Goal: Task Accomplishment & Management: Manage account settings

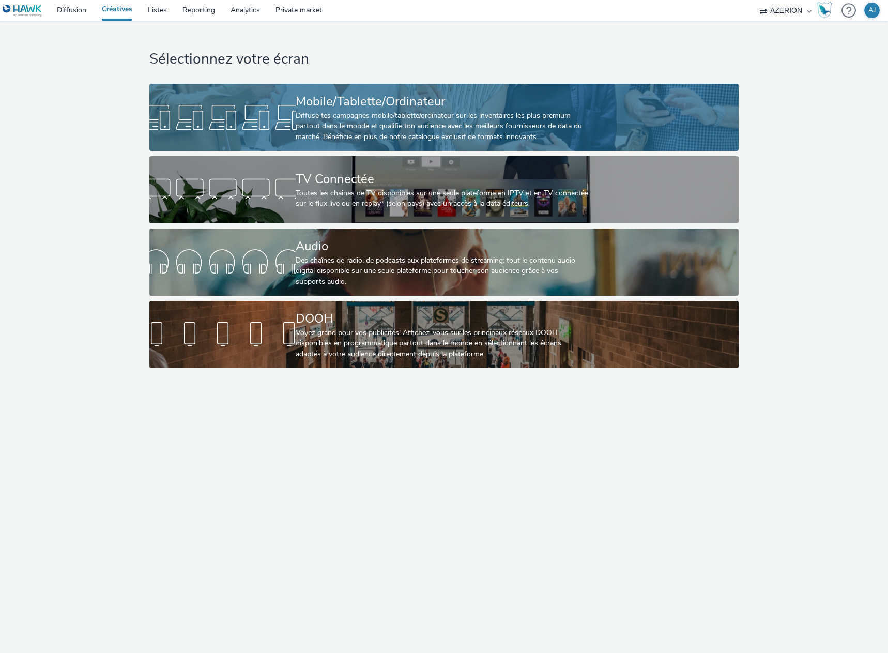
click at [333, 119] on div "Diffuse tes campagnes mobile/tablette/ordinateur sur les inventaires les plus p…" at bounding box center [442, 127] width 293 height 32
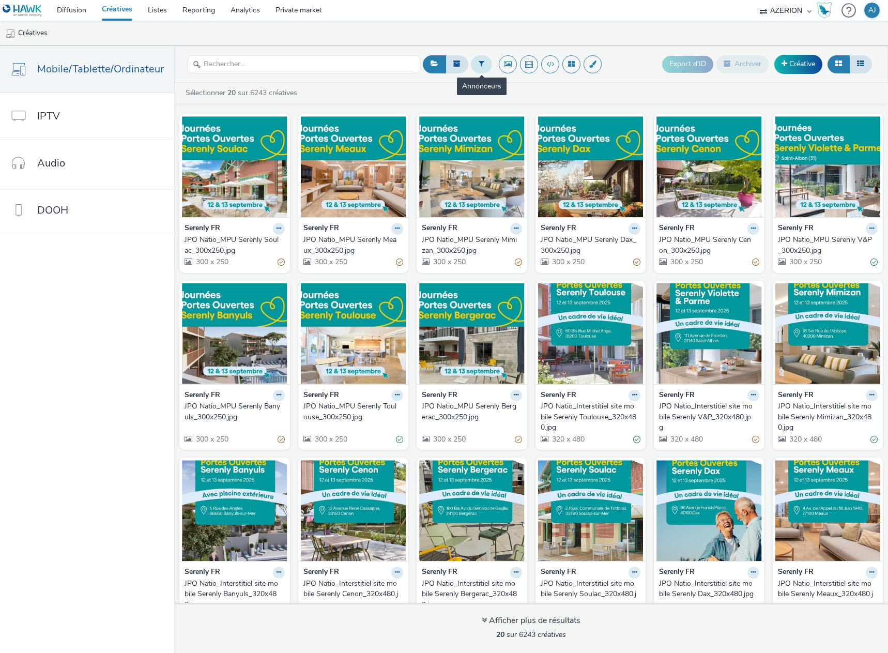
click at [481, 66] on icon at bounding box center [482, 63] width 6 height 7
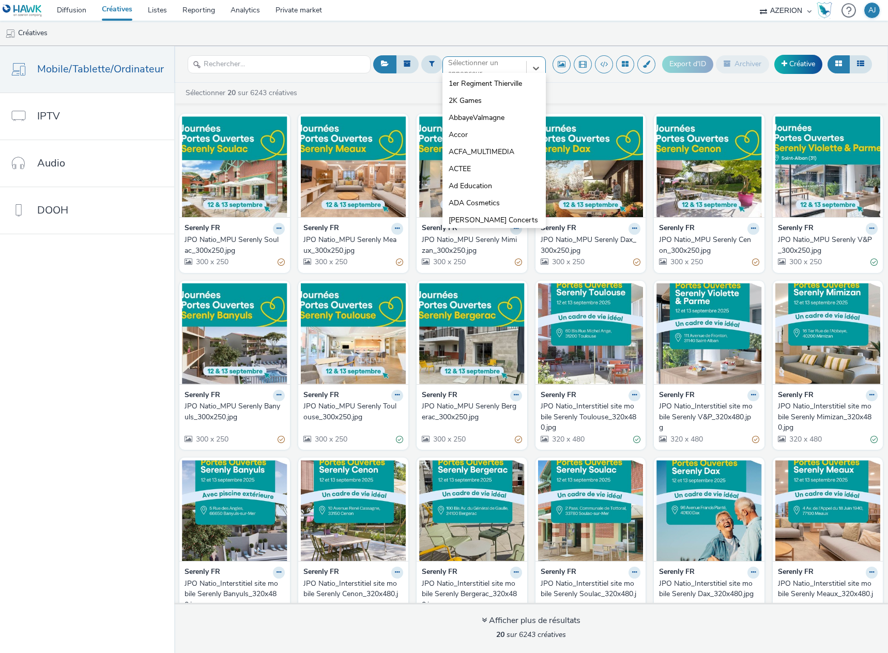
click at [496, 73] on div "option 1er Regiment Thierville focused, 1 of 10. 10 results available. Use Up a…" at bounding box center [494, 64] width 103 height 17
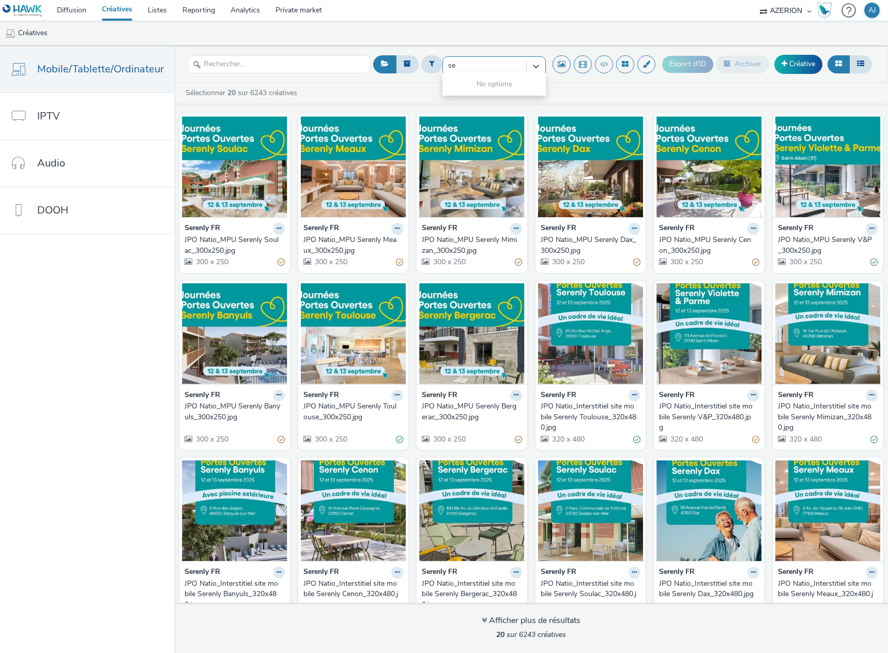
type input "s"
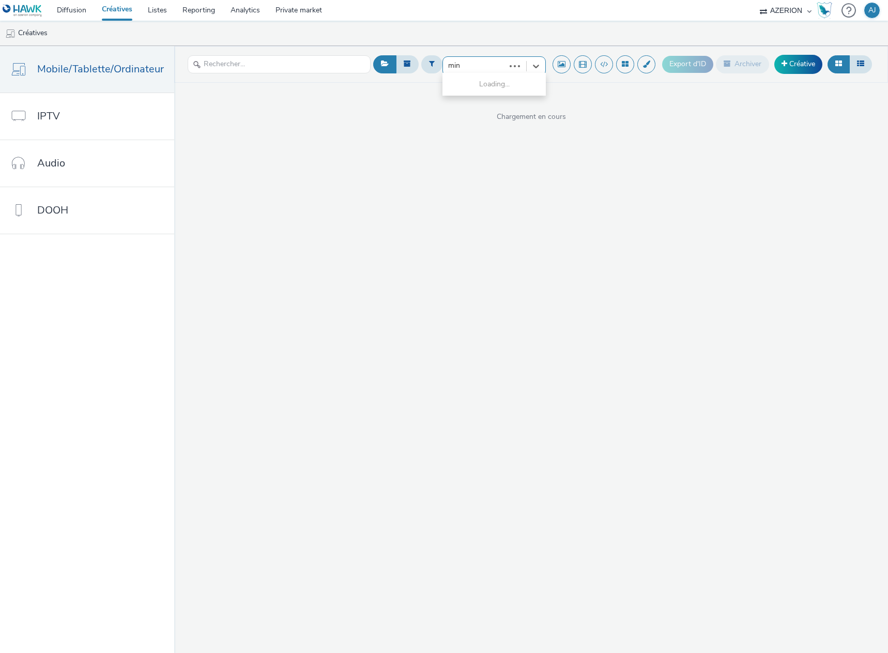
type input "mini"
click at [486, 63] on div at bounding box center [484, 65] width 73 height 12
click at [481, 66] on div at bounding box center [484, 68] width 73 height 12
type input "gouver"
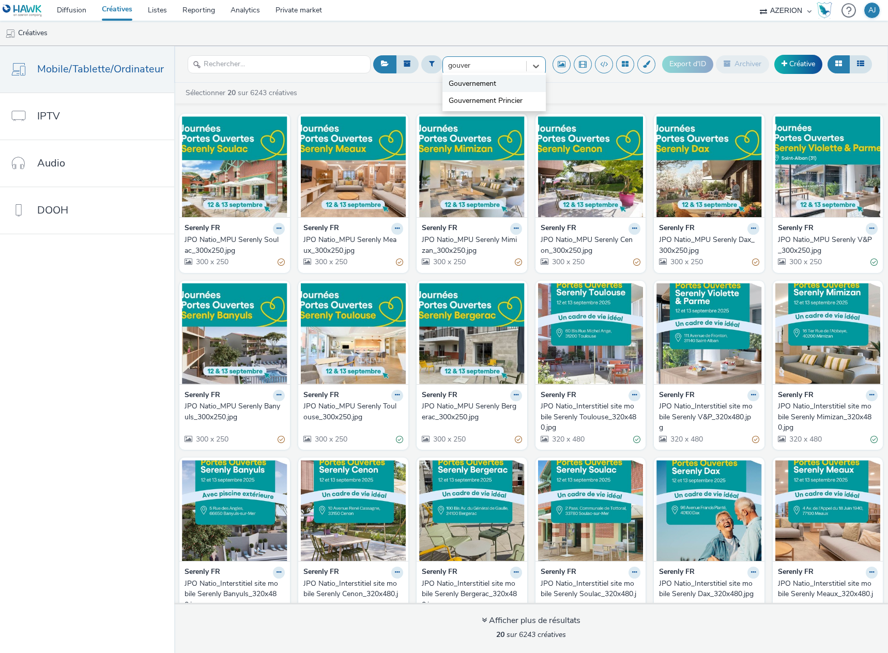
click at [494, 81] on span "Gouvernement" at bounding box center [473, 84] width 48 height 10
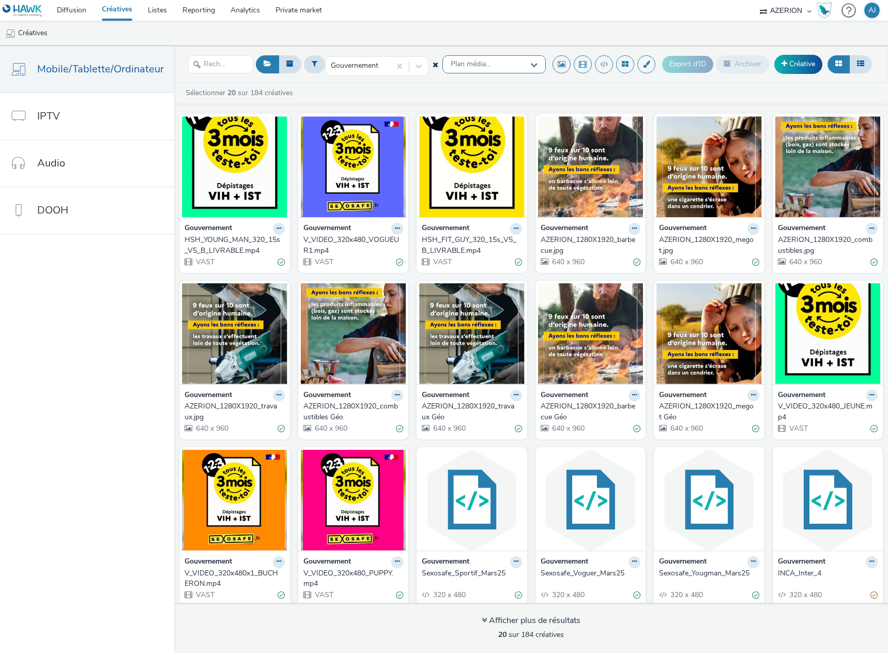
click at [485, 63] on span "Plan média..." at bounding box center [471, 64] width 40 height 9
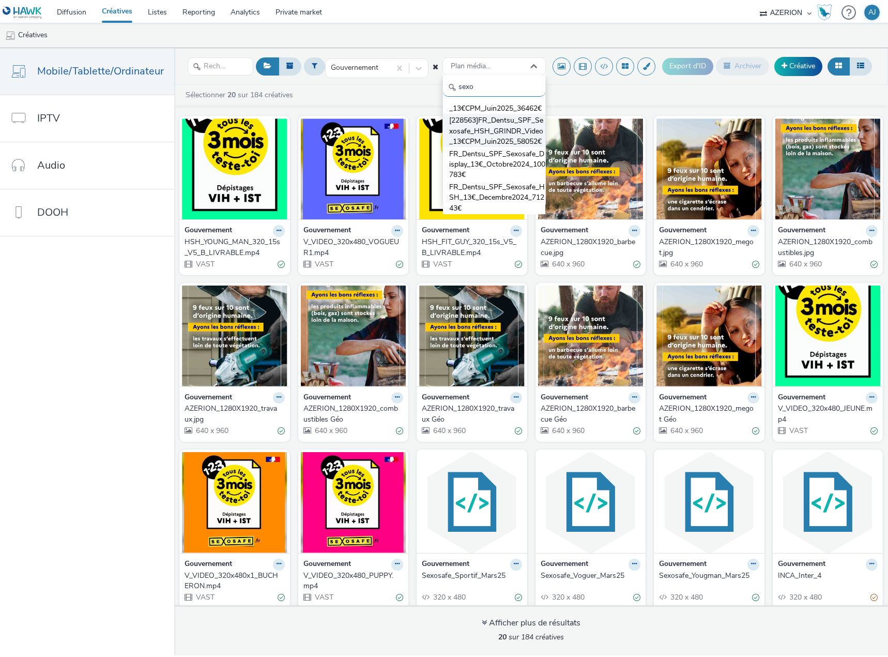
scroll to position [73, 0]
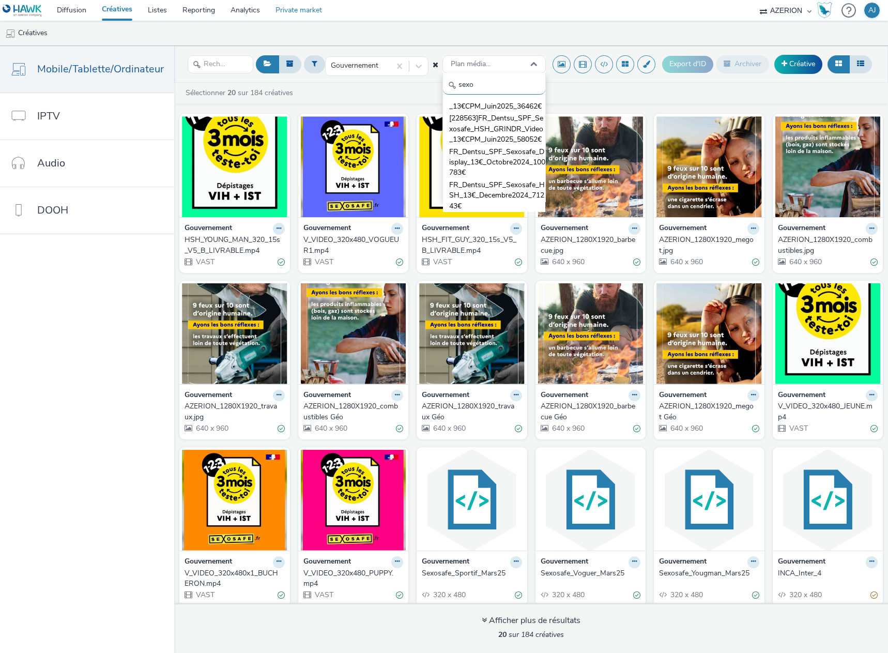
type input "sexo"
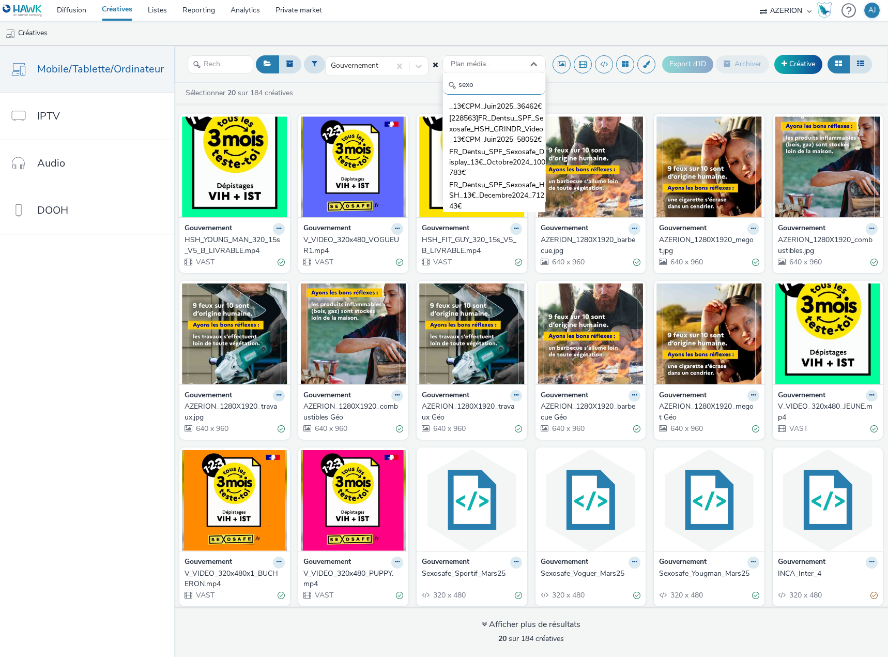
click at [491, 48] on header "Gouvernement Plan média... sexo [214330]FR_Dentsu_SPF_Sexosafe_HSH_GRINDR_13€_M…" at bounding box center [531, 64] width 714 height 37
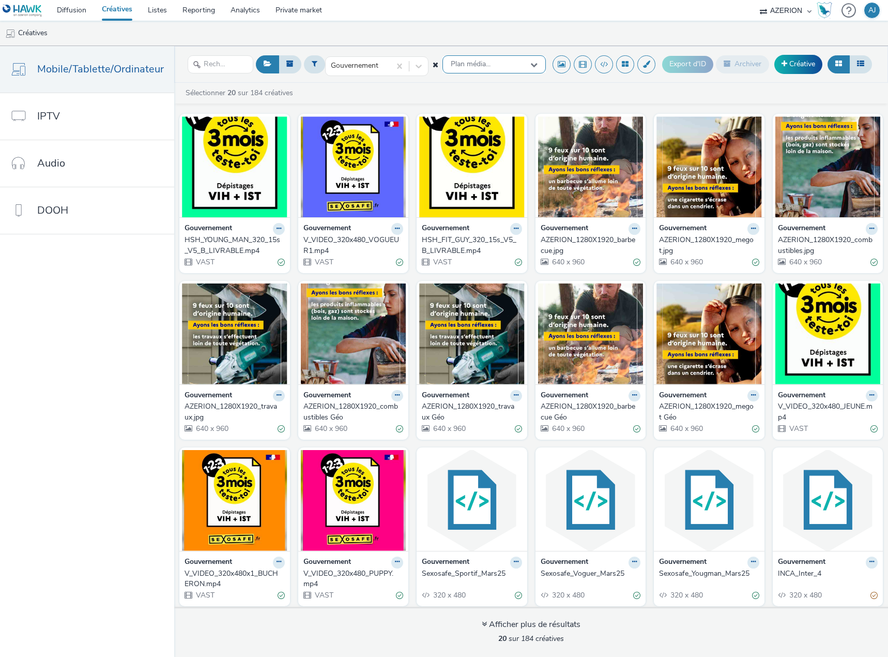
click at [483, 64] on span "Plan média..." at bounding box center [471, 64] width 40 height 9
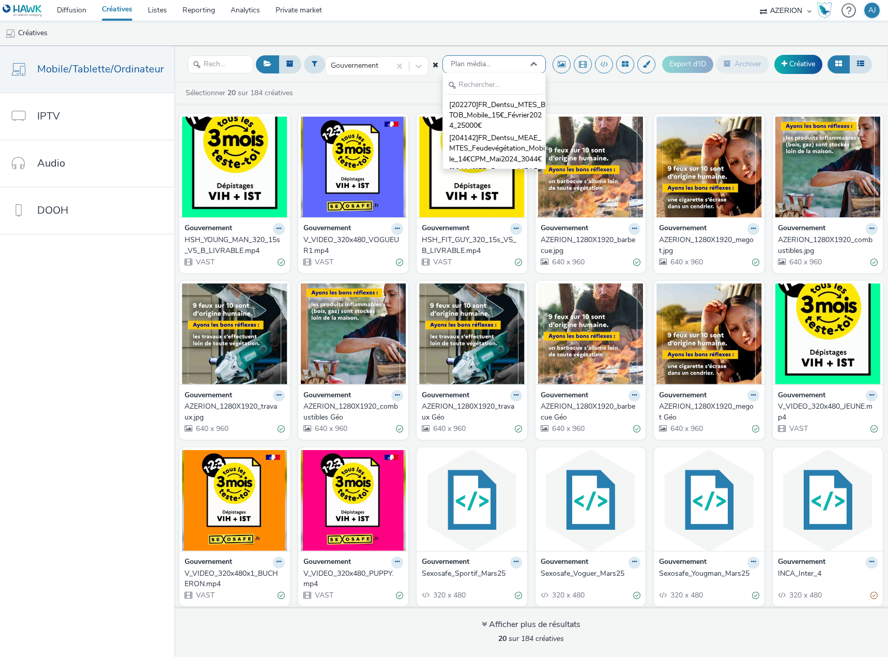
scroll to position [0, 0]
type input "sexo"
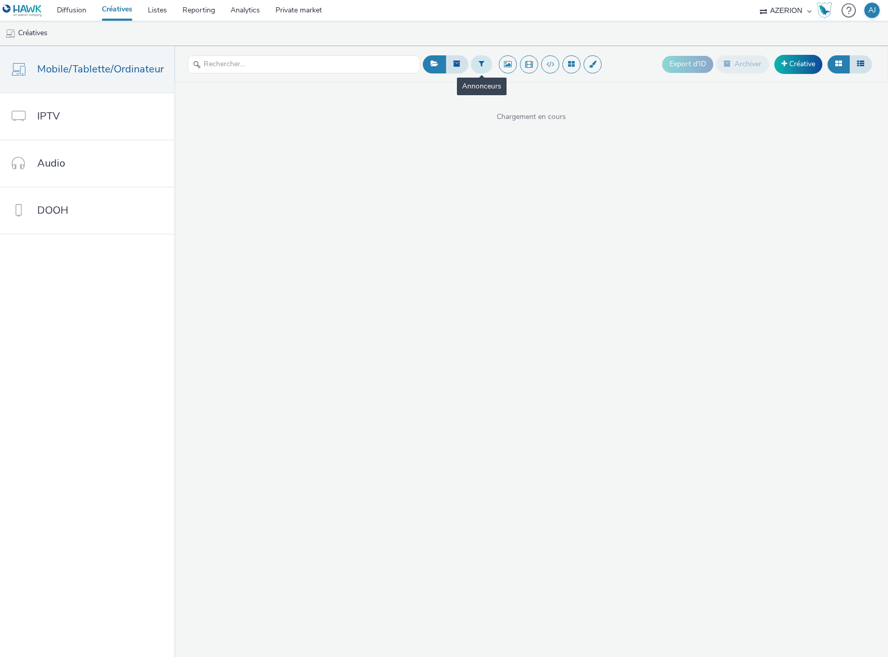
click at [484, 67] on button at bounding box center [481, 64] width 21 height 18
click at [458, 73] on div "Sélectionner un annonceur..." at bounding box center [494, 64] width 103 height 17
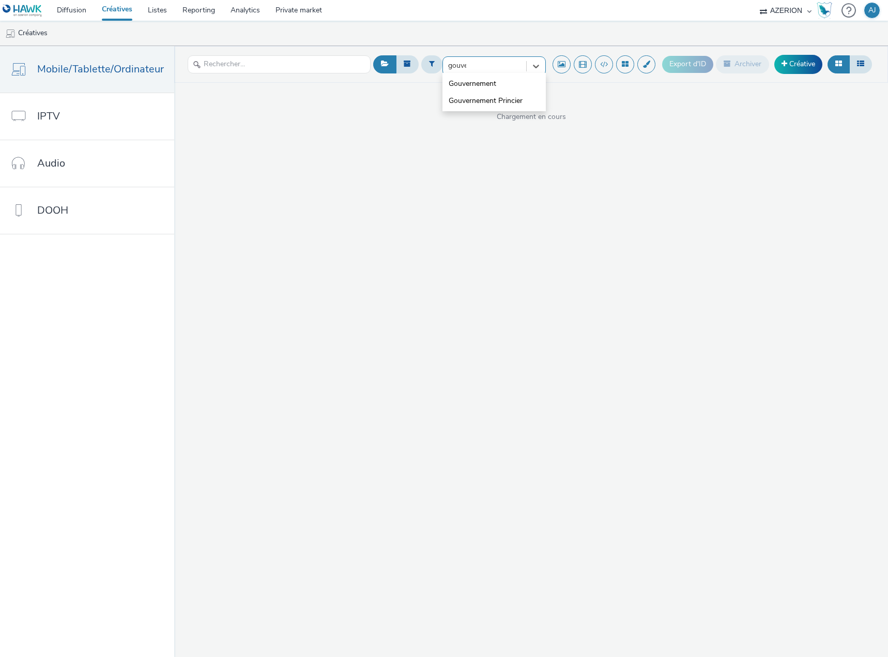
type input "gouver"
click at [469, 81] on span "Gouvernement" at bounding box center [473, 84] width 48 height 10
click at [494, 65] on div "Plan média..." at bounding box center [494, 64] width 103 height 18
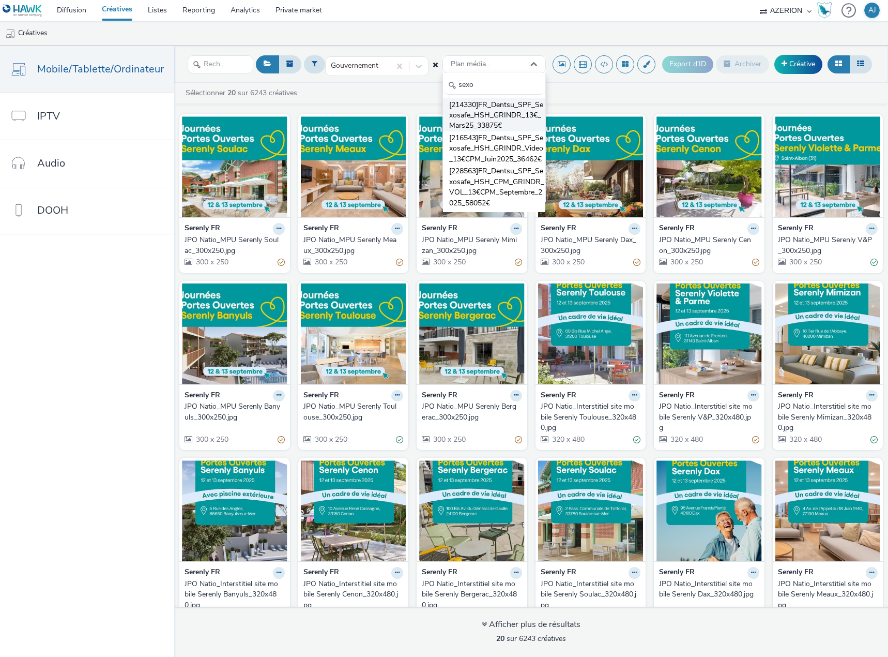
scroll to position [52, 0]
type input "sexo"
click at [491, 149] on span "[228563]FR_Dentsu_SPF_Sexosafe_HSH_CPM_GRINDR_VOL_13€CPM_Septembre_2025_58052€" at bounding box center [497, 135] width 96 height 42
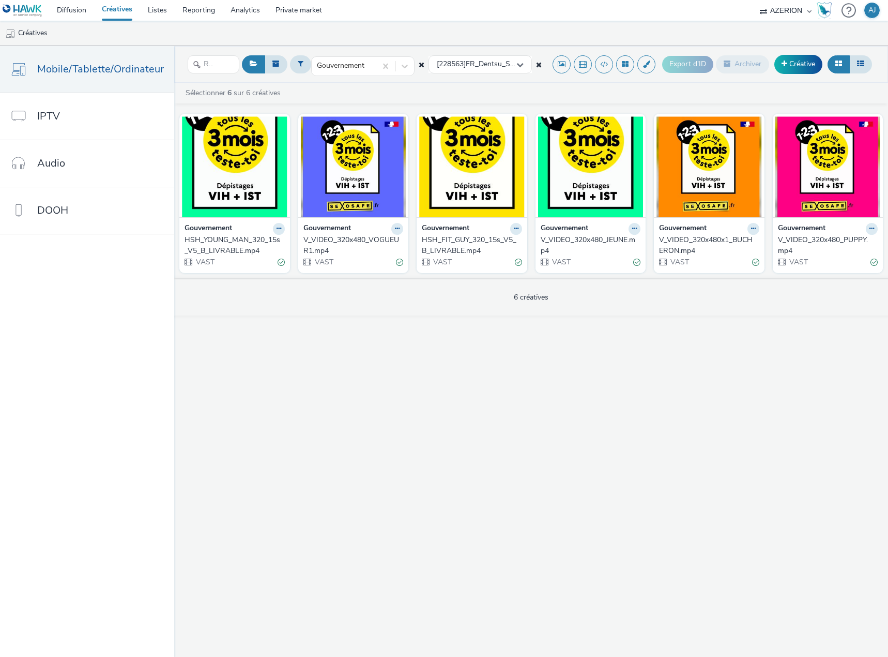
click at [222, 242] on div "HSH_YOUNG_MAN_320_15s_V5_B_LIVRABLE.mp4" at bounding box center [233, 245] width 96 height 21
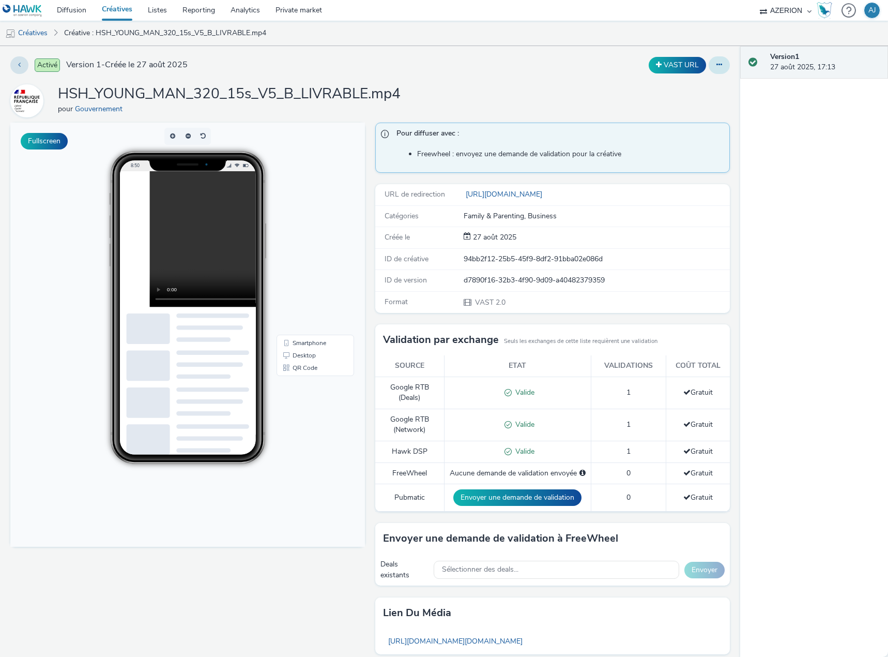
click at [717, 64] on icon at bounding box center [720, 64] width 6 height 7
click at [695, 87] on link "Modifier" at bounding box center [692, 86] width 78 height 21
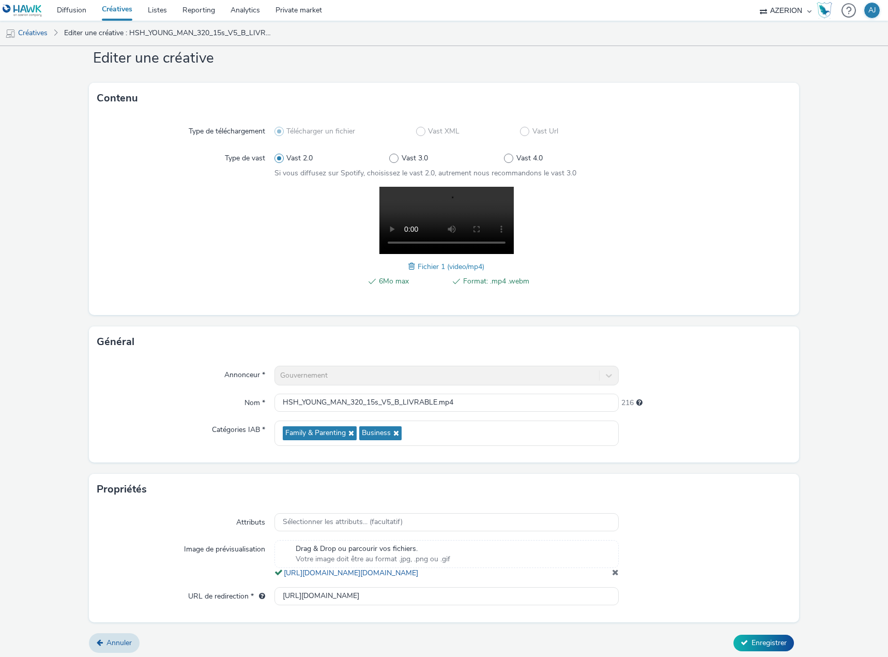
scroll to position [40, 0]
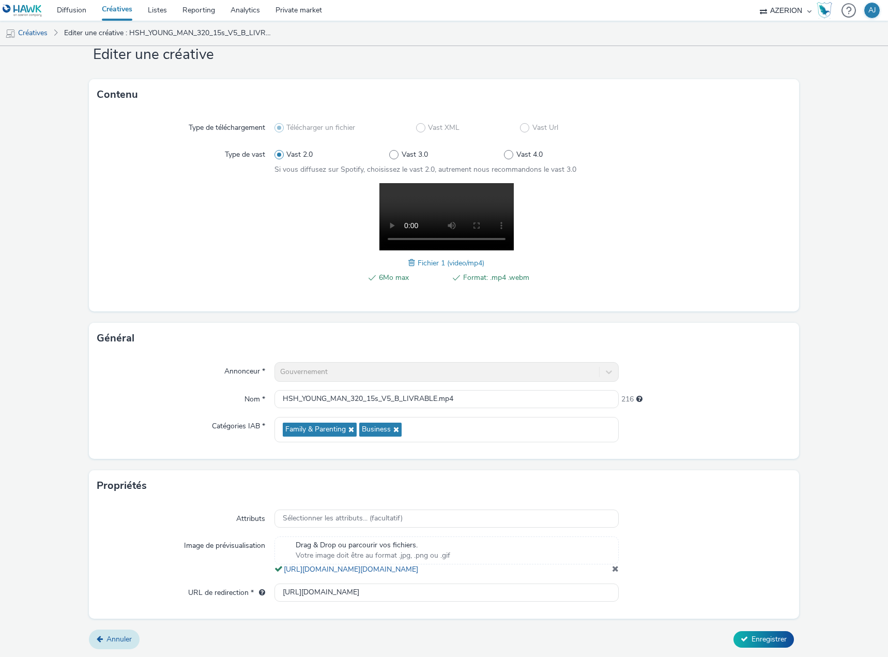
click at [122, 641] on span "Annuler" at bounding box center [119, 639] width 25 height 10
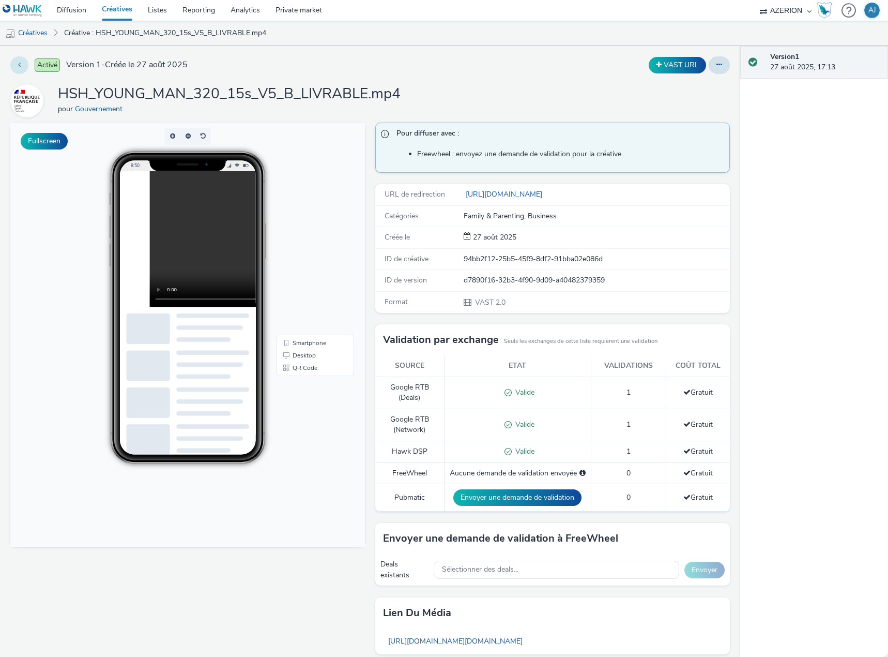
click at [17, 67] on button at bounding box center [19, 65] width 18 height 18
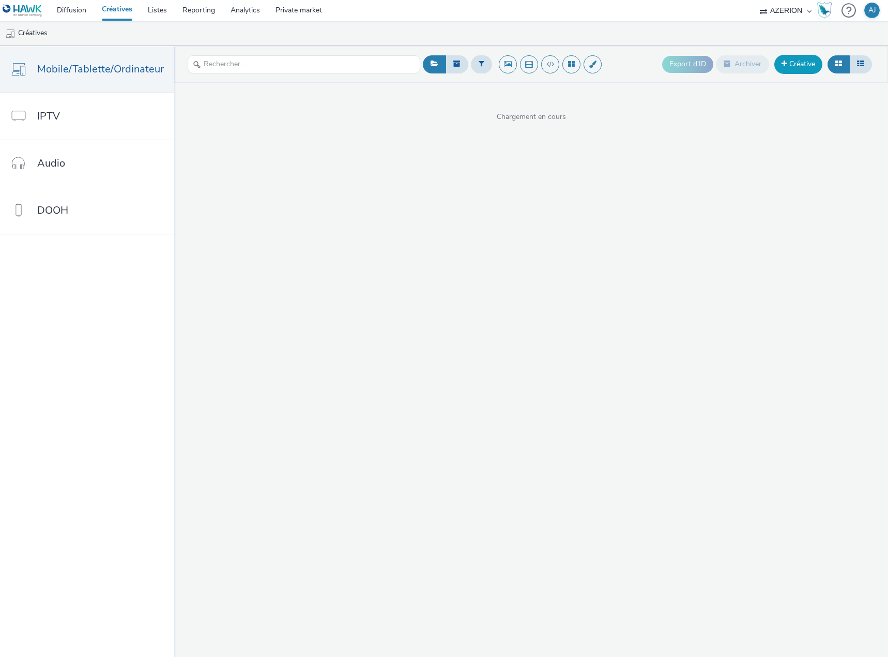
click at [797, 63] on link "Créative" at bounding box center [799, 64] width 48 height 19
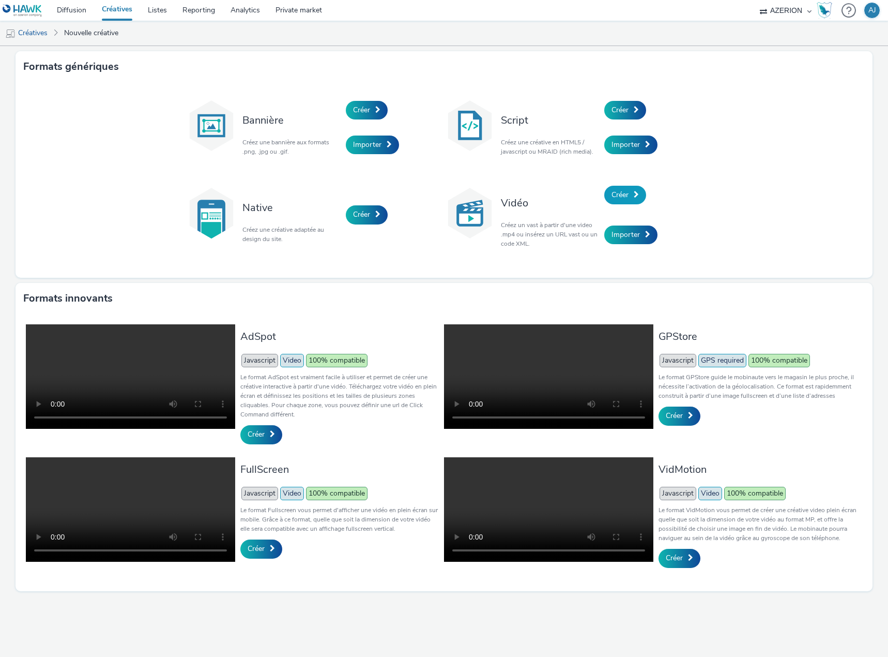
click at [630, 196] on link "Créer" at bounding box center [626, 195] width 42 height 19
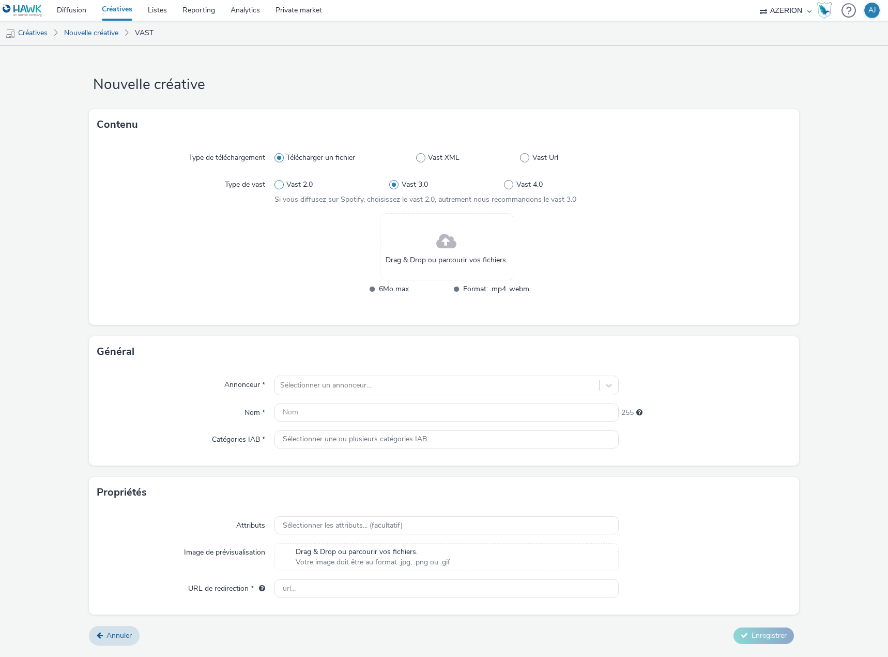
click at [294, 183] on span "Vast 2.0" at bounding box center [299, 184] width 26 height 10
click at [281, 183] on input "Vast 2.0" at bounding box center [278, 185] width 7 height 7
radio input "true"
radio input "false"
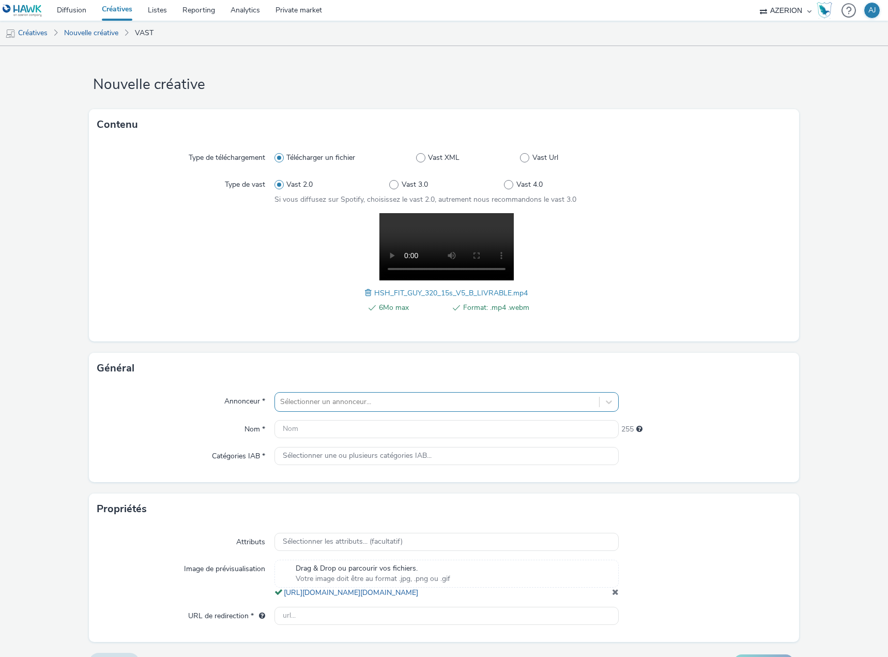
click at [337, 394] on div "Sélectionner un annonceur..." at bounding box center [437, 402] width 324 height 17
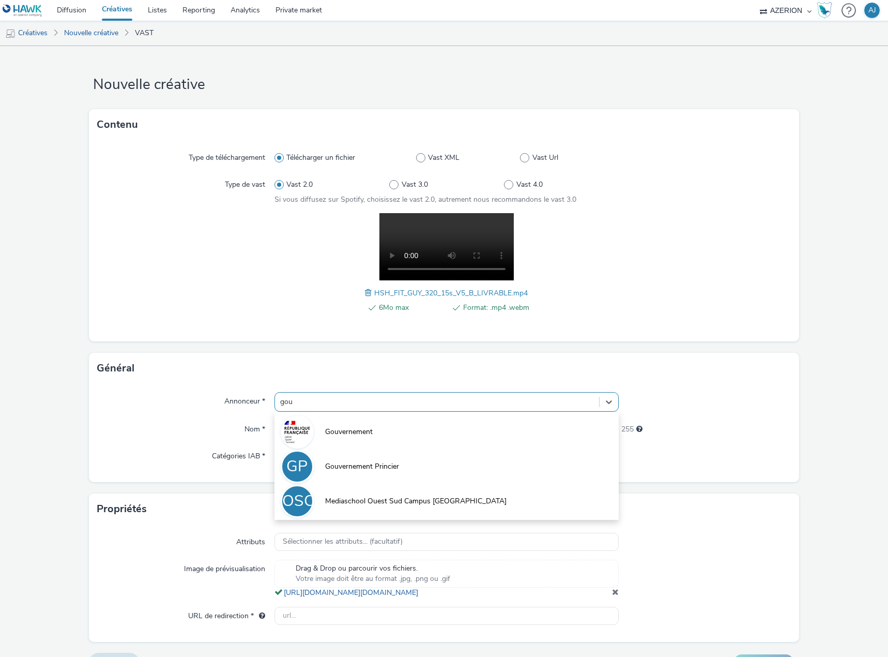
type input "gouv"
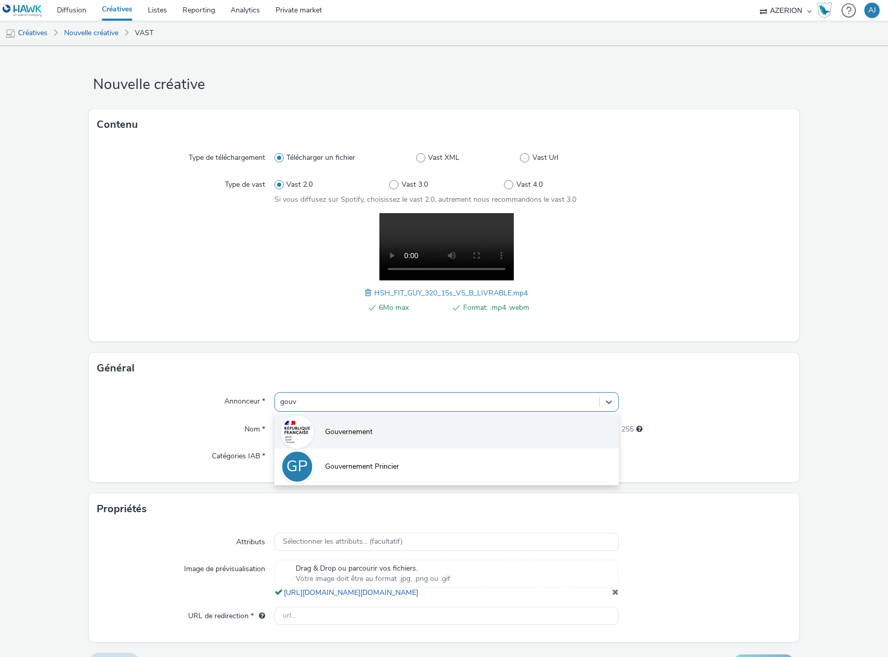
click at [341, 431] on span "Gouvernement" at bounding box center [349, 432] width 48 height 10
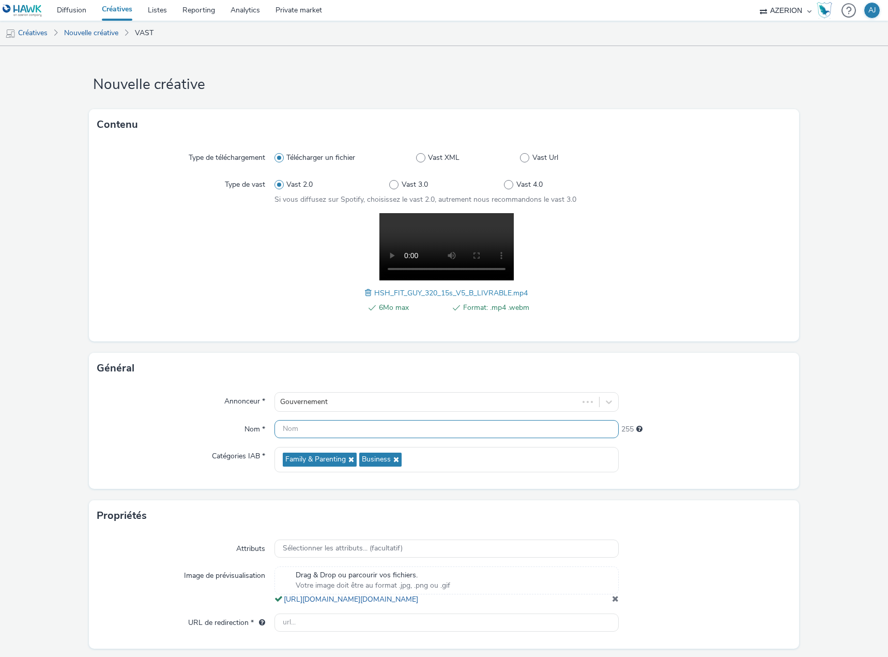
click at [333, 434] on input "text" at bounding box center [447, 429] width 344 height 18
paste input "HSH_FIT_GUY_320_15s_V5_B_LIVRABLE"
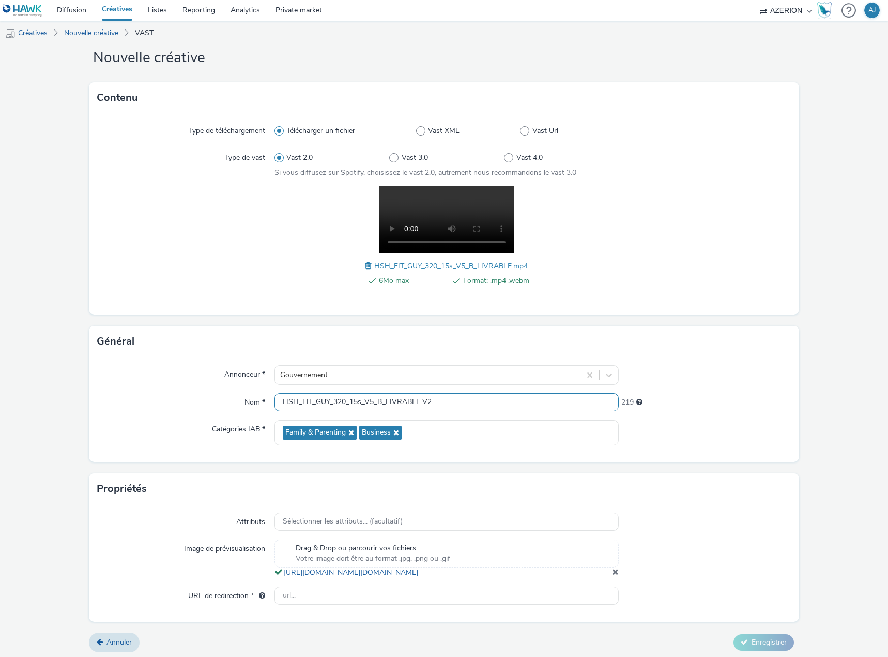
scroll to position [40, 0]
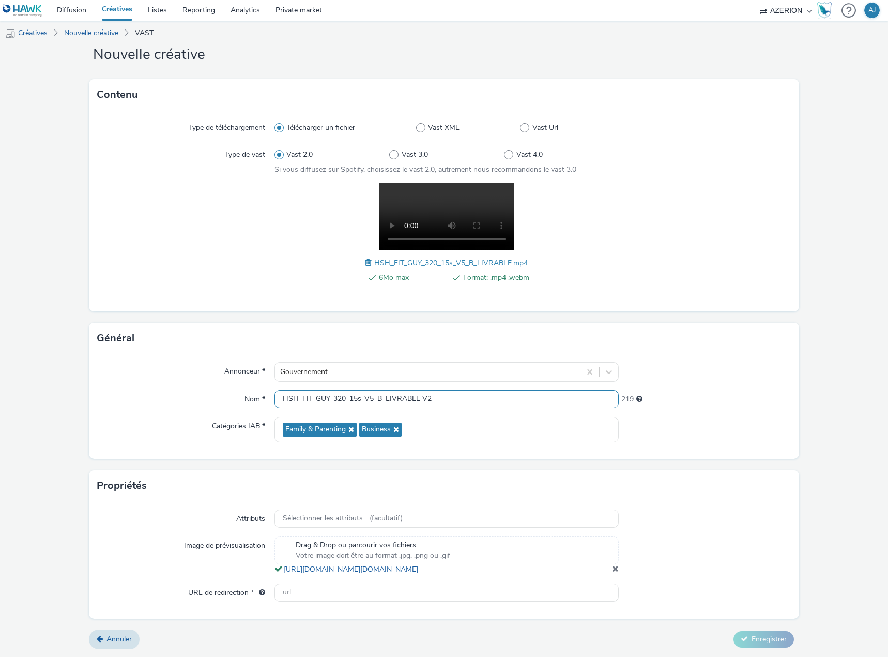
type input "HSH_FIT_GUY_320_15s_V5_B_LIVRABLE V2"
click at [338, 589] on input "text" at bounding box center [447, 592] width 344 height 18
paste input "https://server.adform.net/C/?bn=82894412;gdpr=${gdpr};gdpr_consent=${gdpr_conse…"
type input "https://server.adform.net/C/?bn=82894412;gdpr=${gdpr};gdpr_consent=${gdpr_conse…"
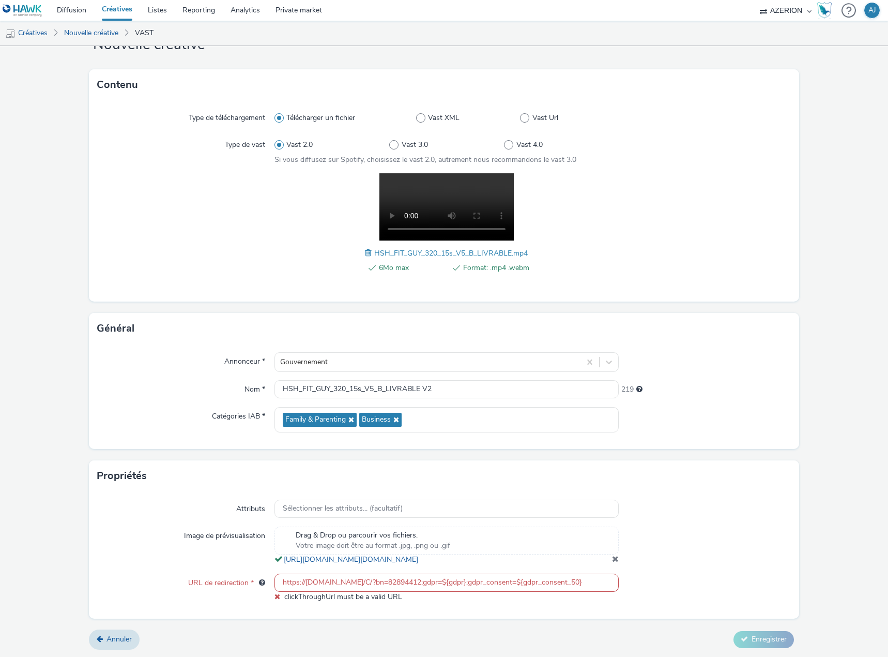
click at [753, 639] on form "Nouvelle créative Contenu Type de téléchargement Télécharger un fichier Vast XM…" at bounding box center [444, 331] width 888 height 651
click at [275, 592] on input "https://server.adform.net/C/?bn=82894412;gdpr=${gdpr};gdpr_consent=${gdpr_conse…" at bounding box center [447, 583] width 344 height 18
click at [436, 618] on div "Attributs Sélectionner les attributs... (facultatif) Image de prévisualisation …" at bounding box center [444, 554] width 711 height 127
click at [554, 605] on div "Attributs Sélectionner les attributs... (facultatif) Image de prévisualisation …" at bounding box center [444, 554] width 711 height 127
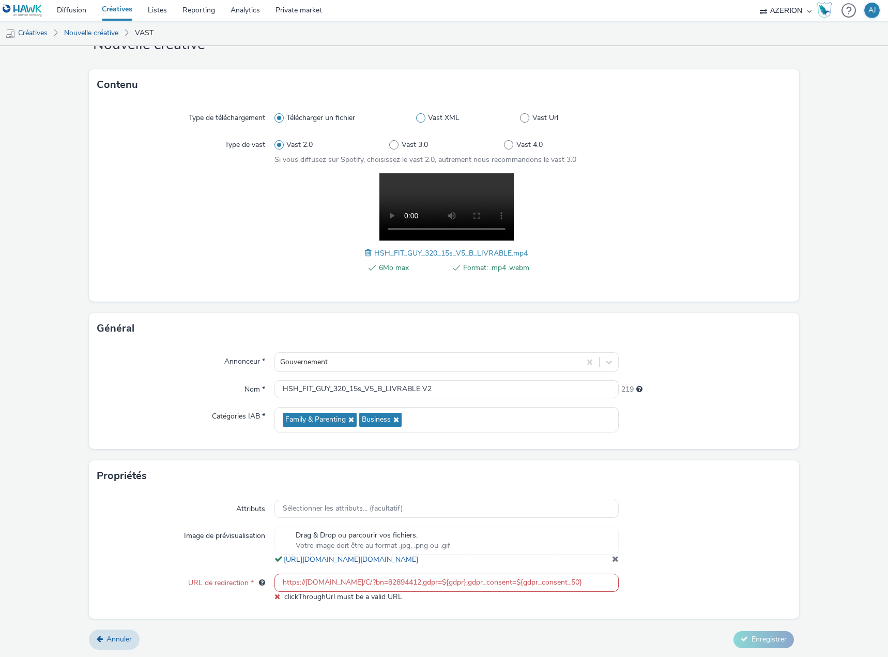
click at [450, 113] on span "Vast XML" at bounding box center [444, 118] width 32 height 10
click at [423, 115] on input "Vast XML" at bounding box center [419, 118] width 7 height 7
radio input "false"
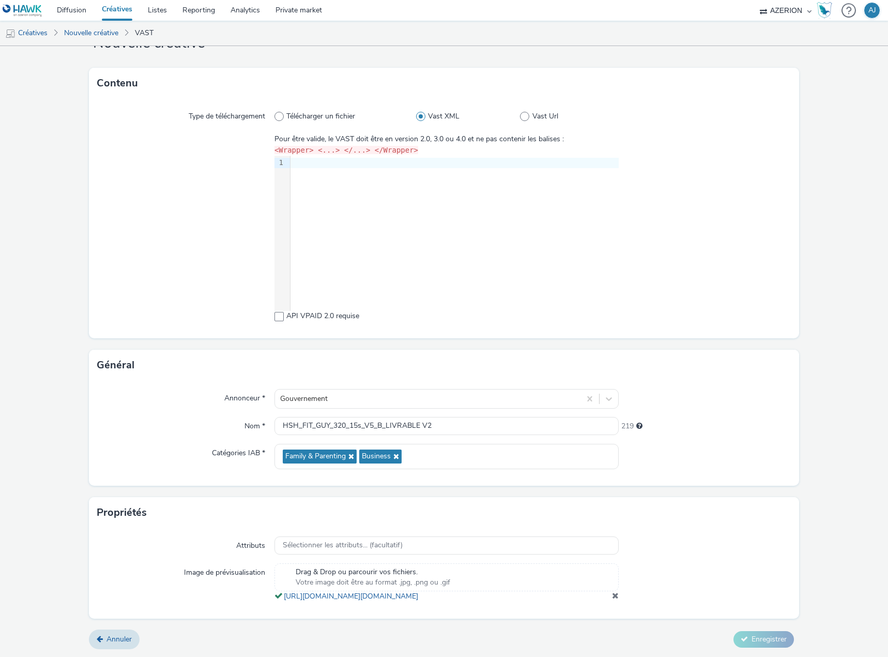
scroll to position [0, 0]
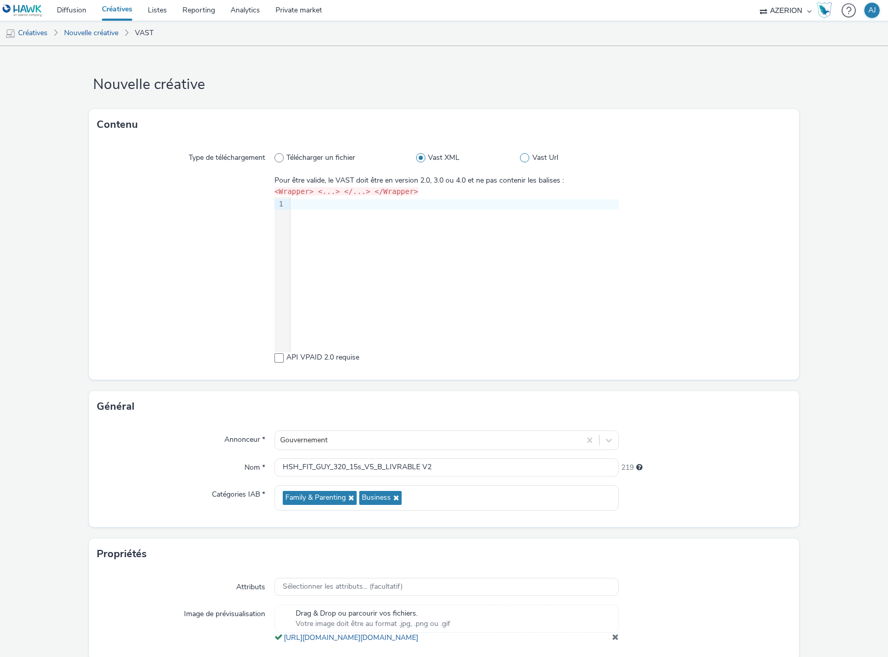
click at [542, 157] on span "Vast Url" at bounding box center [546, 158] width 26 height 10
click at [527, 157] on input "Vast Url" at bounding box center [523, 158] width 7 height 7
radio input "false"
radio input "true"
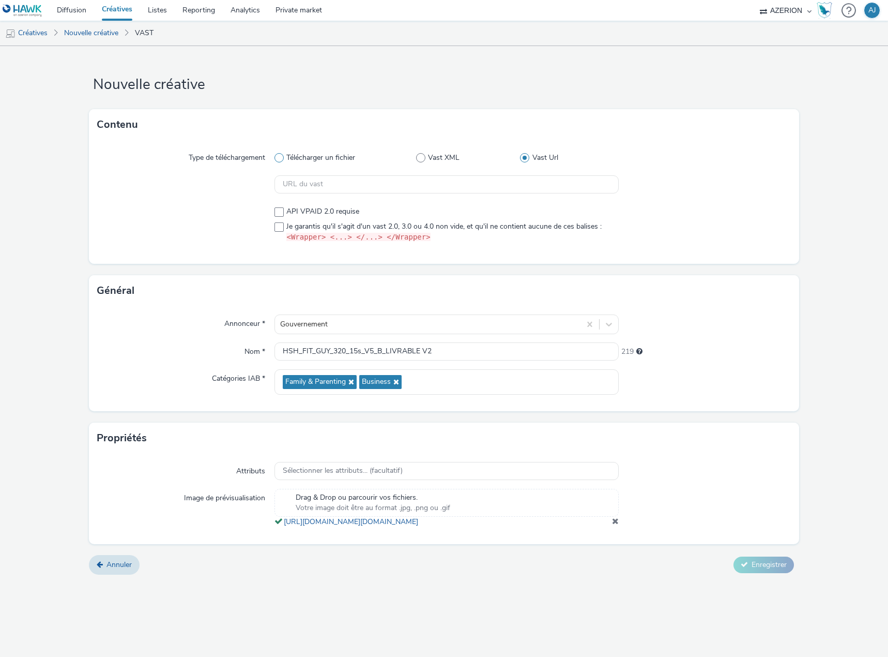
click at [298, 157] on span "Télécharger un fichier" at bounding box center [320, 158] width 69 height 10
click at [281, 157] on input "Télécharger un fichier" at bounding box center [278, 158] width 7 height 7
radio input "true"
radio input "false"
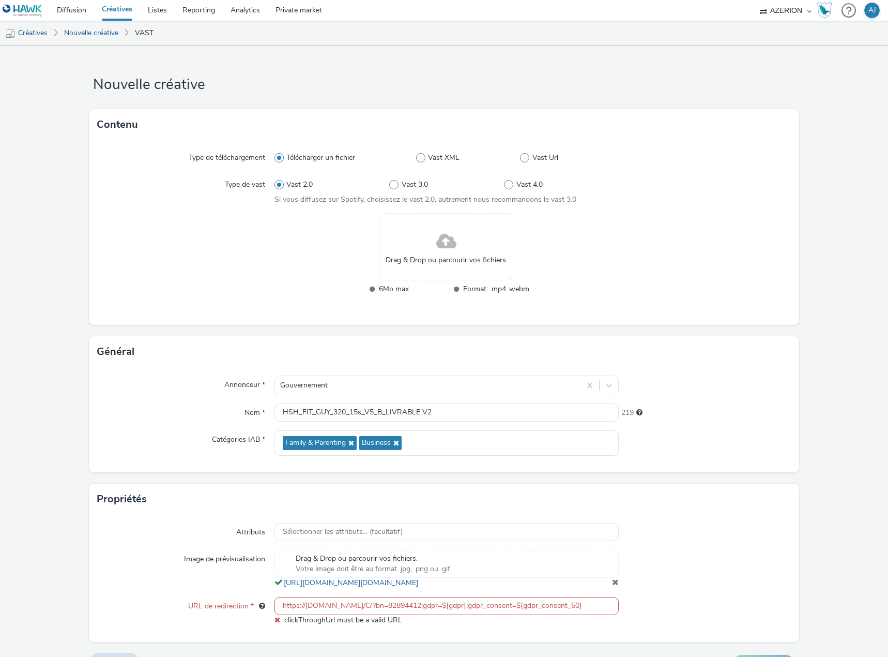
click at [497, 637] on div "Attributs Sélectionner les attributs... (facultatif) Image de prévisualisation …" at bounding box center [444, 578] width 711 height 127
click at [508, 615] on input "https://server.adform.net/C/?bn=82894412;gdpr=${gdpr};gdpr_consent=${gdpr_conse…" at bounding box center [447, 606] width 344 height 18
paste input "www.sexosafe.fr/campagne/123?at_medium=display&at_campaign=2025-09-01-Changer-D…"
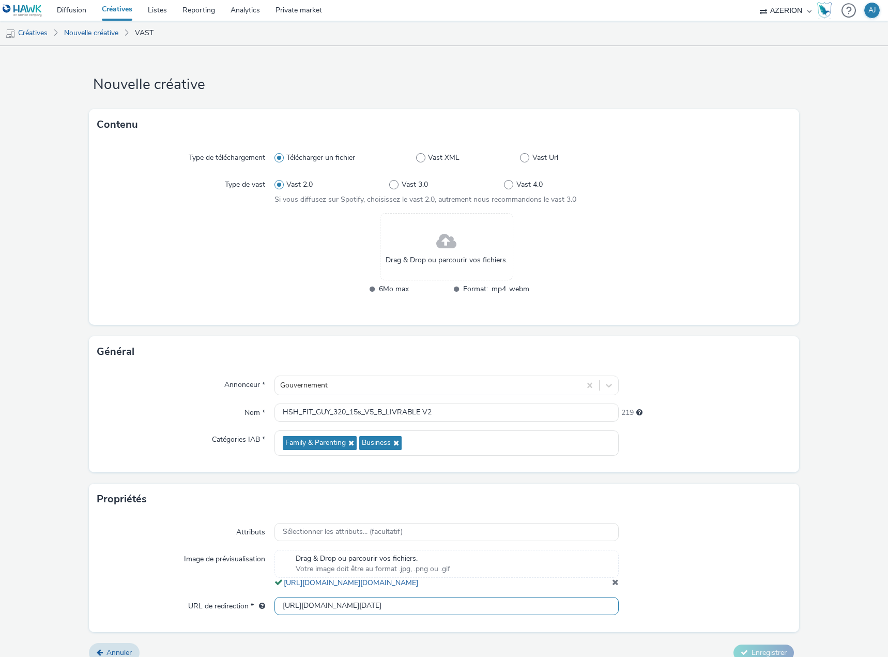
scroll to position [0, 963]
click at [678, 615] on div at bounding box center [705, 606] width 172 height 19
drag, startPoint x: 536, startPoint y: 617, endPoint x: 606, endPoint y: 616, distance: 69.8
click at [606, 615] on input "[URL][DOMAIN_NAME][DATE]" at bounding box center [447, 606] width 344 height 18
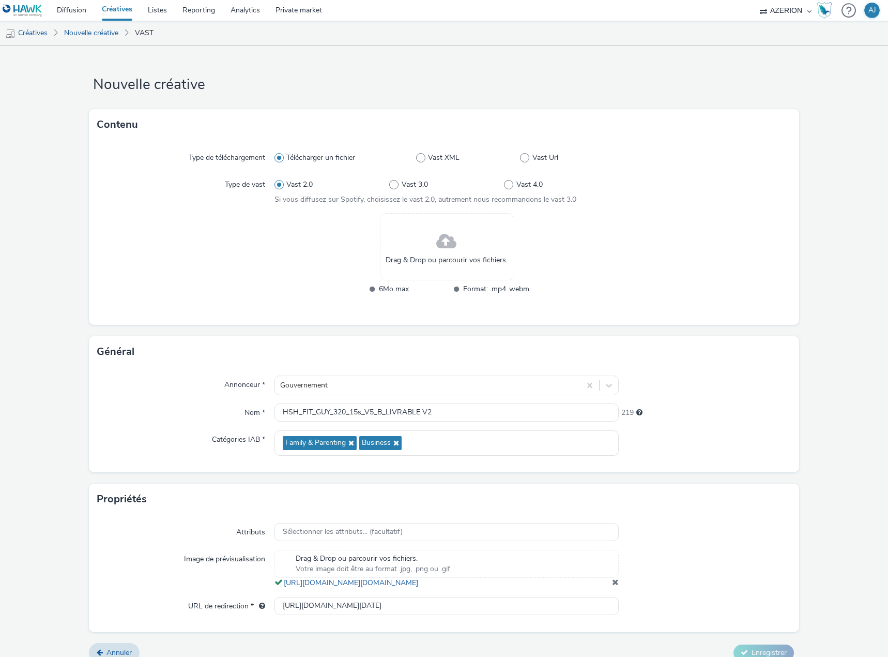
click at [670, 615] on div at bounding box center [705, 606] width 172 height 19
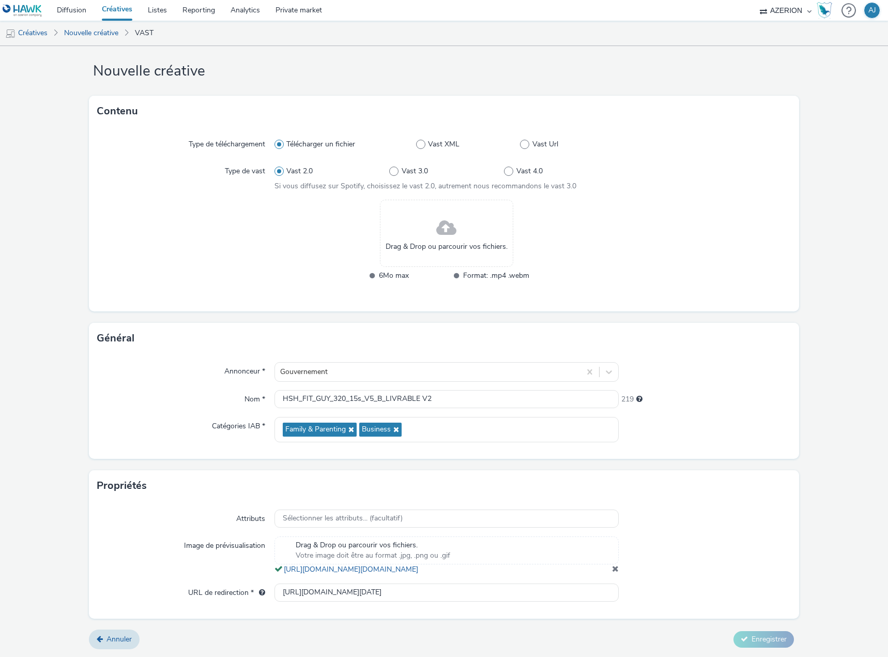
scroll to position [24, 0]
click at [386, 599] on input "[URL][DOMAIN_NAME][DATE]" at bounding box center [447, 592] width 344 height 18
click at [386, 599] on input "https://www.sexosafe.fr/campagne/123?at_medium=display&at_campaign=2025-09-01-C…" at bounding box center [447, 592] width 344 height 18
paste input "server.adform.net/C/?bn=82894412;gdpr=${gdpr};gdpr_consent=${gdpr_consent_50}"
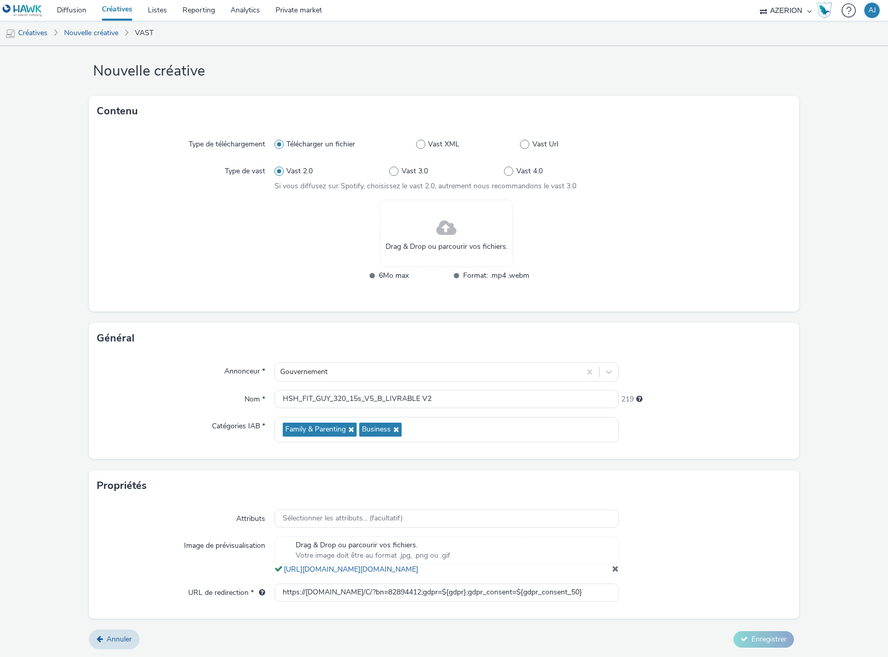
click at [677, 593] on div at bounding box center [705, 592] width 172 height 19
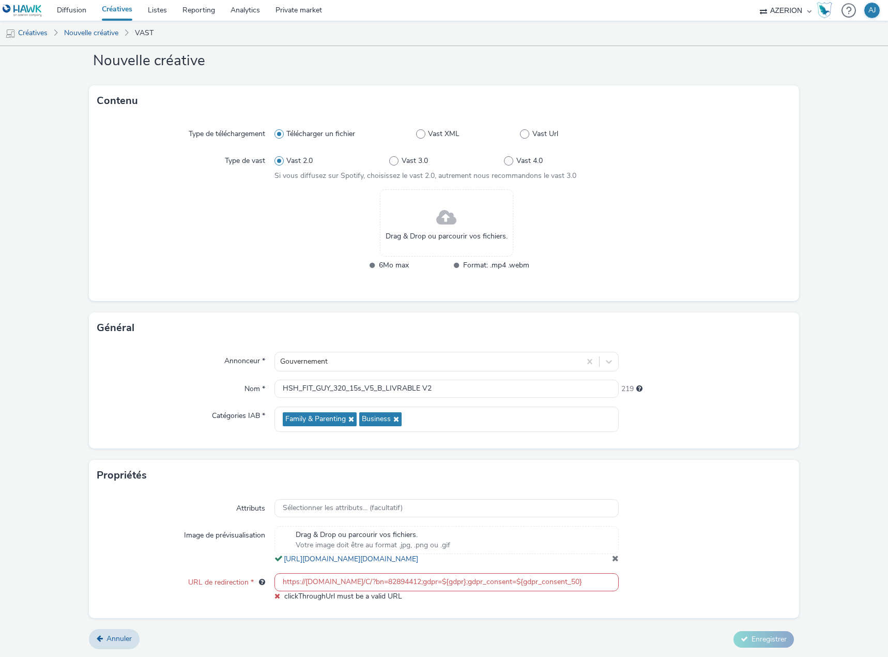
click at [297, 590] on input "https://server.adform.net/C/?bn=82894412;gdpr=${gdpr};gdpr_consent=${gdpr_conse…" at bounding box center [447, 582] width 344 height 18
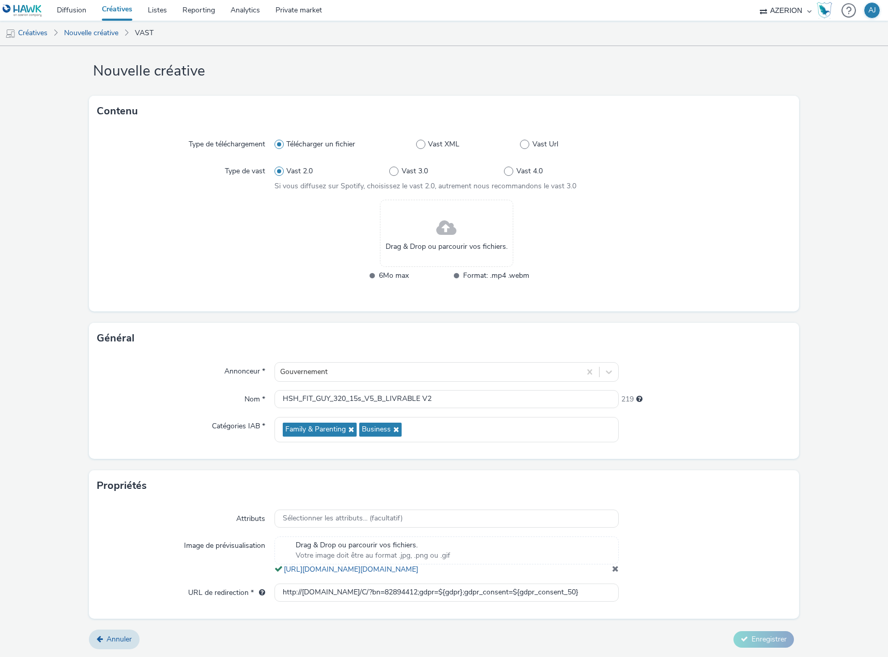
click at [328, 610] on div "Attributs Sélectionner les attributs... (facultatif) Image de prévisualisation …" at bounding box center [444, 559] width 711 height 117
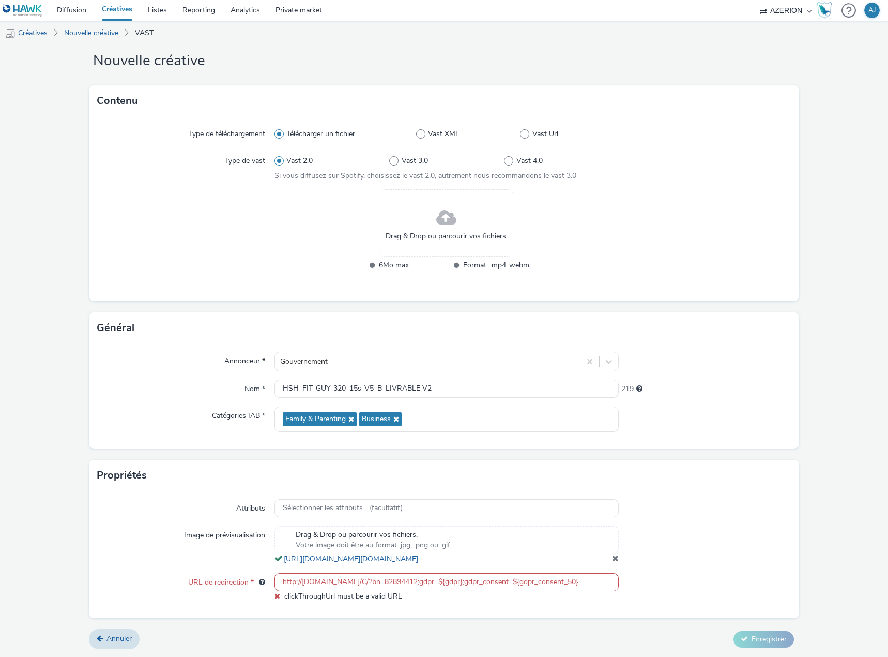
click at [293, 590] on input "http://server.adform.net/C/?bn=82894412;gdpr=${gdpr};gdpr_consent=${gdpr_consen…" at bounding box center [447, 582] width 344 height 18
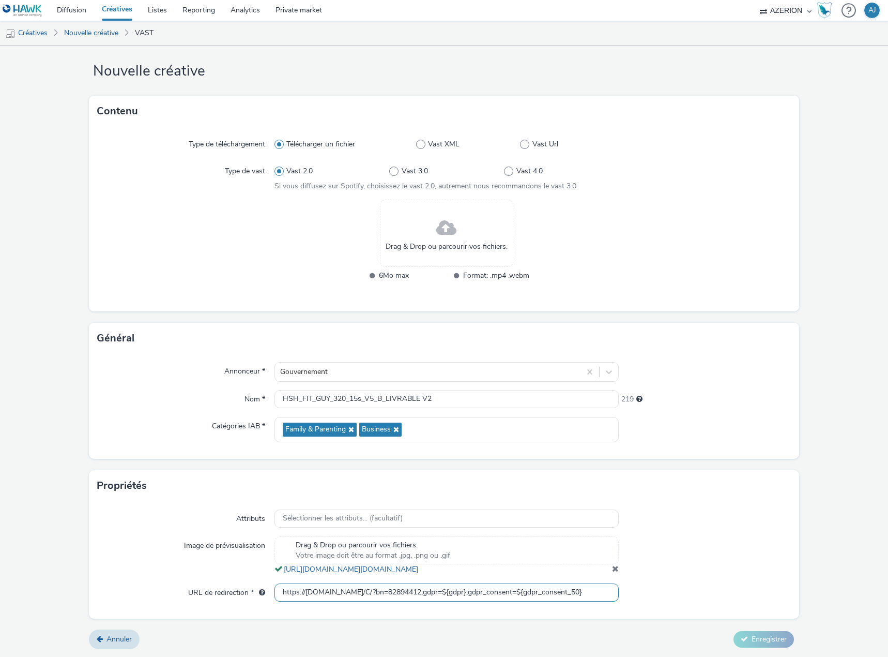
click at [386, 591] on input "https://server.adform.net/C/?bn=82894412;gdpr=${gdpr};gdpr_consent=${gdpr_conse…" at bounding box center [447, 592] width 344 height 18
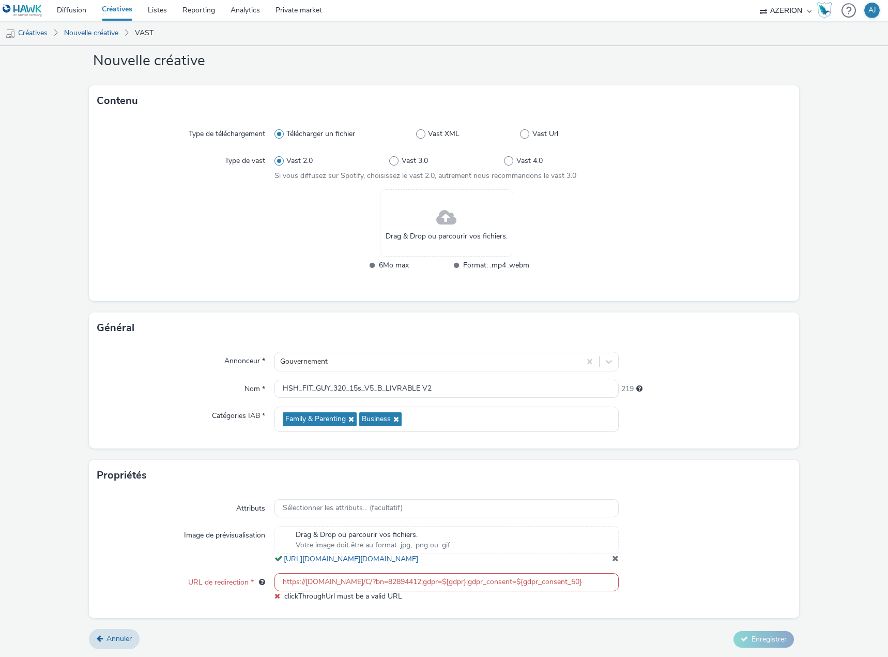
click at [670, 580] on div "Attributs Sélectionner les attributs... (facultatif) Image de prévisualisation …" at bounding box center [444, 554] width 711 height 127
click at [443, 587] on input "https://server.adform.net/C/?bn=82894412;gdpr=${gdpr};gdpr_consent=${gdpr_conse…" at bounding box center [447, 582] width 344 height 18
paste input "www.sexosafe.fr/campagne/123?at_medium=display&at_campaign=2025-09-01-Changer-D…"
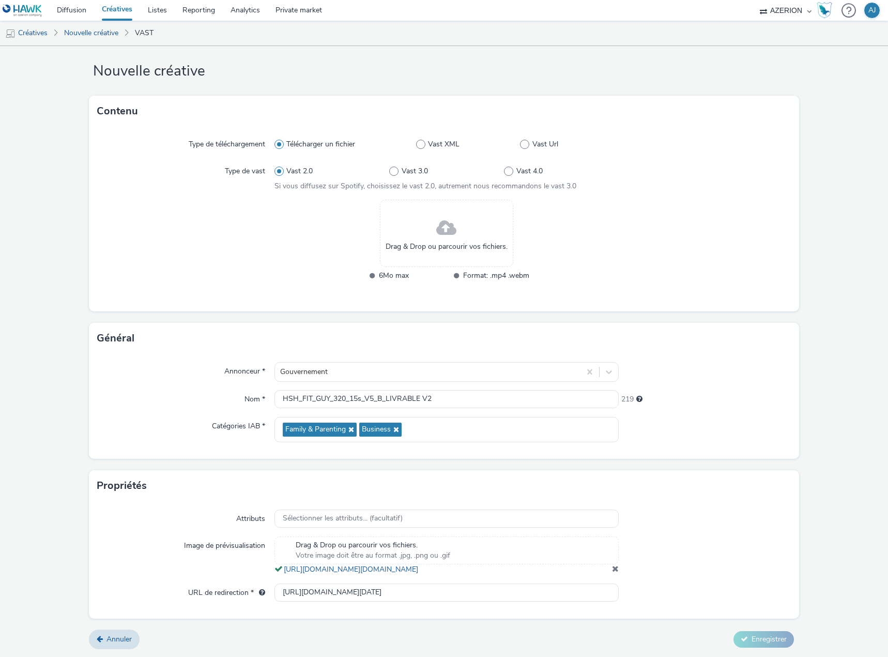
scroll to position [0, 0]
click at [702, 569] on div at bounding box center [705, 555] width 172 height 38
click at [711, 606] on div "Attributs Sélectionner les attributs... (facultatif) Image de prévisualisation …" at bounding box center [444, 559] width 711 height 117
click at [775, 536] on div at bounding box center [705, 555] width 172 height 38
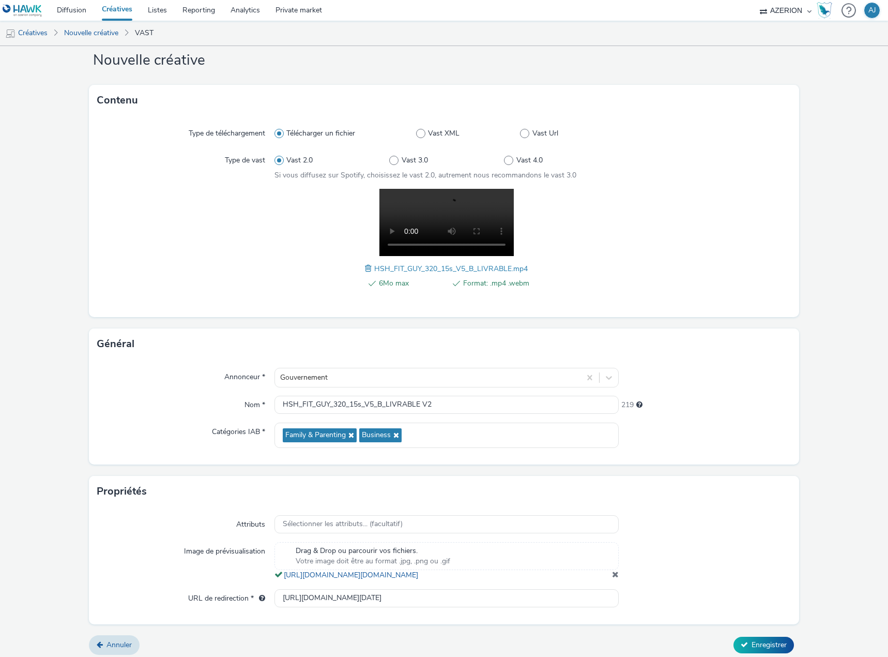
scroll to position [40, 0]
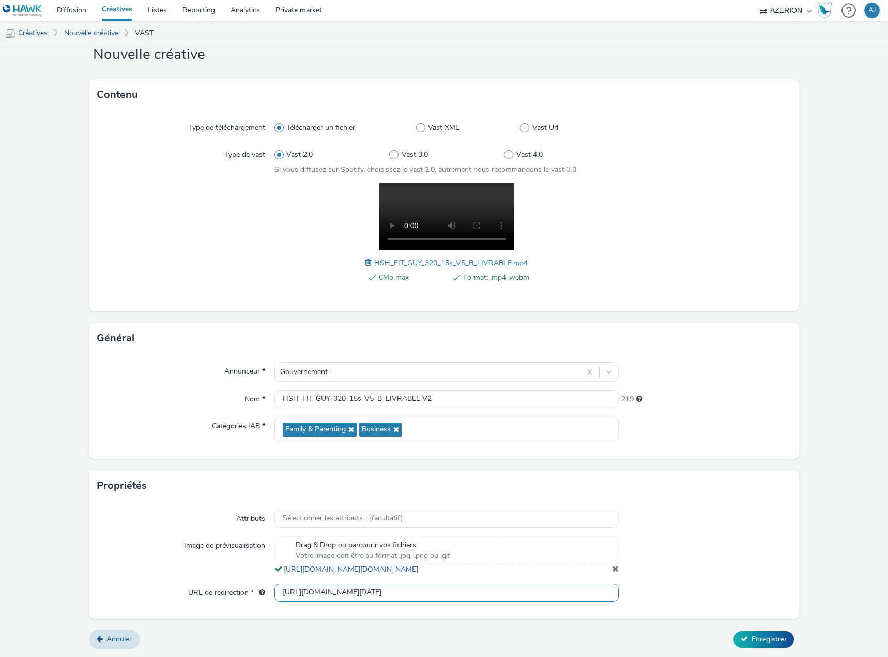
click at [346, 596] on input "https://www.sexosafe.fr/campagne/123?at_medium=display&at_campaign=2025-09-01-C…" at bounding box center [447, 592] width 344 height 18
click at [346, 595] on input "https://www.sexosafe.fr/campagne/123?at_medium=display&at_campaign=2025-09-01-C…" at bounding box center [447, 592] width 344 height 18
paste input "server.adform.net/C/?bn=82894412;gdpr=${gdpr};gdpr_consent=${gdpr_consent_50}"
click at [694, 601] on div at bounding box center [705, 592] width 172 height 19
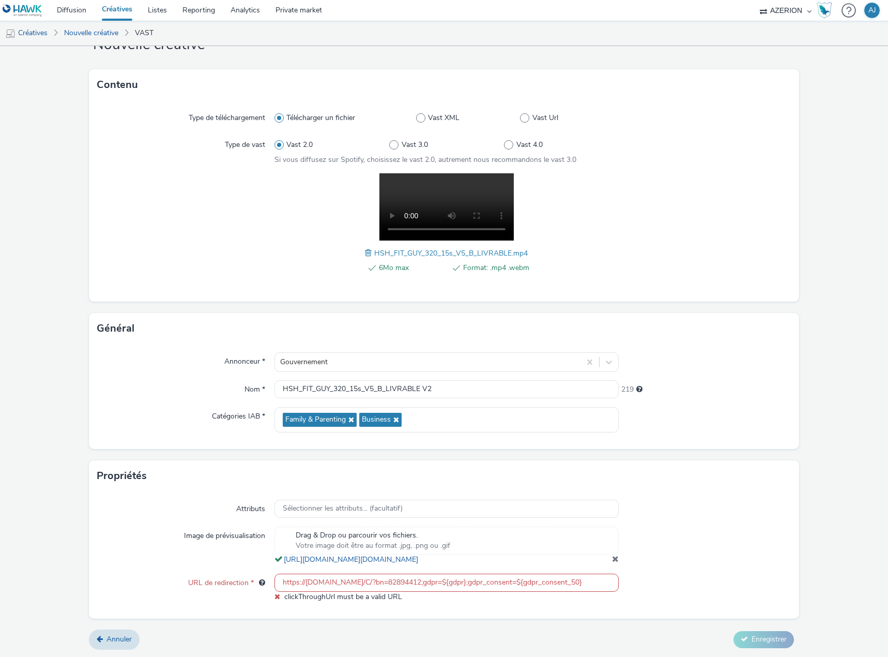
click at [419, 590] on input "https://server.adform.net/C/?bn=82894412;gdpr=${gdpr};gdpr_consent=${gdpr_conse…" at bounding box center [447, 583] width 344 height 18
paste input "www.sexosafe.fr/campagne/123?at_medium=display&at_campaign=2025-09-01-Changer-D…"
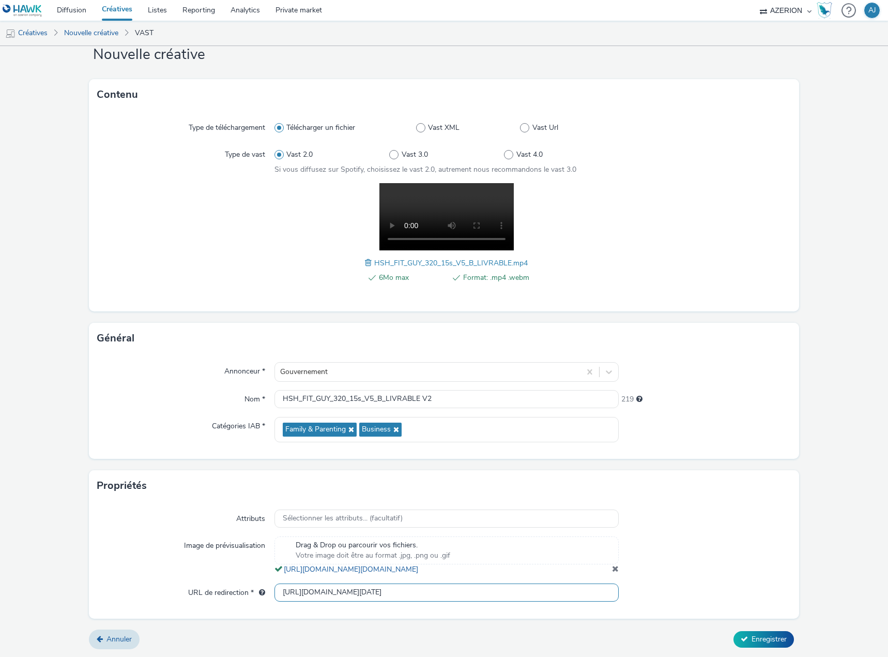
scroll to position [0, 963]
type input "https://www.sexosafe.fr/campagne/123?at_medium=display&at_campaign=2025-09-01-C…"
click at [714, 590] on div at bounding box center [705, 592] width 172 height 19
click at [770, 640] on span "Enregistrer" at bounding box center [769, 639] width 35 height 10
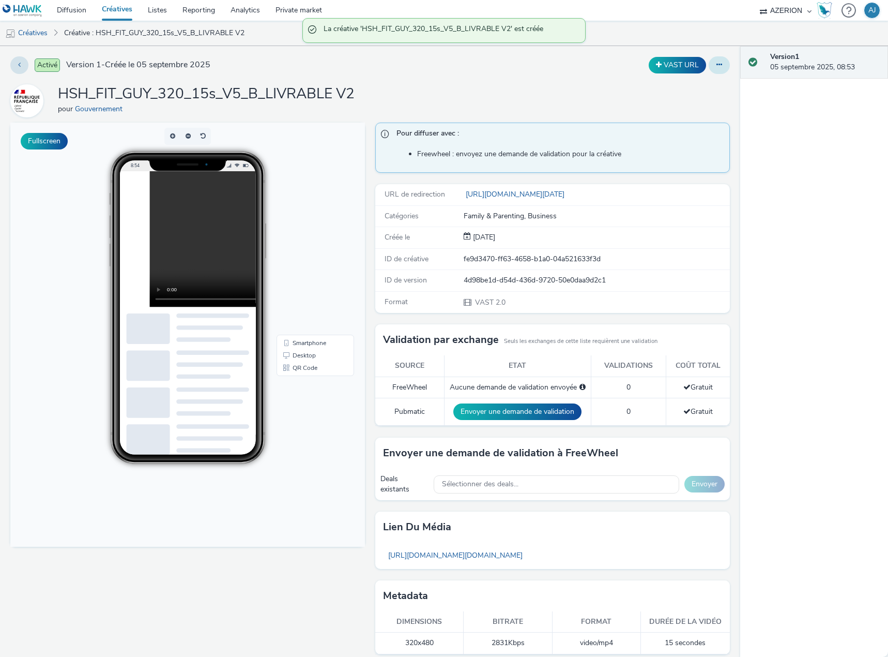
click at [717, 67] on icon at bounding box center [720, 64] width 6 height 7
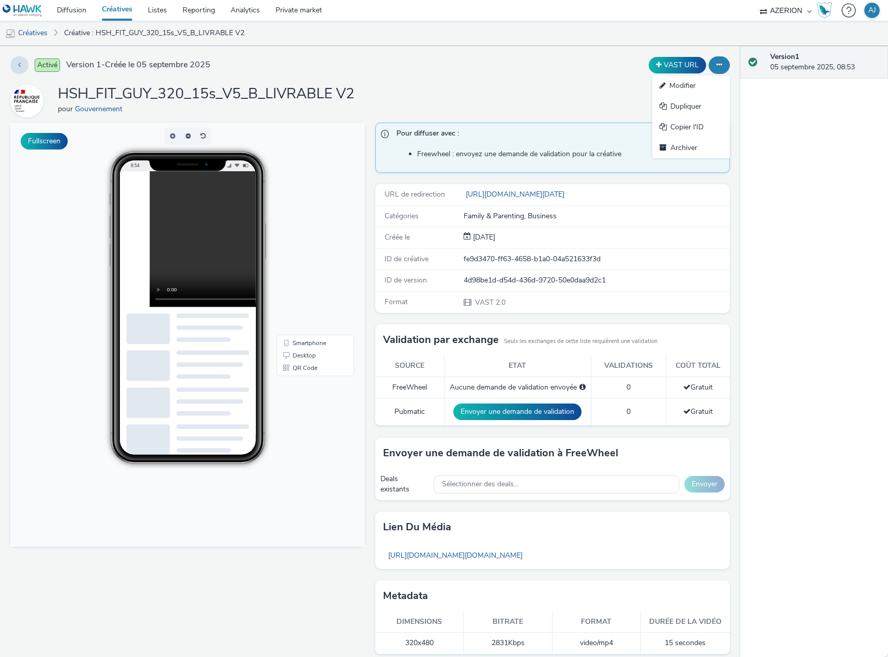
click at [717, 67] on icon at bounding box center [720, 64] width 6 height 7
click at [717, 62] on icon at bounding box center [720, 64] width 6 height 7
click at [681, 110] on link "Dupliquer" at bounding box center [692, 106] width 78 height 21
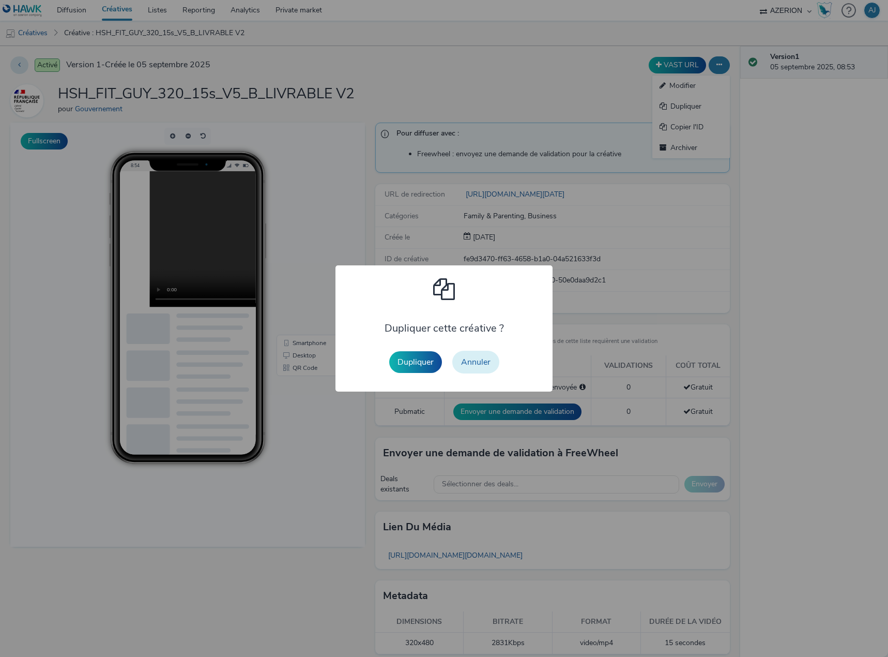
click at [466, 363] on button "Annuler" at bounding box center [475, 362] width 47 height 23
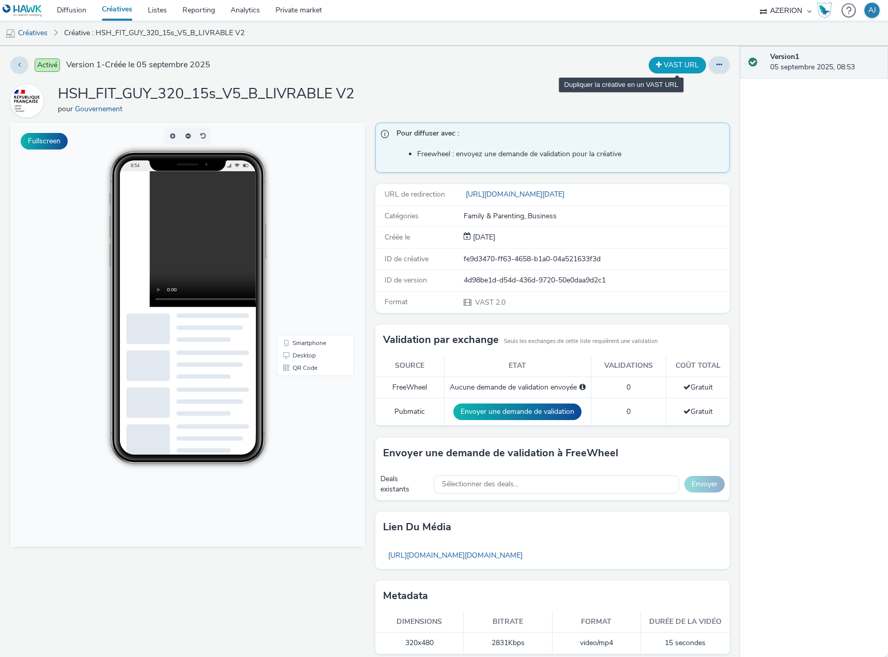
click at [668, 64] on button "VAST URL" at bounding box center [677, 65] width 57 height 17
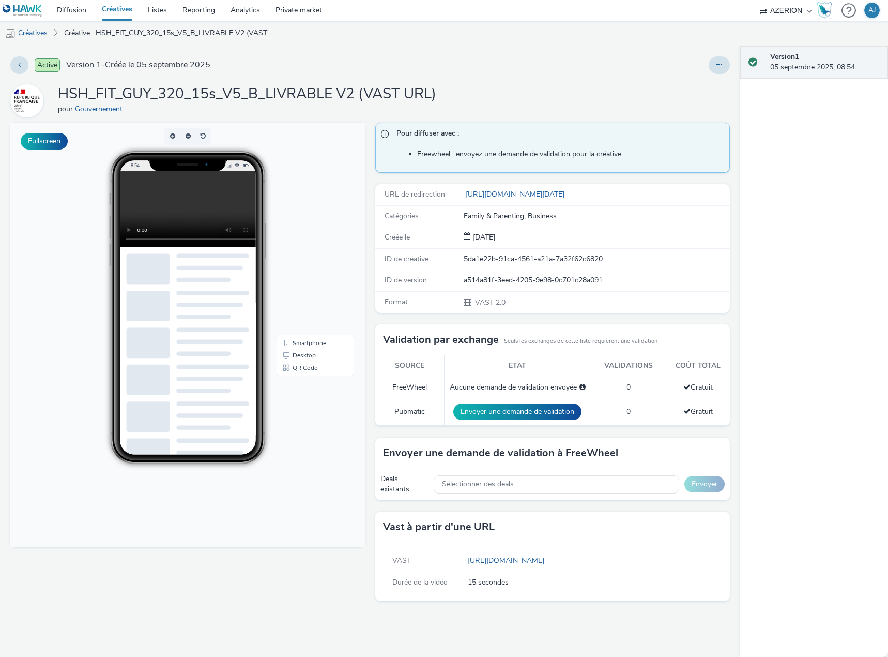
click at [189, 197] on video at bounding box center [196, 209] width 152 height 76
click at [723, 67] on button at bounding box center [719, 65] width 21 height 18
click at [709, 82] on link "Modifier" at bounding box center [692, 86] width 78 height 21
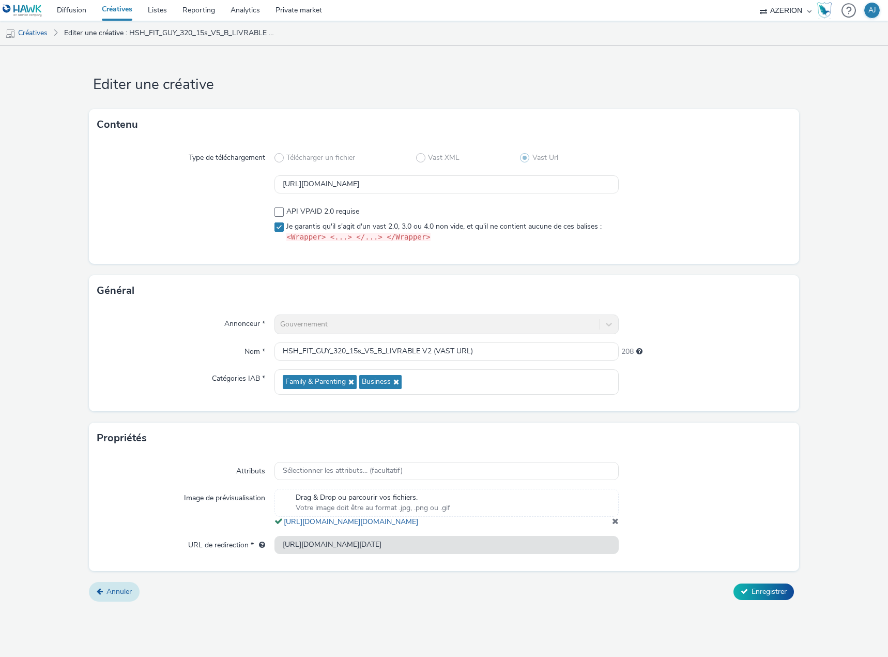
click at [107, 596] on span "Annuler" at bounding box center [119, 591] width 25 height 10
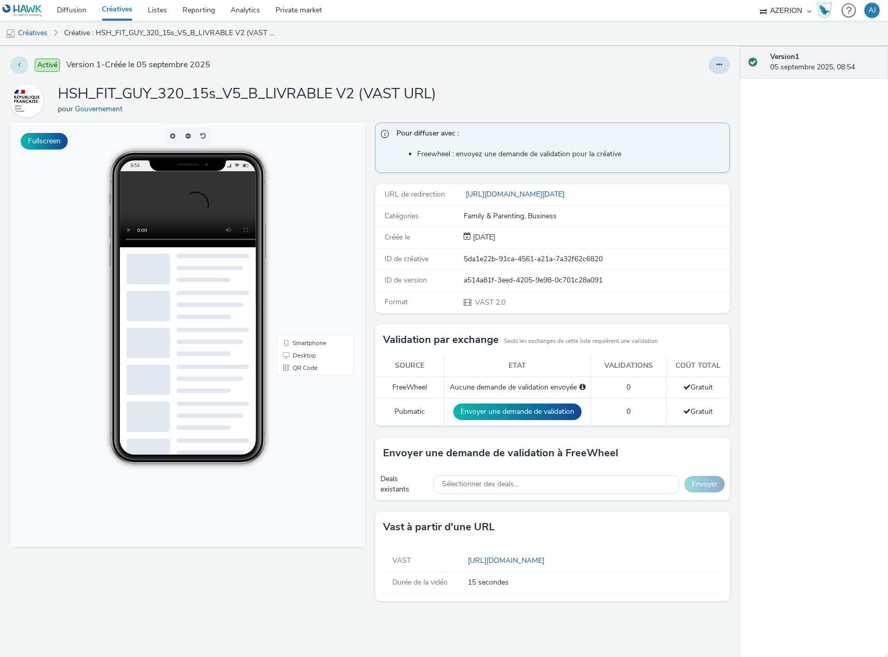
click at [19, 67] on icon at bounding box center [19, 64] width 3 height 7
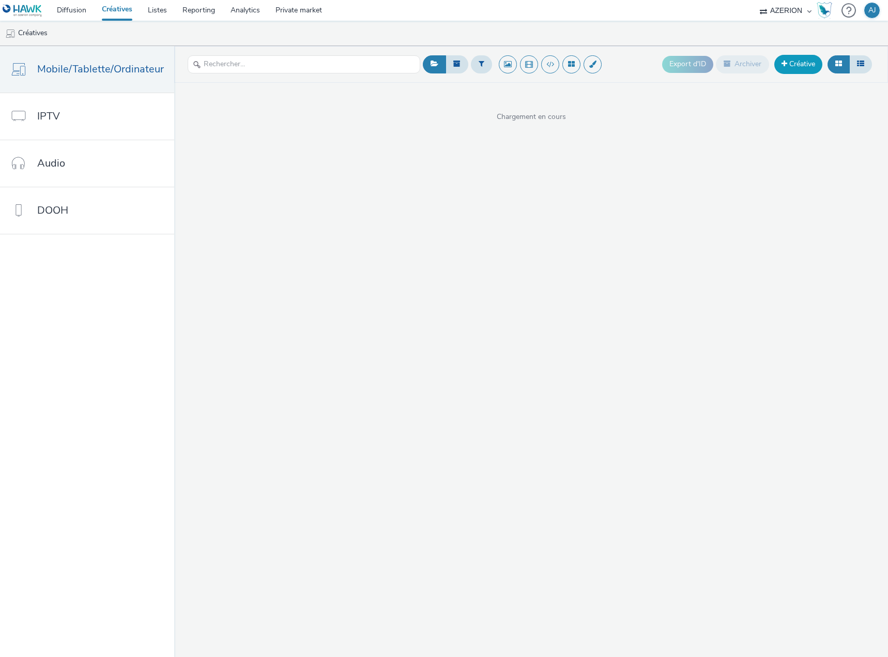
click at [805, 67] on link "Créative" at bounding box center [799, 64] width 48 height 19
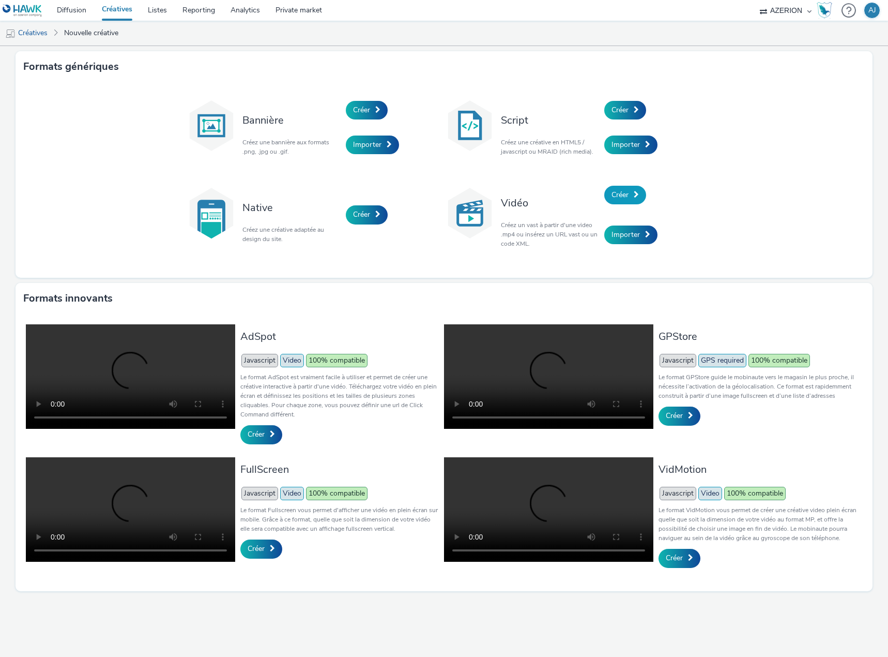
click at [627, 192] on span "Créer" at bounding box center [620, 195] width 17 height 10
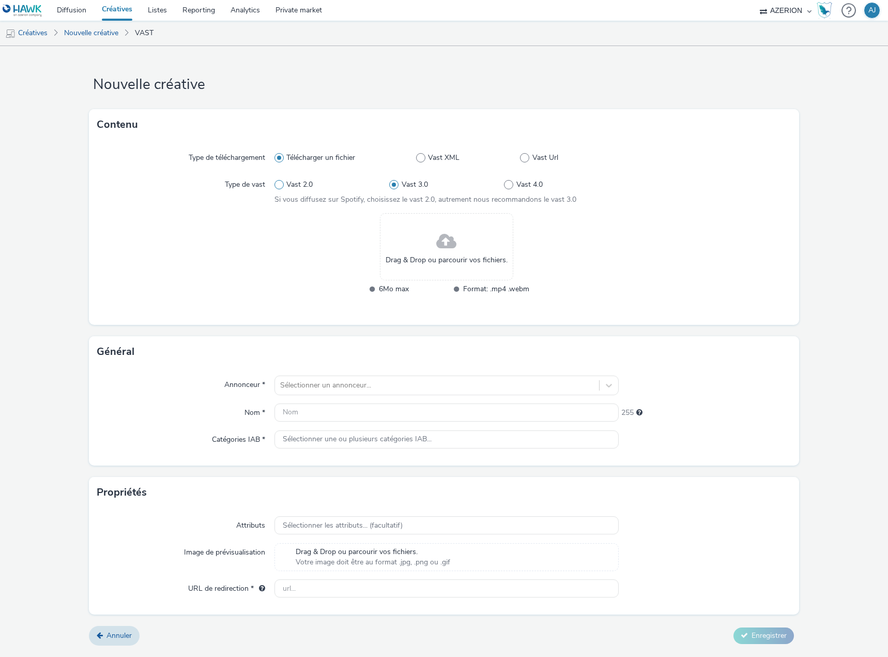
click at [296, 186] on span "Vast 2.0" at bounding box center [299, 184] width 26 height 10
click at [281, 186] on input "Vast 2.0" at bounding box center [278, 185] width 7 height 7
radio input "true"
radio input "false"
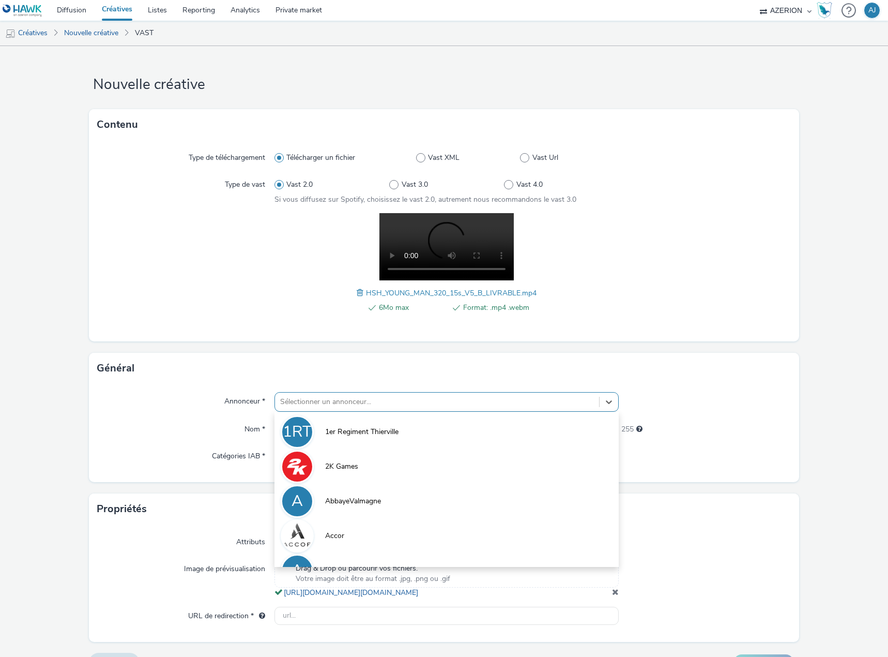
click at [322, 396] on div at bounding box center [437, 402] width 314 height 12
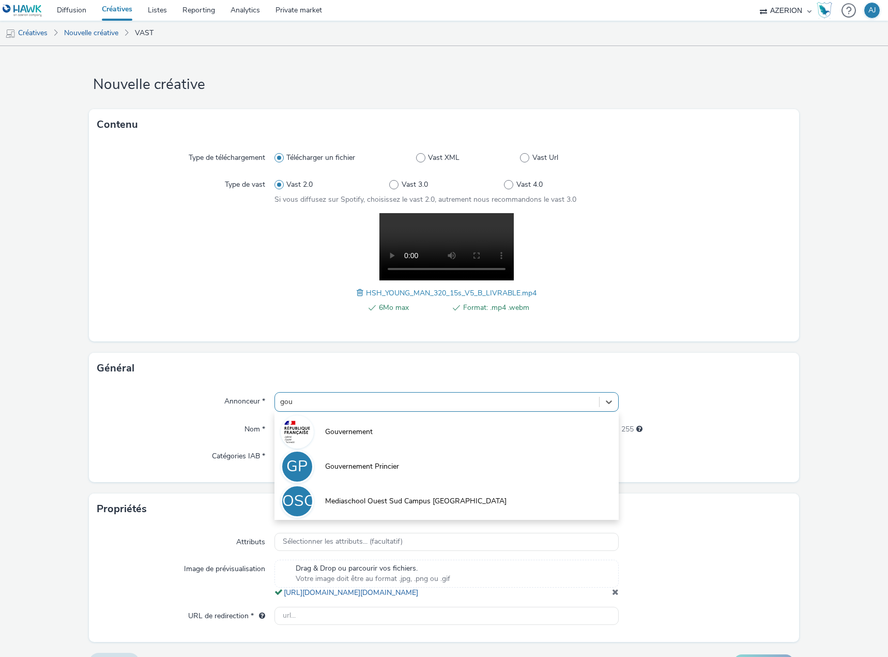
type input "gouv"
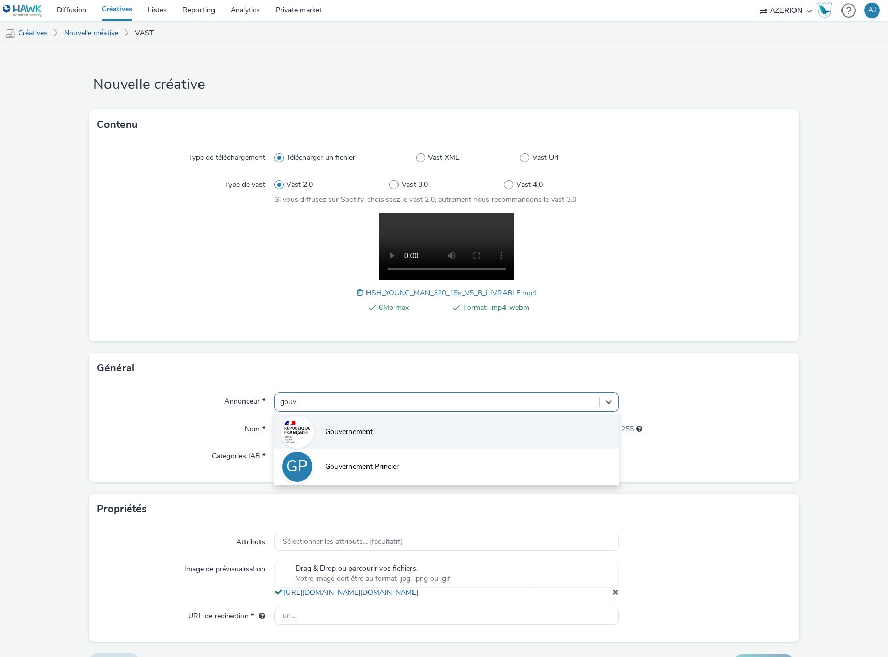
click at [341, 430] on span "Gouvernement" at bounding box center [349, 432] width 48 height 10
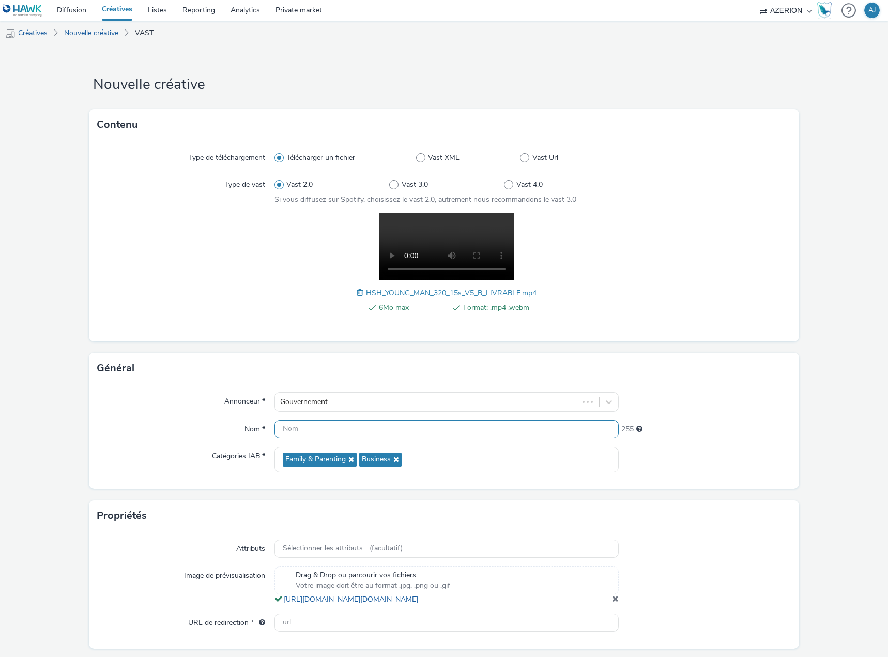
click at [326, 431] on input "text" at bounding box center [447, 429] width 344 height 18
paste input "HSH_YOUNG_MAN_320_15s_V5_B_LIVRABLE"
type input "HSH_YOUNG_MAN_320_15s_V5_B_LIVRABLE"
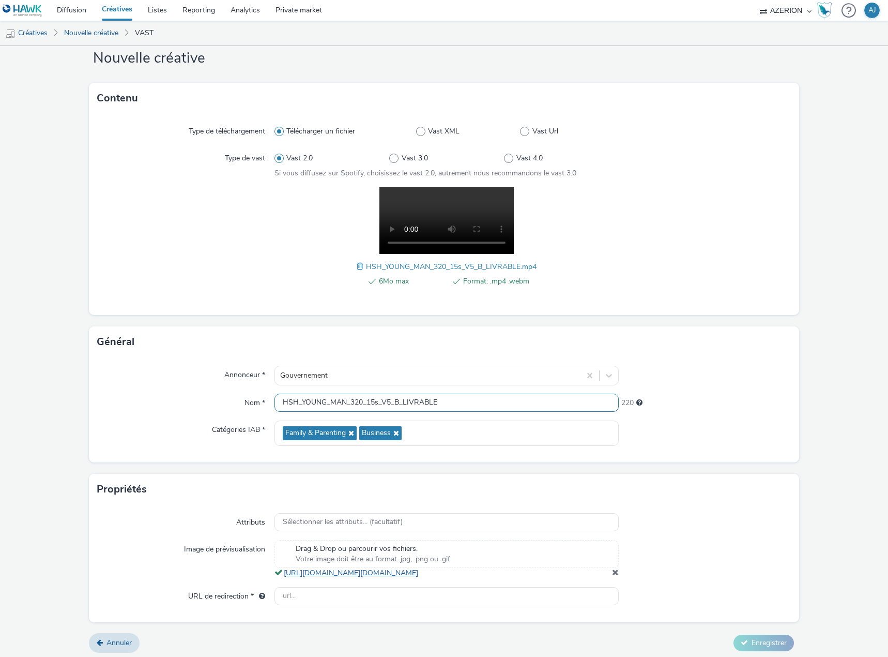
scroll to position [40, 0]
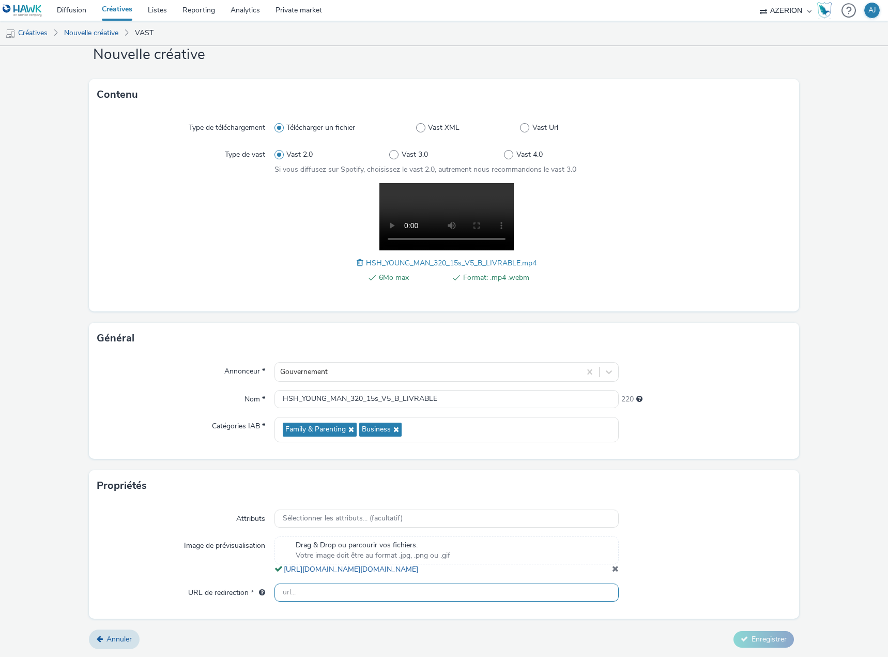
click at [361, 585] on input "text" at bounding box center [447, 592] width 344 height 18
paste input "https://www.sexosafe.fr/campagne/123?at_medium=display&at_campaign=2025-09-01-C…"
type input "https://www.sexosafe.fr/campagne/123?at_medium=display&at_campaign=2025-09-01-C…"
click at [682, 574] on div at bounding box center [705, 555] width 172 height 38
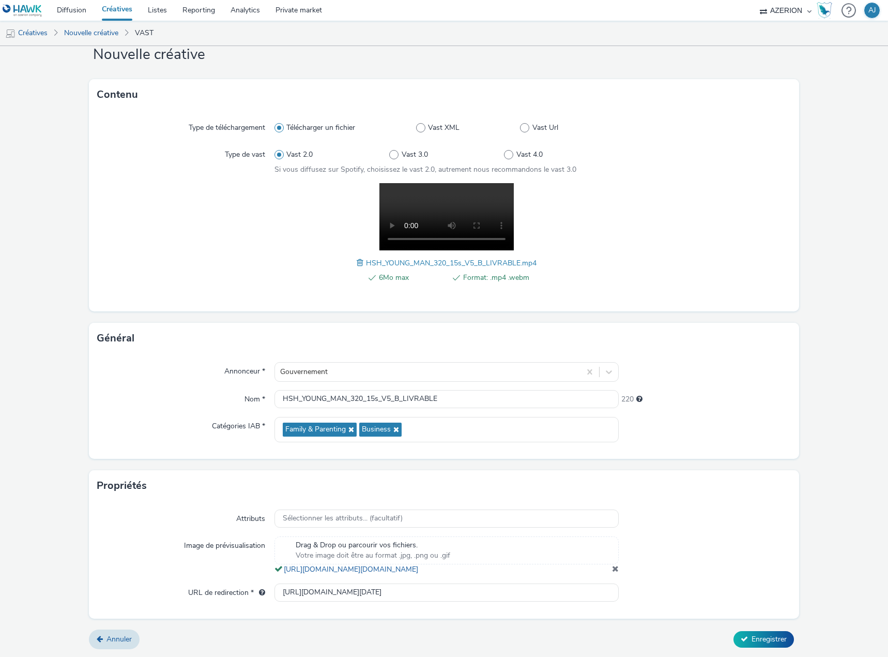
scroll to position [0, 0]
click at [752, 642] on span "Enregistrer" at bounding box center [769, 639] width 35 height 10
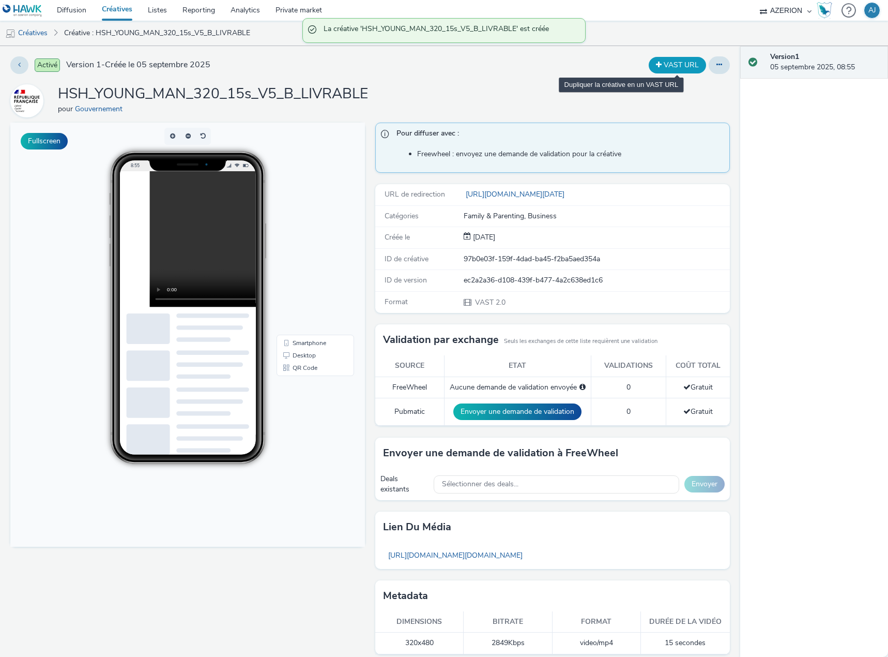
click at [670, 65] on button "VAST URL" at bounding box center [677, 65] width 57 height 17
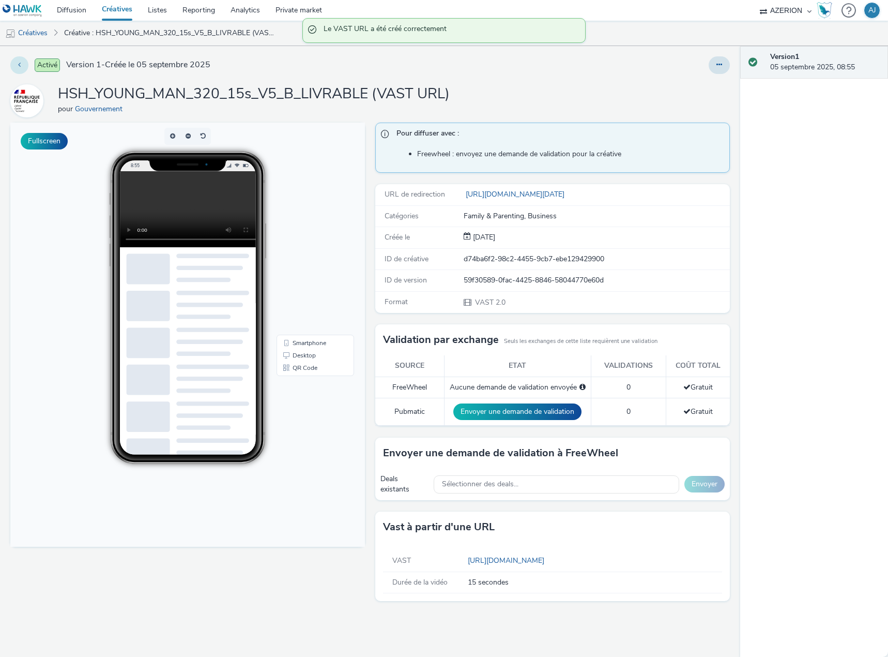
click at [18, 64] on icon at bounding box center [19, 64] width 3 height 7
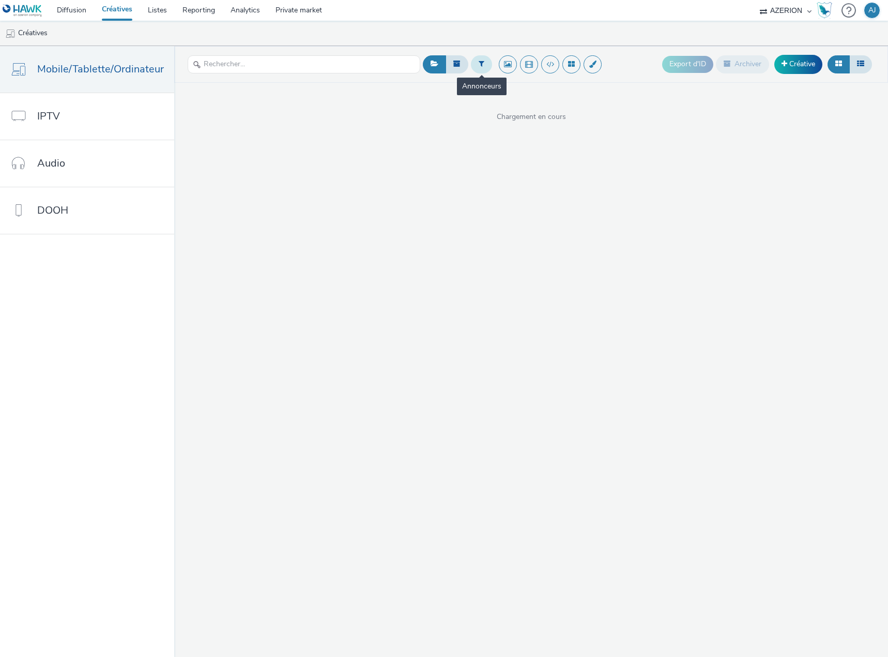
click at [474, 60] on button at bounding box center [481, 64] width 21 height 18
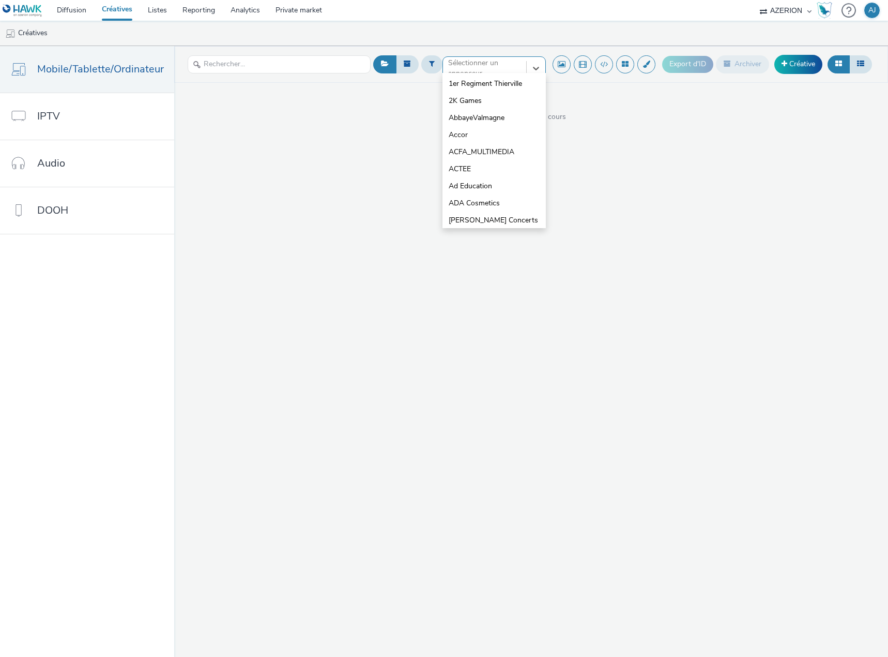
click at [455, 70] on div at bounding box center [484, 68] width 73 height 12
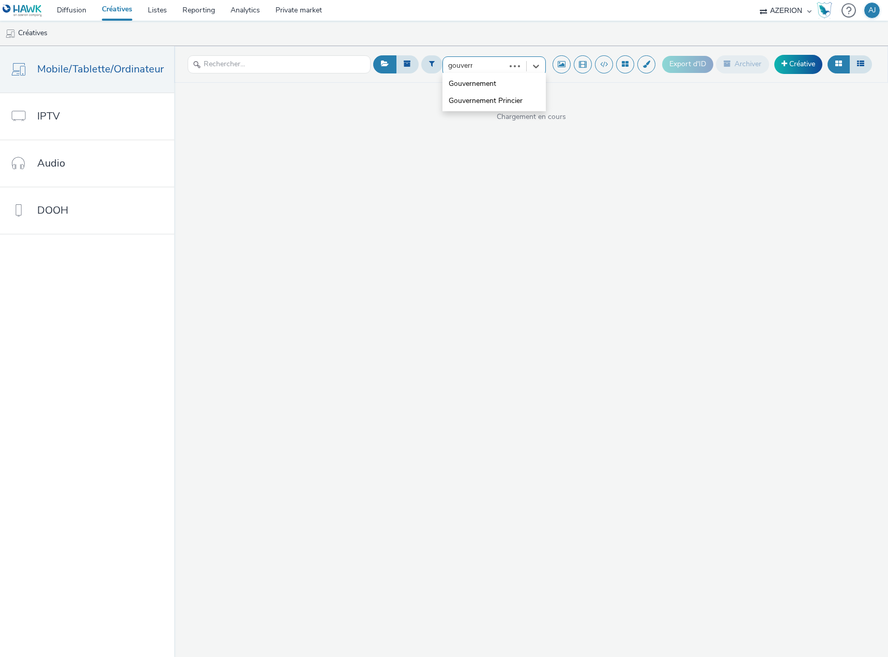
type input "gouverne"
click at [461, 82] on span "Gouvernement" at bounding box center [473, 84] width 48 height 10
click at [499, 66] on div "Plan média..." at bounding box center [494, 64] width 103 height 18
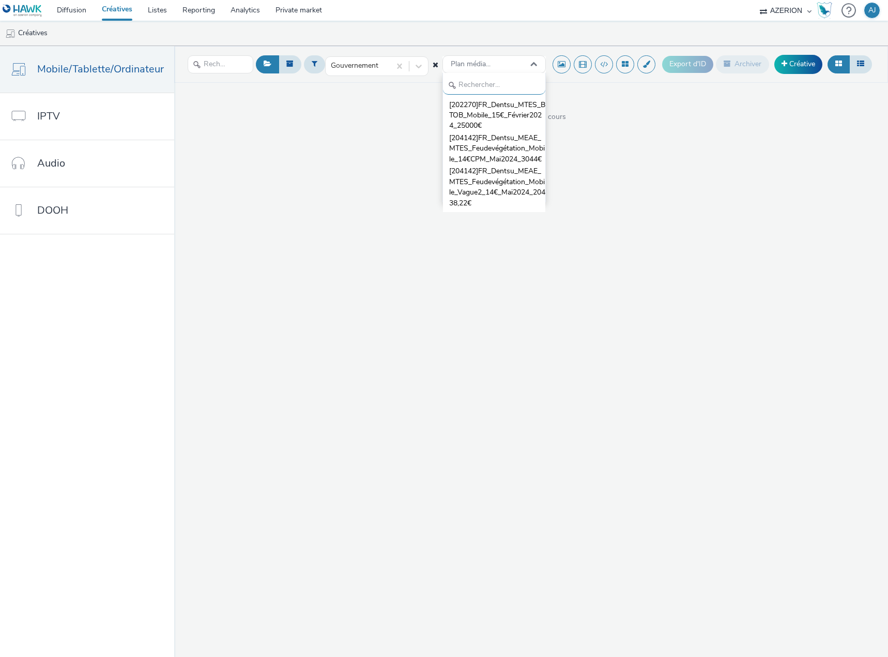
click at [660, 129] on div "Gouvernement Plan média... [202270]FR_Dentsu_MTES_BTOB_Mobile_15€_Février2024_2…" at bounding box center [531, 351] width 714 height 611
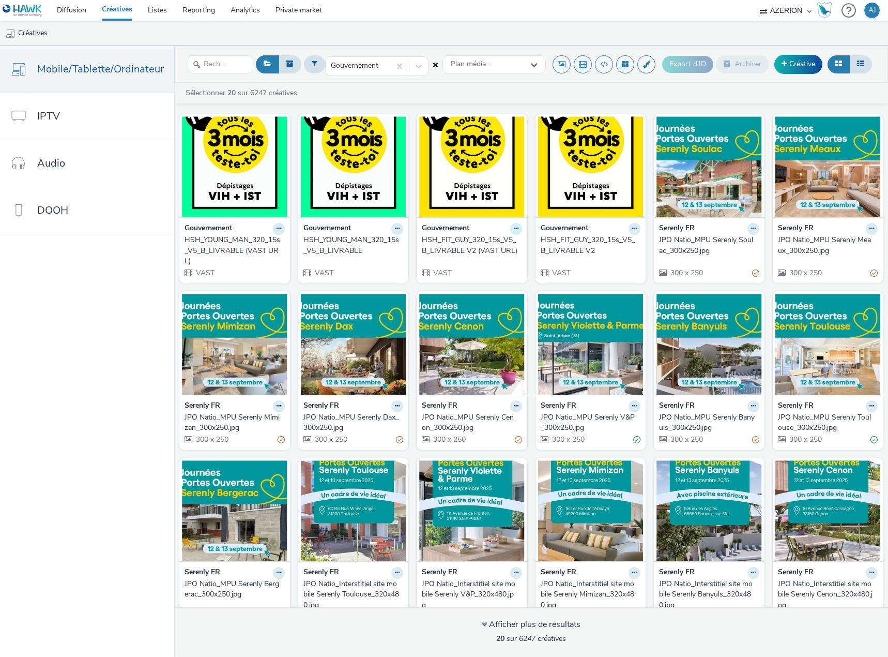
click at [514, 228] on icon at bounding box center [516, 228] width 5 height 6
click at [485, 309] on link "Archiver" at bounding box center [484, 308] width 78 height 21
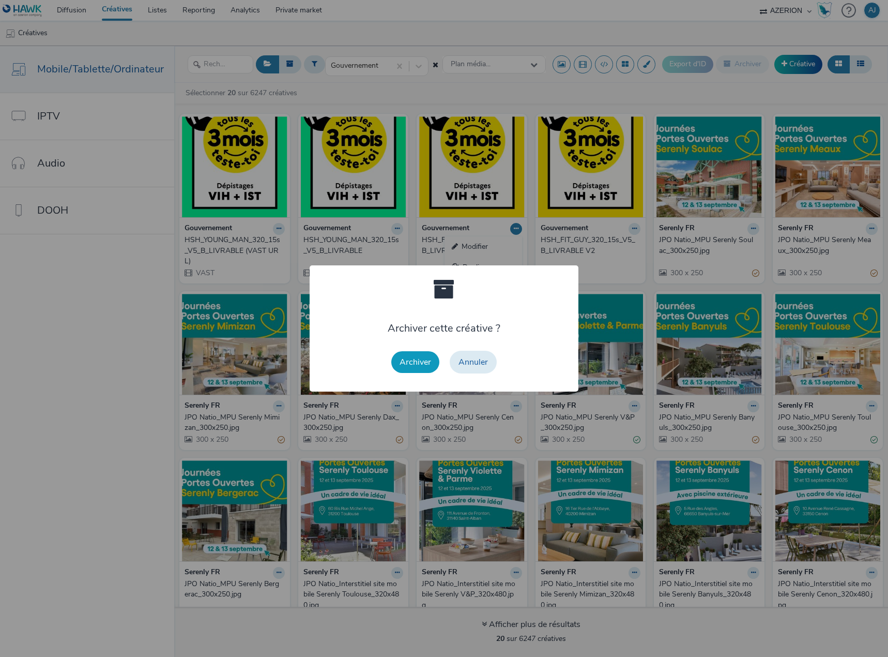
click at [410, 360] on button "Archiver" at bounding box center [415, 362] width 48 height 22
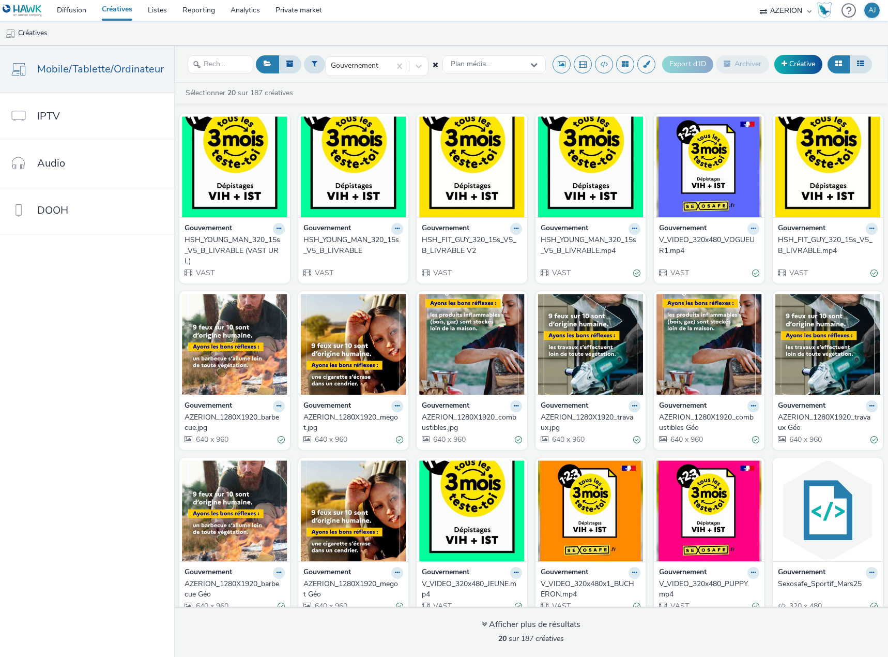
click at [453, 228] on strong "Gouvernement" at bounding box center [446, 229] width 48 height 12
click at [462, 208] on img at bounding box center [471, 166] width 105 height 101
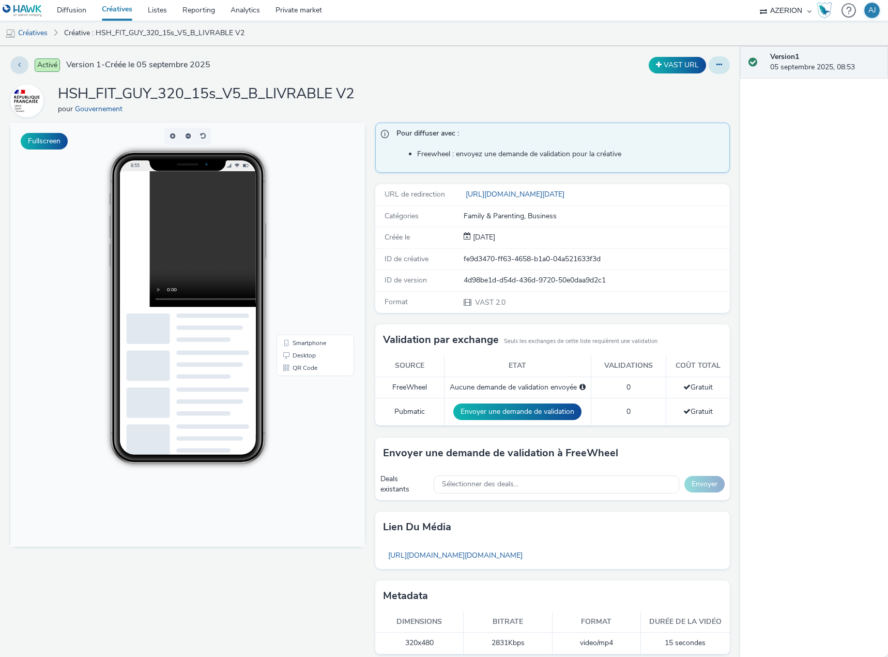
click at [709, 63] on button at bounding box center [719, 65] width 21 height 18
click at [691, 83] on link "Modifier" at bounding box center [692, 86] width 78 height 21
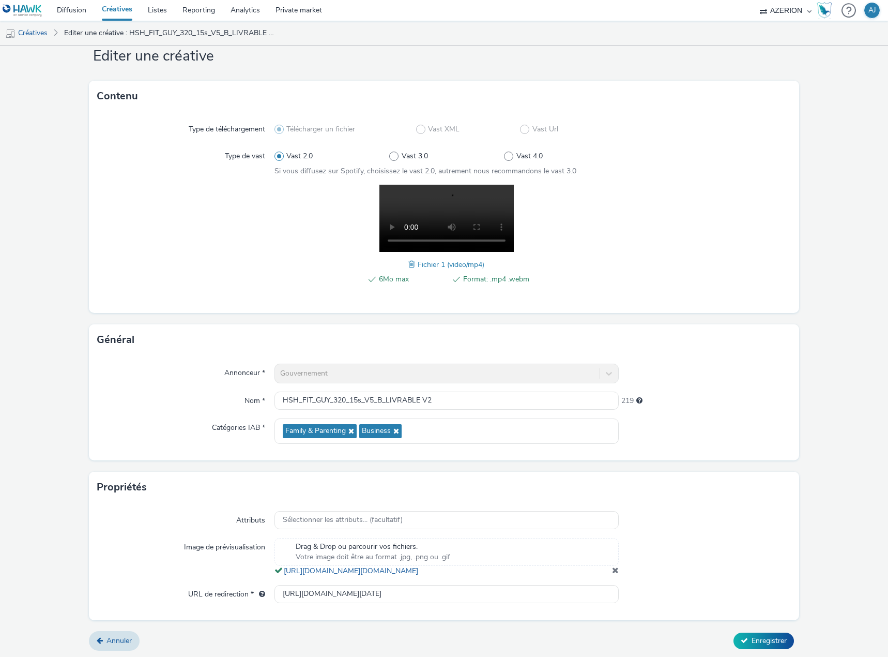
scroll to position [40, 0]
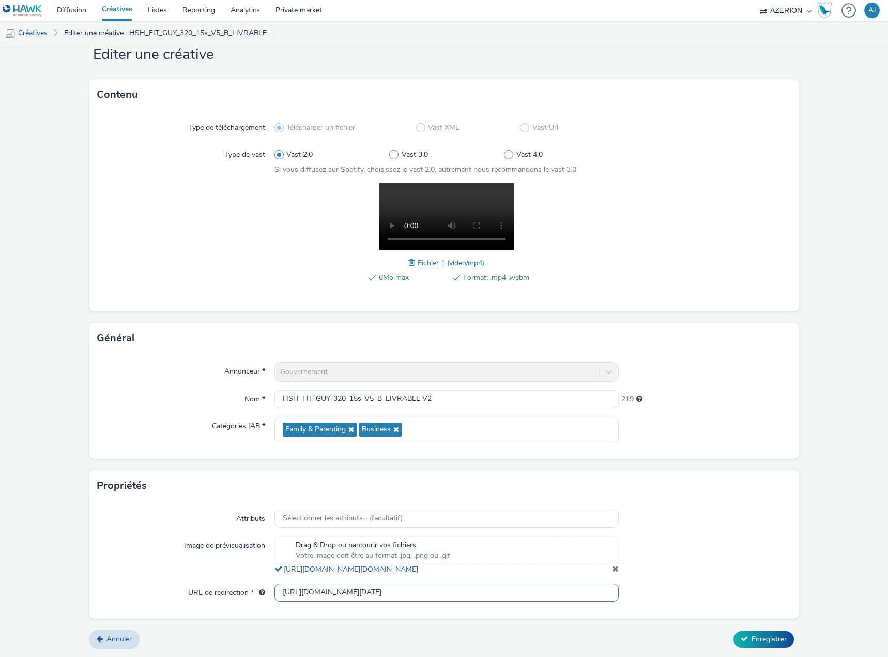
click at [377, 592] on input "https://www.sexosafe.fr/campagne/123?at_medium=display&at_campaign=2025-09-01-C…" at bounding box center [447, 592] width 344 height 18
paste input "[URL][DOMAIN_NAME][DATE]"
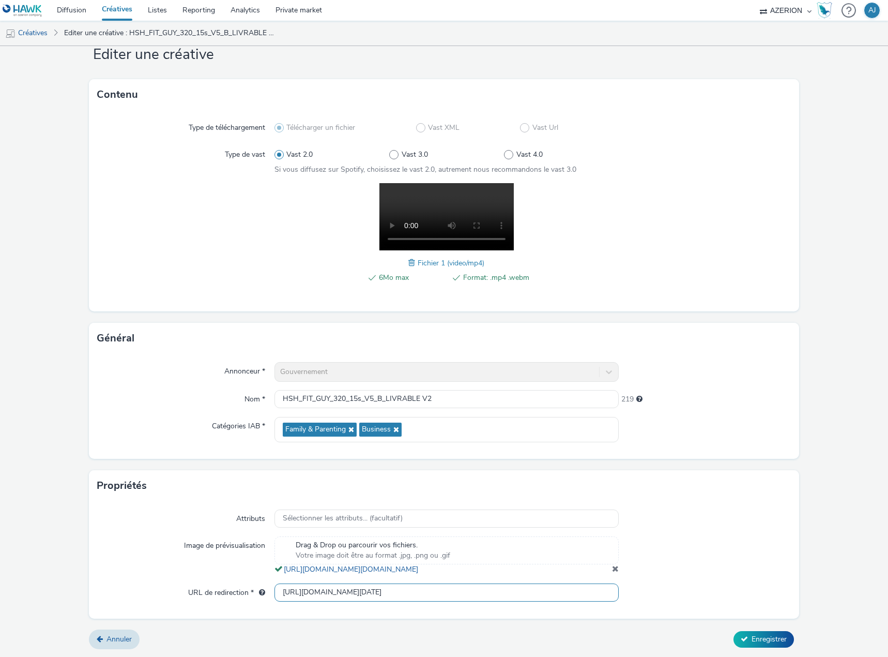
type input "[URL][DOMAIN_NAME][DATE]"
click at [685, 541] on div at bounding box center [705, 555] width 172 height 38
click at [753, 639] on span "Enregistrer" at bounding box center [769, 639] width 35 height 10
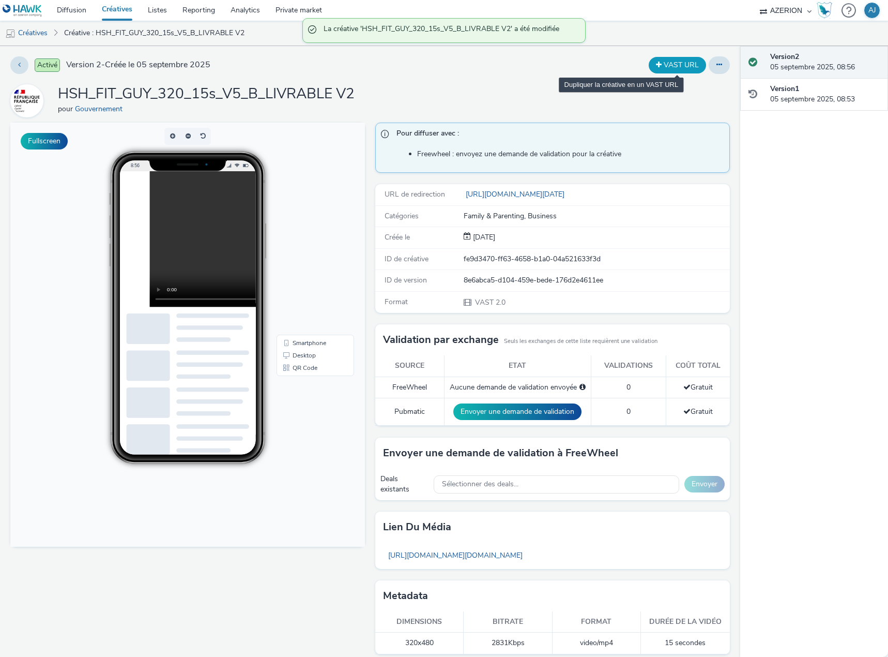
click at [675, 69] on button "VAST URL" at bounding box center [677, 65] width 57 height 17
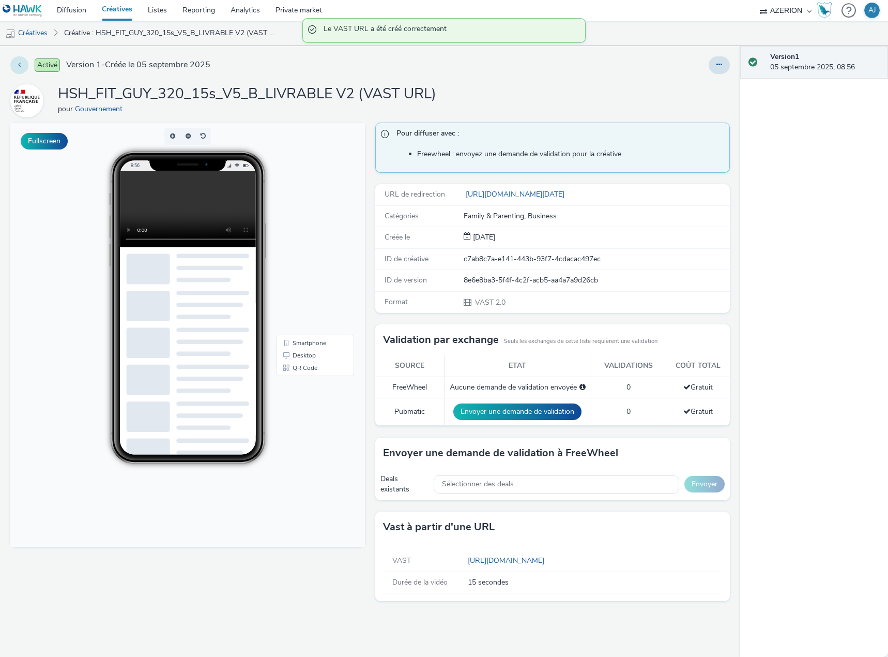
click at [21, 63] on button at bounding box center [19, 65] width 18 height 18
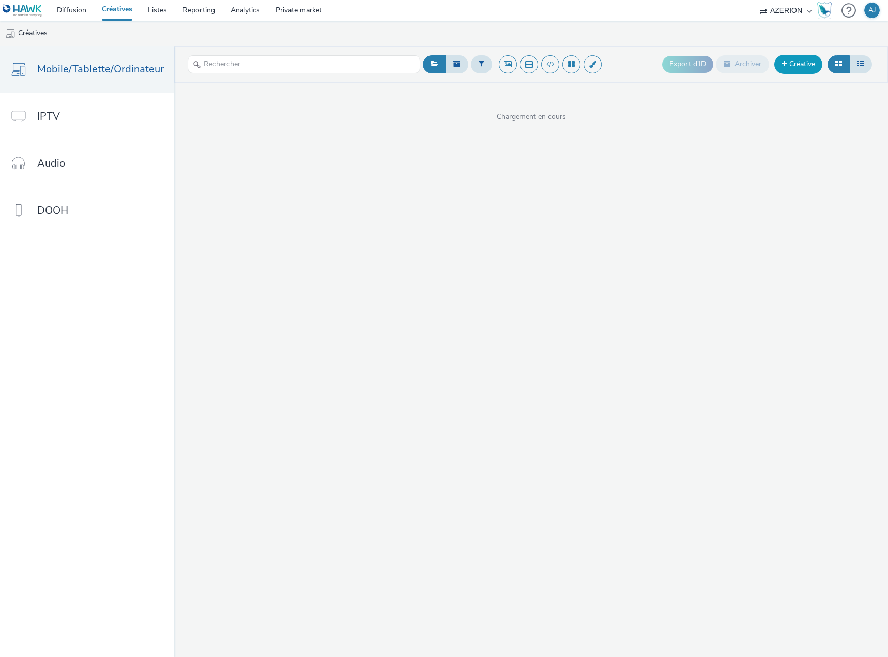
click at [806, 66] on link "Créative" at bounding box center [799, 64] width 48 height 19
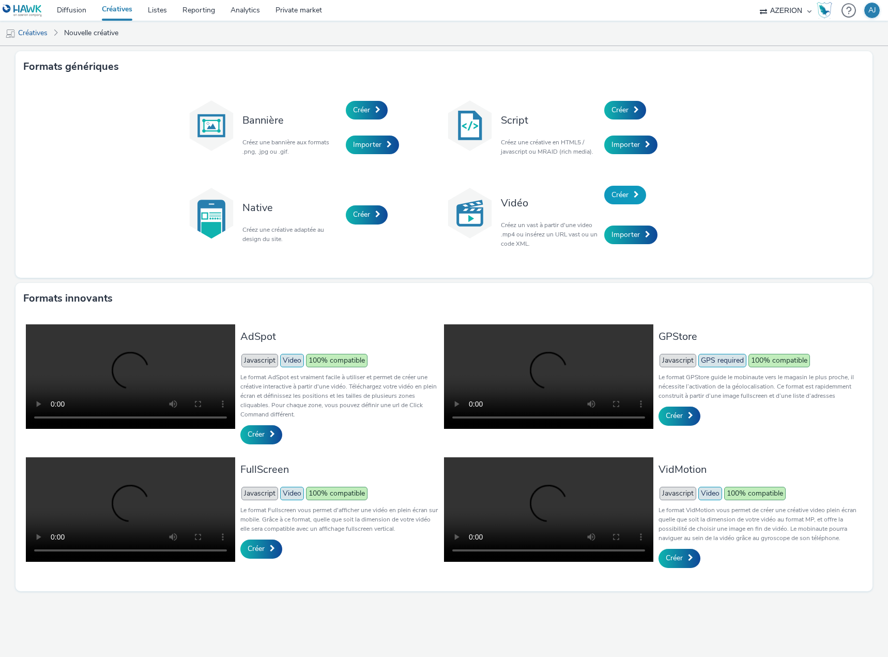
click at [619, 189] on link "Créer" at bounding box center [626, 195] width 42 height 19
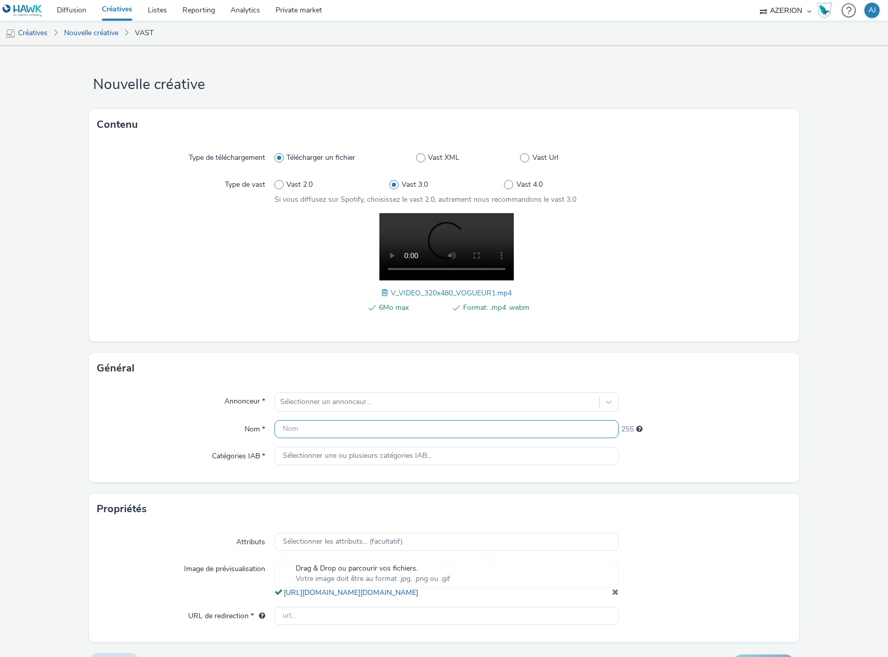
click at [307, 423] on input "text" at bounding box center [447, 429] width 344 height 18
click at [311, 402] on div at bounding box center [437, 402] width 314 height 12
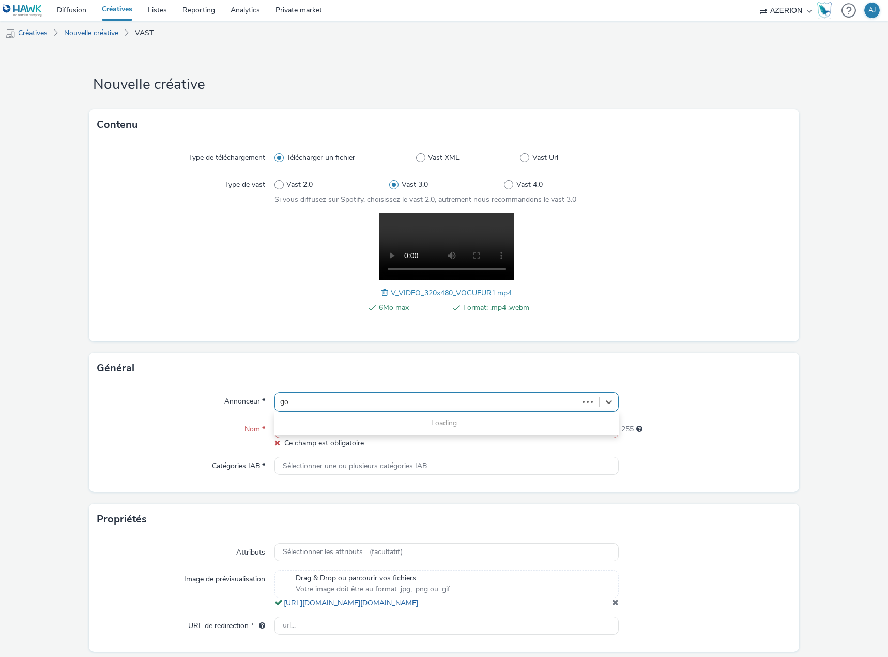
type input "gou"
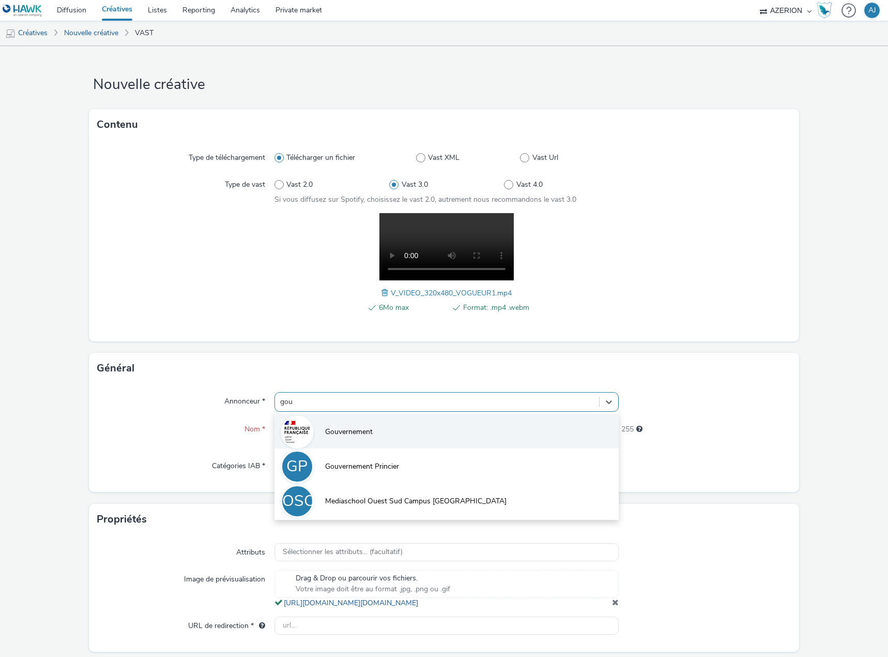
click at [326, 431] on span "Gouvernement" at bounding box center [349, 432] width 48 height 10
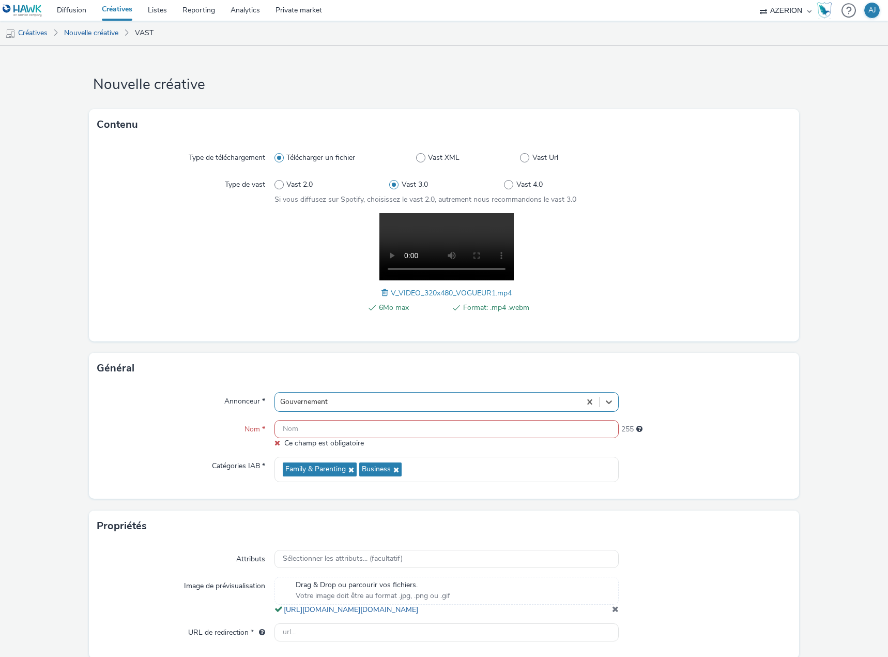
click at [312, 432] on input "text" at bounding box center [447, 429] width 344 height 18
paste input "V_VIDEO_320x480_VOGUEUR1"
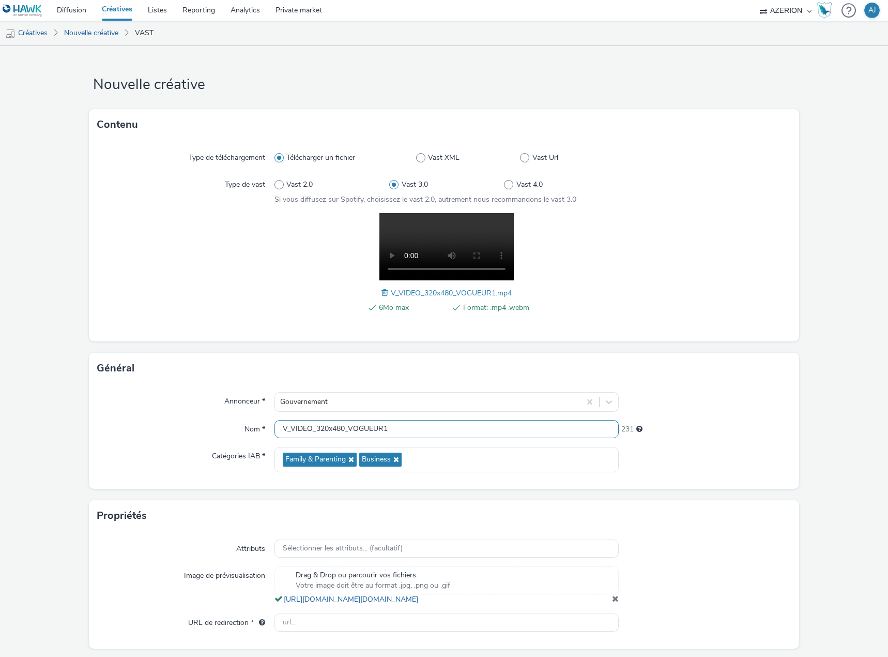
type input "V_VIDEO_320x480_VOGUEUR1"
click at [767, 438] on div "231" at bounding box center [705, 429] width 172 height 19
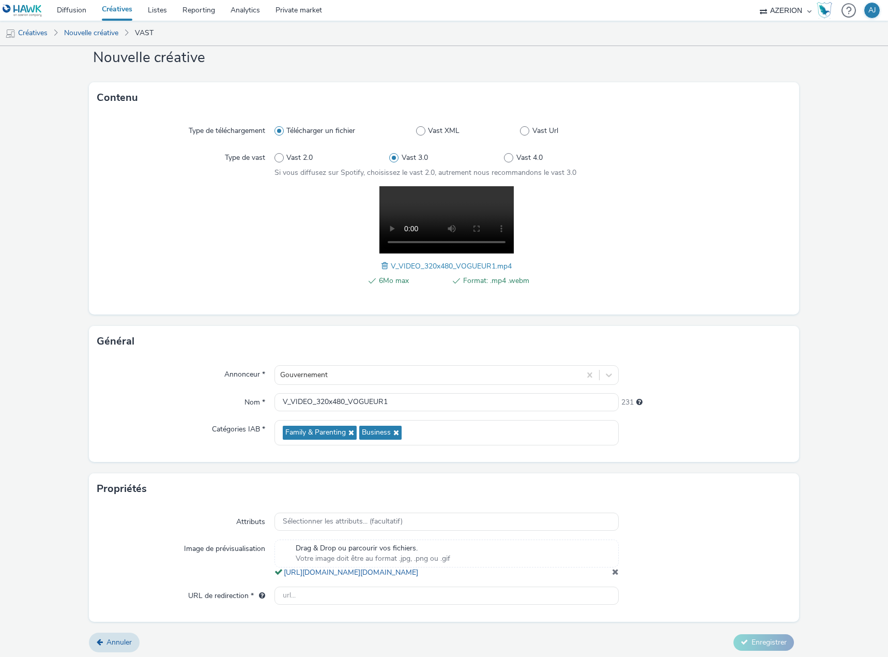
scroll to position [40, 0]
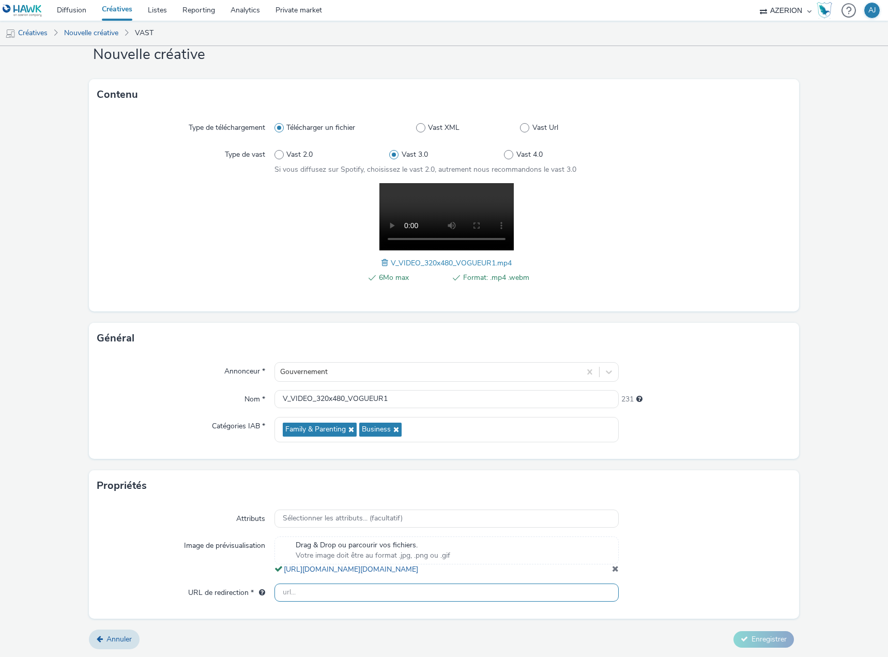
click at [397, 599] on input "text" at bounding box center [447, 592] width 344 height 18
paste input "https://www.sexosafe.fr/campagne/123?at_medium=display&at_campaign=2025-09-01-C…"
type input "https://www.sexosafe.fr/campagne/123?at_medium=display&at_campaign=2025-09-01-C…"
click at [699, 568] on div at bounding box center [705, 555] width 172 height 38
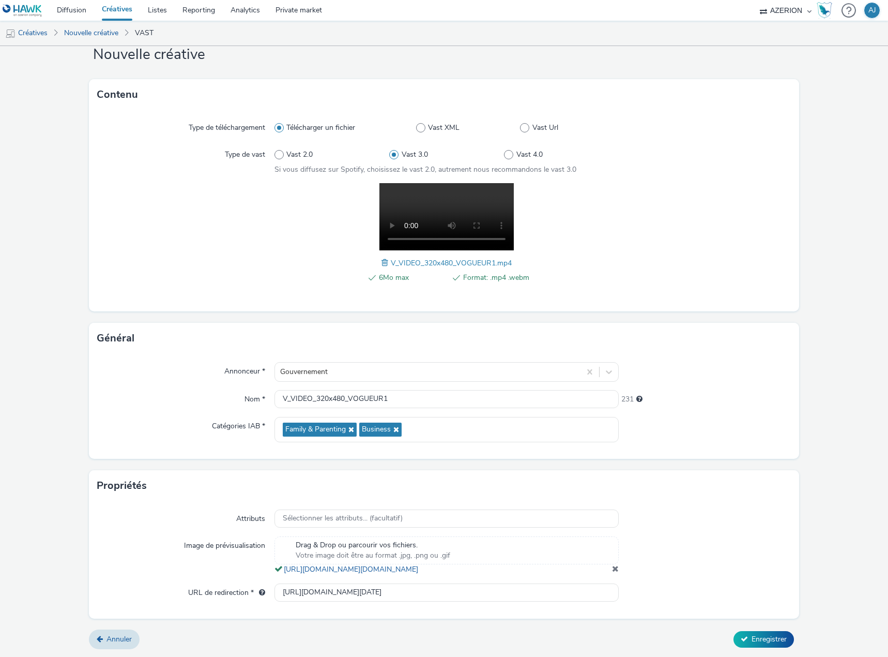
scroll to position [0, 0]
click at [756, 642] on span "Enregistrer" at bounding box center [769, 639] width 35 height 10
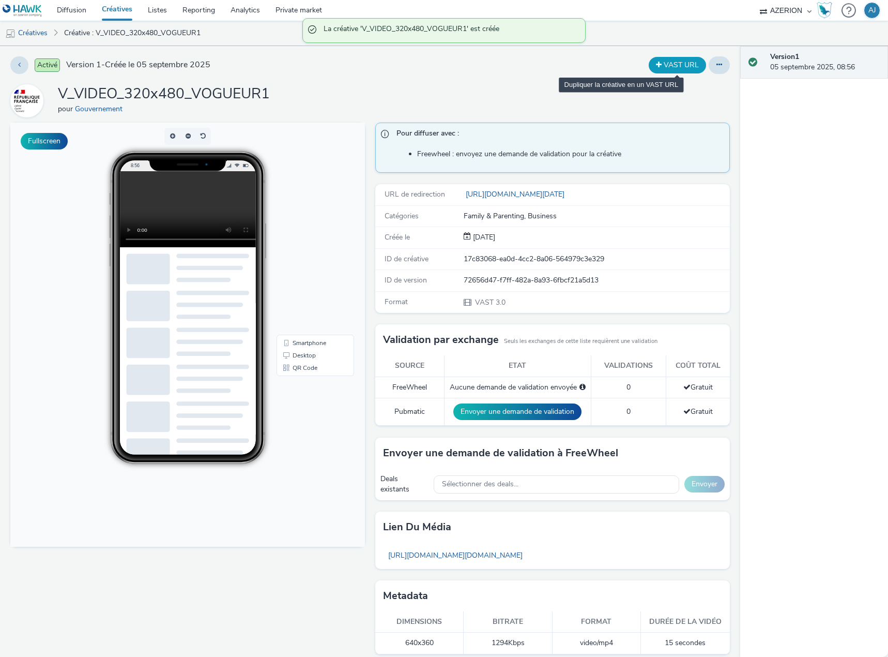
click at [670, 70] on button "VAST URL" at bounding box center [677, 65] width 57 height 17
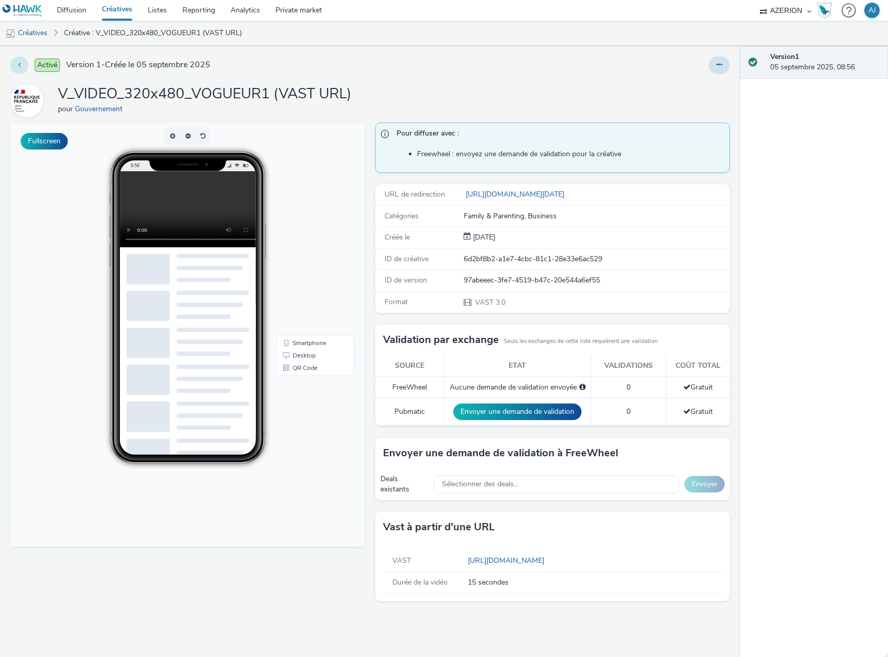
click at [17, 67] on button at bounding box center [19, 65] width 18 height 18
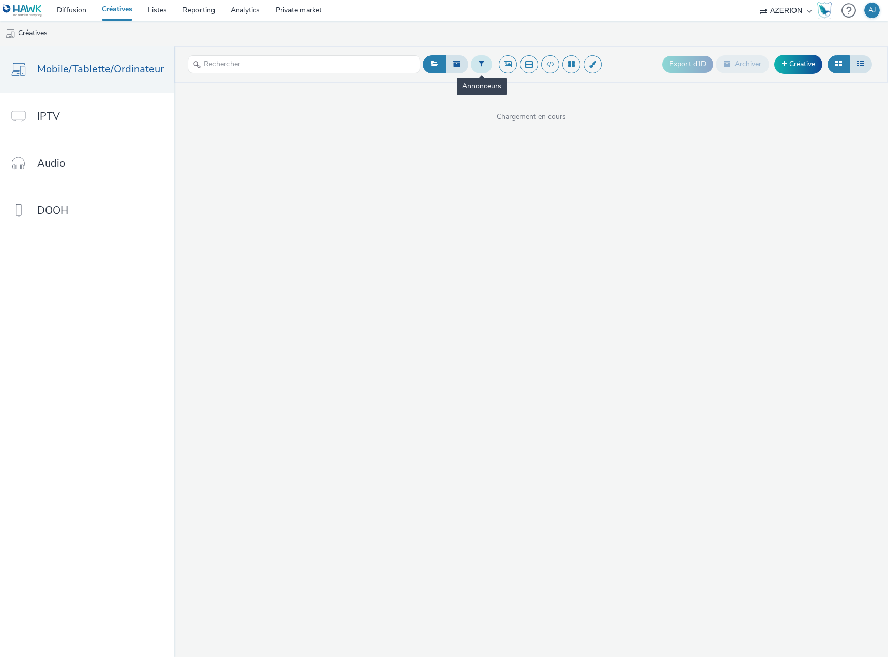
click at [479, 67] on icon at bounding box center [482, 63] width 6 height 7
click at [489, 66] on div at bounding box center [484, 68] width 73 height 12
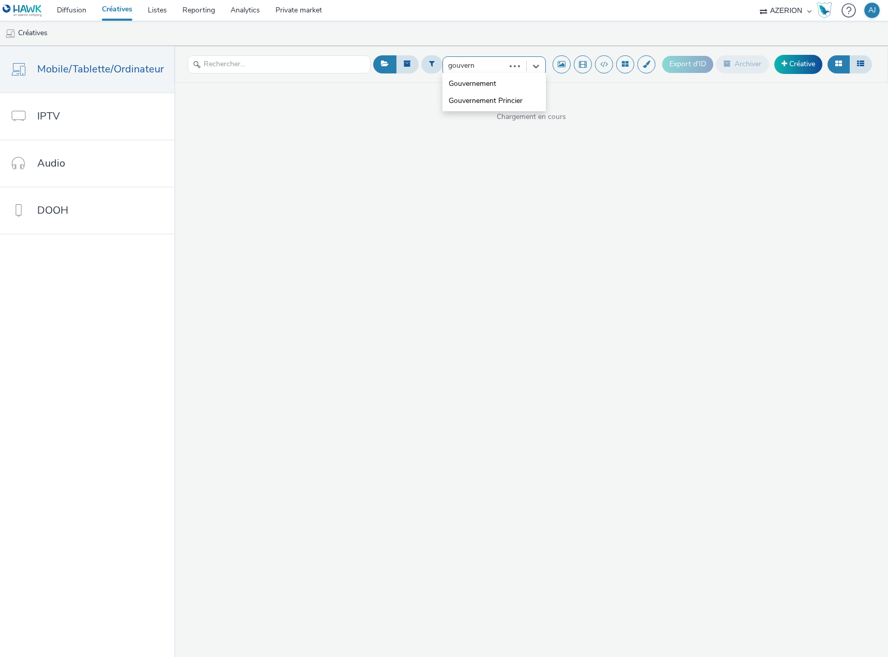
type input "gouverne"
click at [489, 85] on span "Gouvernement" at bounding box center [473, 84] width 48 height 10
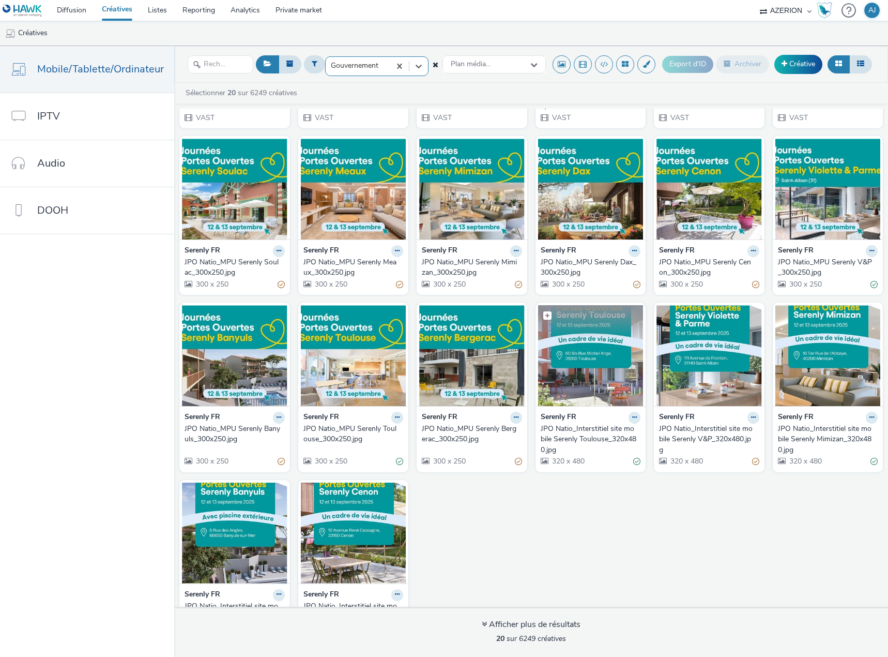
scroll to position [202, 0]
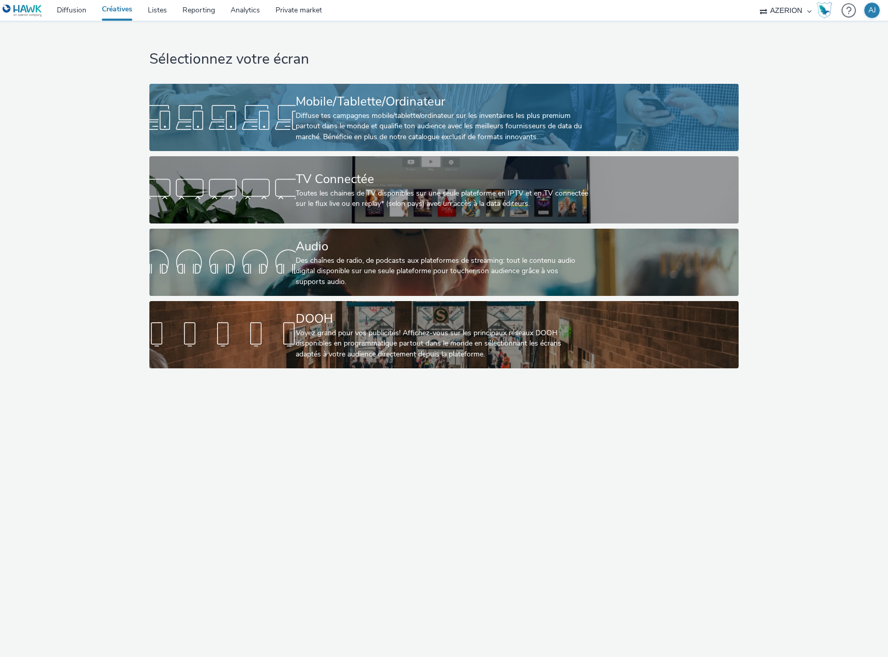
click at [363, 119] on div "Diffuse tes campagnes mobile/tablette/ordinateur sur les inventaires les plus p…" at bounding box center [442, 127] width 293 height 32
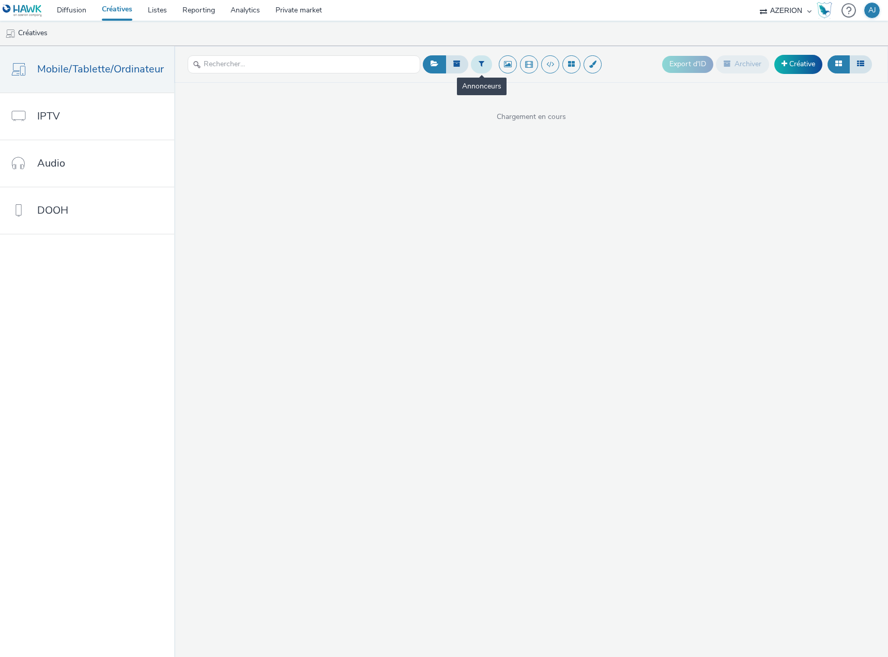
click at [479, 66] on icon at bounding box center [482, 63] width 6 height 7
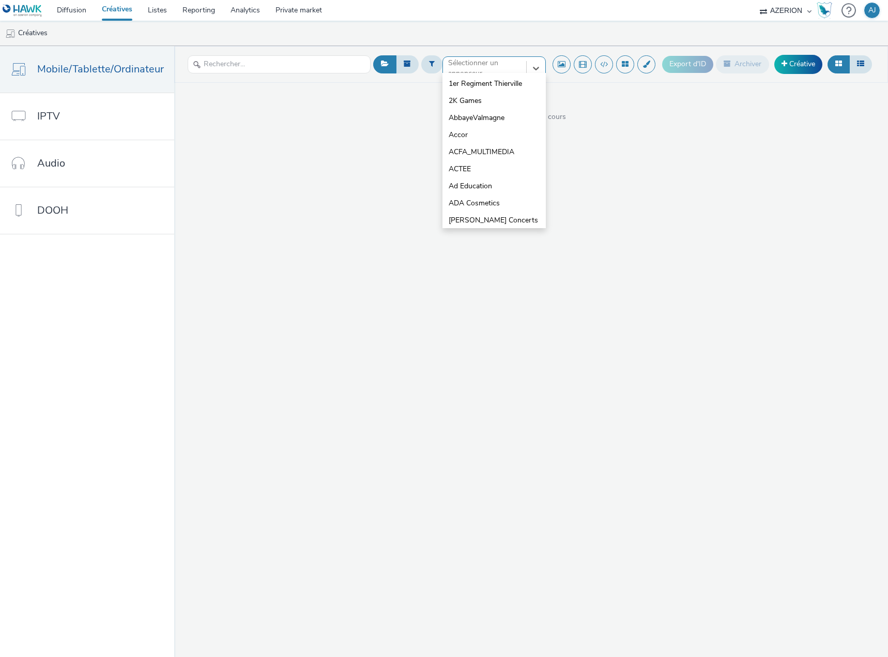
click at [478, 65] on div at bounding box center [484, 68] width 73 height 12
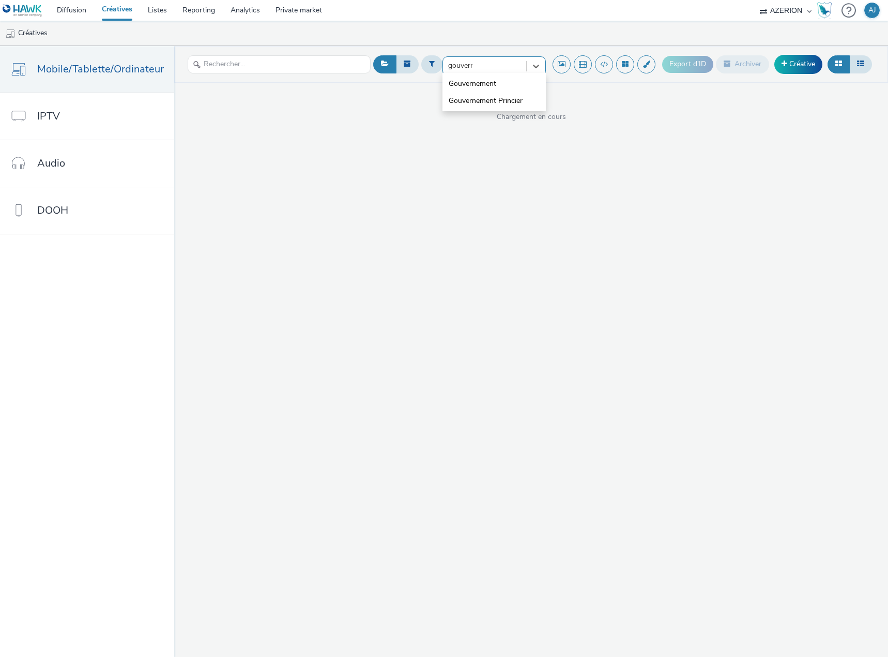
type input "gouverne"
click at [480, 86] on span "Gouvernement" at bounding box center [473, 84] width 48 height 10
click at [488, 66] on span "Plan média..." at bounding box center [471, 64] width 40 height 9
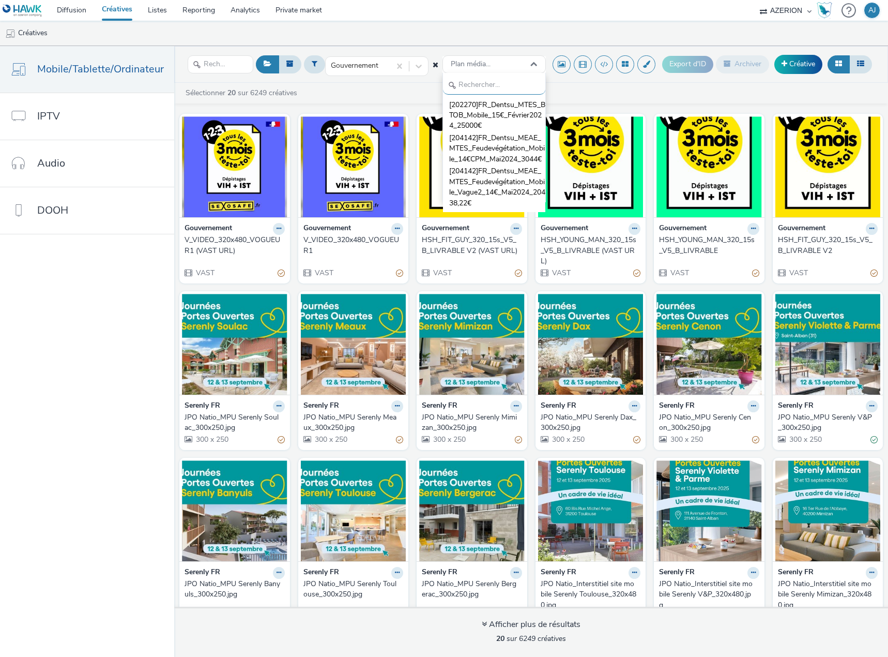
click at [517, 29] on ul "Créatives" at bounding box center [444, 33] width 888 height 25
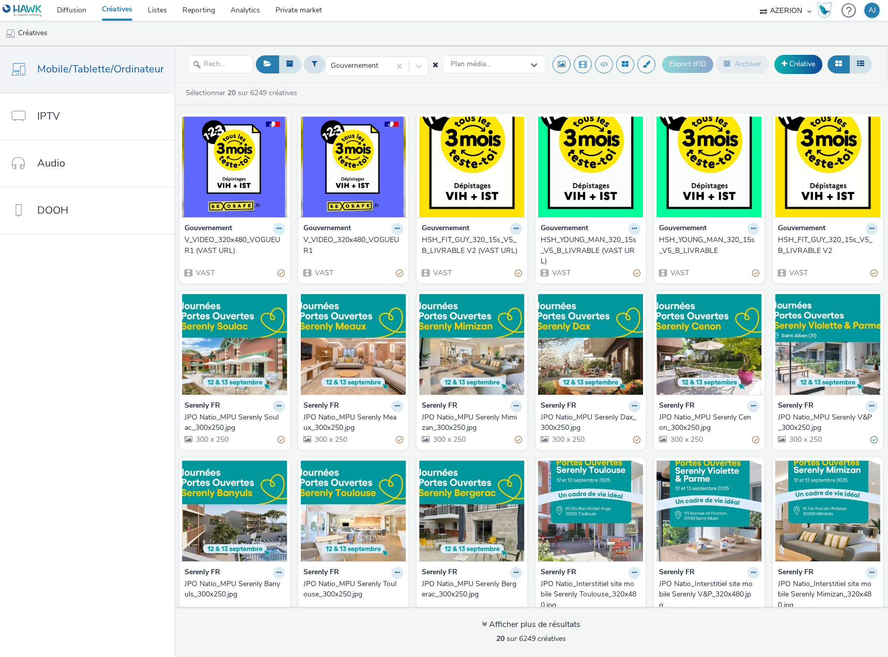
click at [277, 230] on icon at bounding box center [279, 228] width 5 height 6
click at [247, 306] on link "Archiver" at bounding box center [246, 308] width 78 height 21
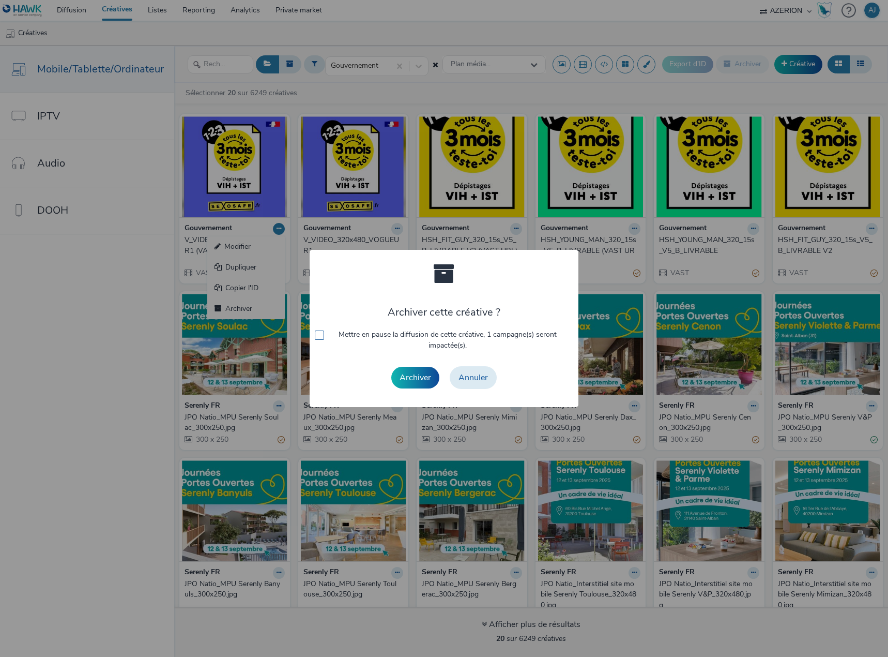
click at [391, 337] on span "Mettre en pause la diffusion de cette créative, 1 campagne(s) seront impactée(s…" at bounding box center [447, 339] width 241 height 21
checkbox input "true"
click at [408, 382] on button "Archiver" at bounding box center [415, 378] width 48 height 22
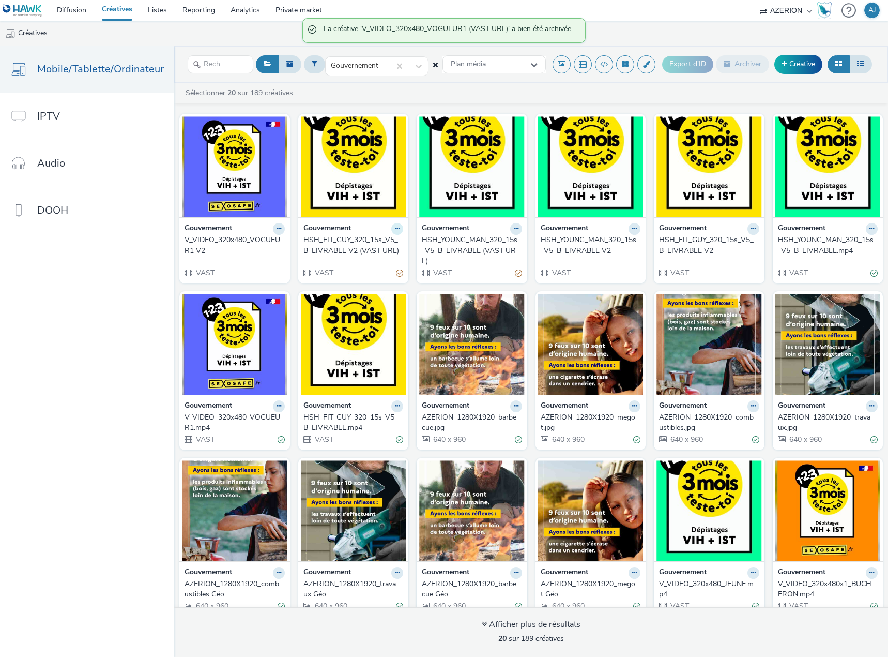
click at [395, 227] on icon at bounding box center [397, 228] width 5 height 6
click at [354, 308] on link "Archiver" at bounding box center [365, 308] width 78 height 21
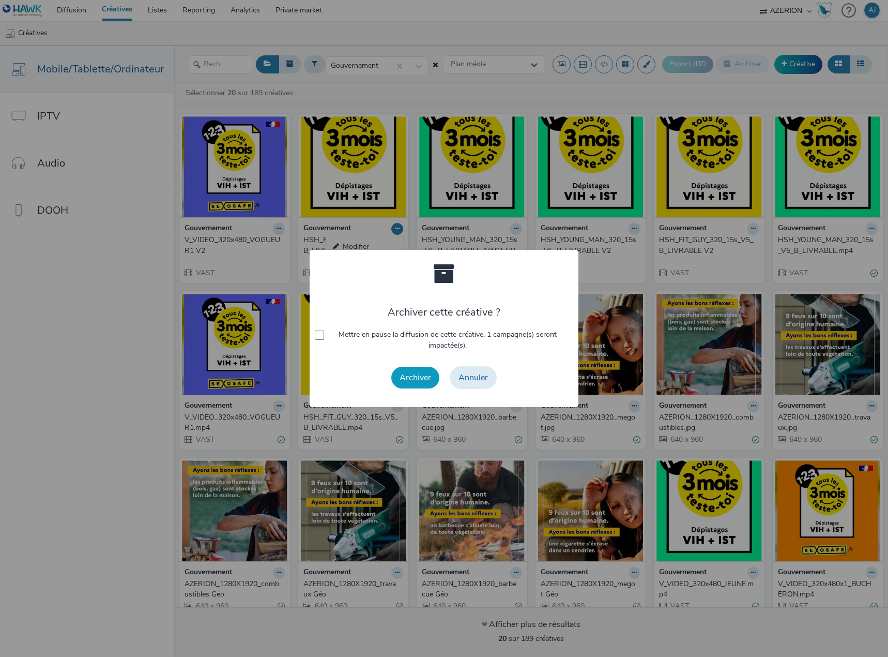
click at [419, 381] on button "Archiver" at bounding box center [415, 378] width 48 height 22
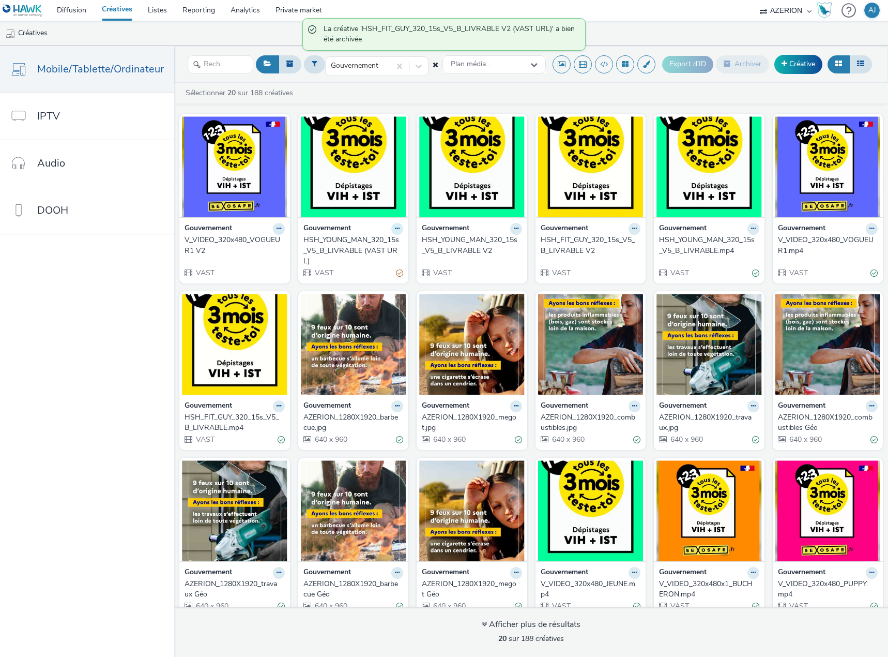
click at [395, 229] on icon at bounding box center [397, 228] width 5 height 6
click at [354, 311] on link "Archiver" at bounding box center [365, 308] width 78 height 21
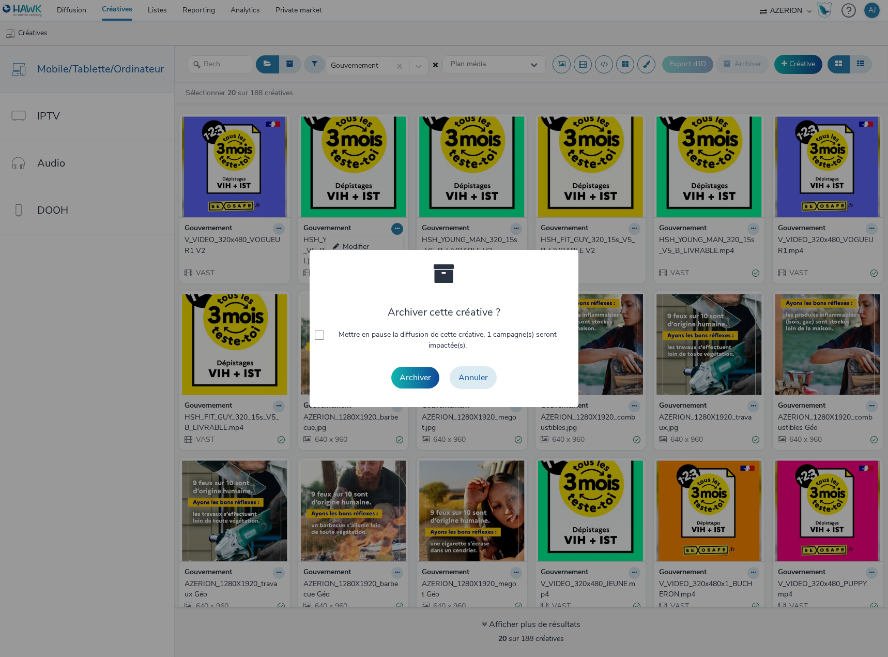
click at [408, 363] on div "Archiver Annuler" at bounding box center [444, 377] width 259 height 33
click at [405, 370] on button "Archiver" at bounding box center [415, 378] width 48 height 22
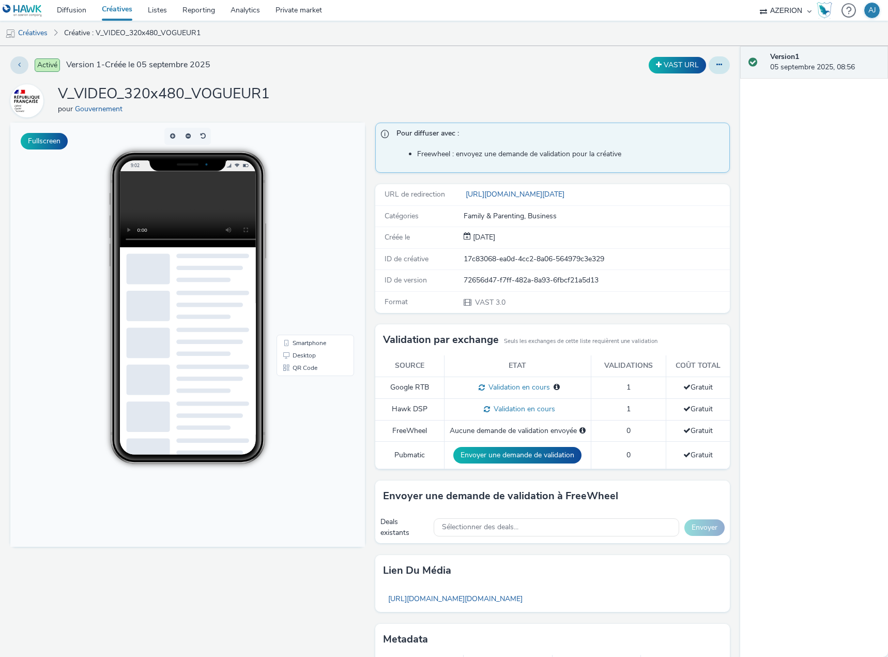
click at [717, 63] on icon at bounding box center [720, 64] width 6 height 7
click at [703, 83] on link "Modifier" at bounding box center [692, 86] width 78 height 21
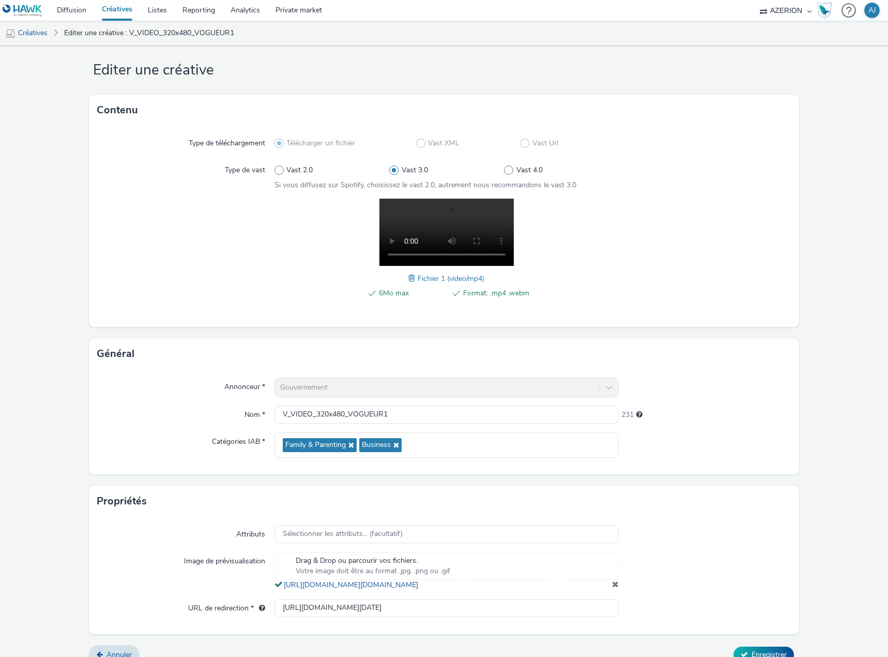
scroll to position [40, 0]
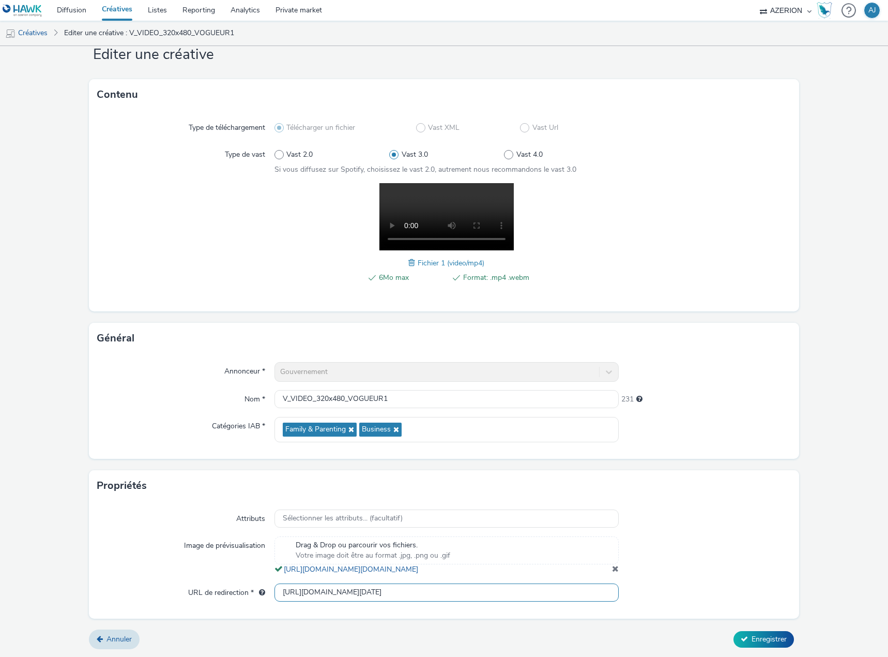
click at [387, 590] on input "https://www.sexosafe.fr/campagne/123?at_medium=display&at_campaign=2025-09-01-C…" at bounding box center [447, 592] width 344 height 18
paste input "server.adform.net/C/?bn=82894413;gdpr=${gdpr};gdpr_consent=${gdpr_consent_50}"
click at [644, 595] on div at bounding box center [705, 592] width 172 height 19
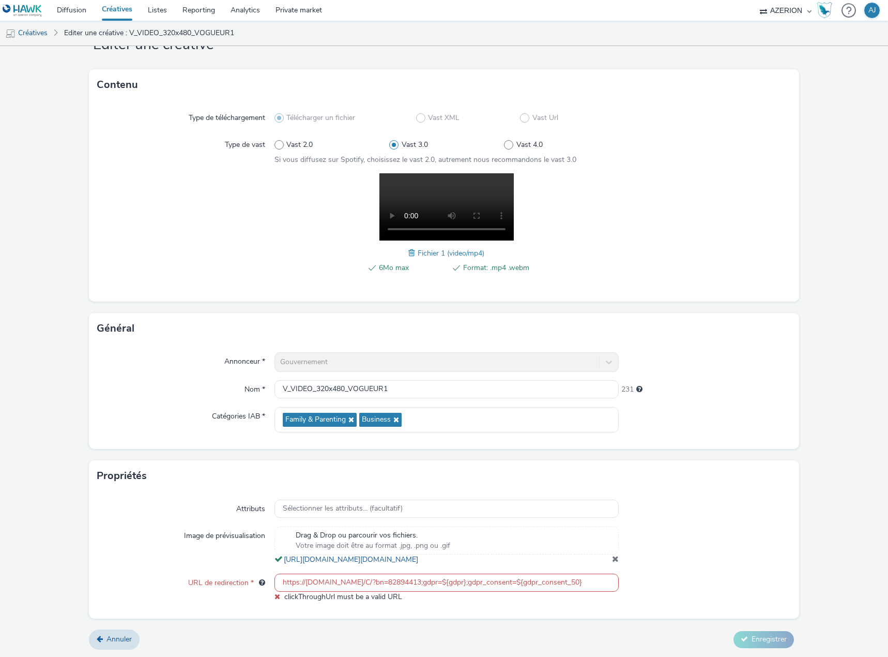
drag, startPoint x: 589, startPoint y: 592, endPoint x: 581, endPoint y: 592, distance: 7.3
click at [581, 592] on input "https://server.adform.net/C/?bn=82894413;gdpr=${gdpr};gdpr_consent=${gdpr_conse…" at bounding box center [447, 583] width 344 height 18
click at [586, 592] on input "https://server.adform.net/C/?bn=82894413;gdpr=${gdpr};gdpr_consent=${gdpr_conse…" at bounding box center [447, 583] width 344 height 18
drag, startPoint x: 593, startPoint y: 592, endPoint x: 475, endPoint y: 595, distance: 117.9
click at [475, 592] on input "https://server.adform.net/C/?bn=82894413;gdpr=${gdpr};gdpr_consent=${gdpr_conse…" at bounding box center [447, 583] width 344 height 18
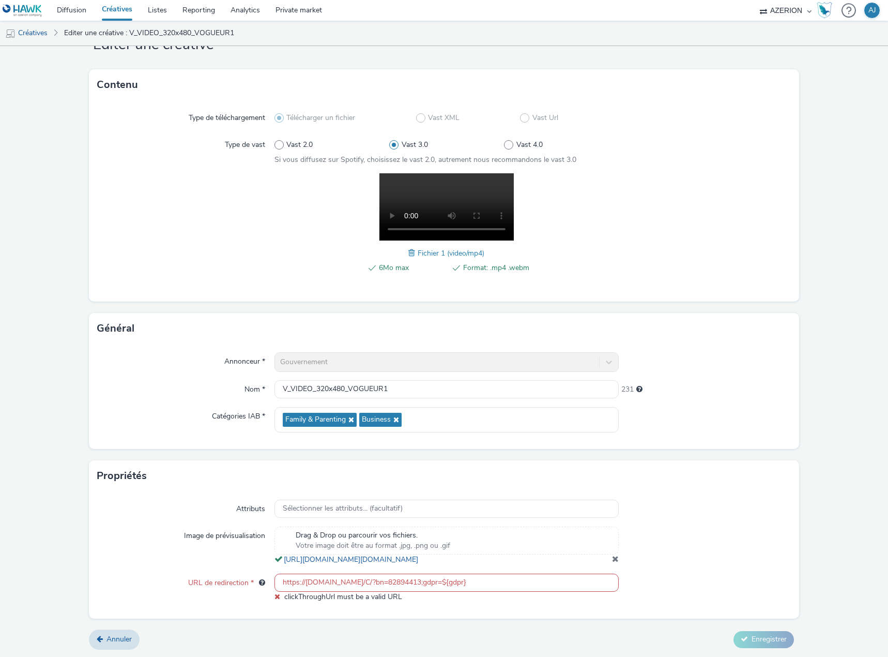
click at [685, 593] on div at bounding box center [705, 588] width 172 height 28
drag, startPoint x: 482, startPoint y: 593, endPoint x: 422, endPoint y: 597, distance: 60.1
click at [422, 592] on input "https://server.adform.net/C/?bn=82894413;gdpr=${gdpr}" at bounding box center [447, 583] width 344 height 18
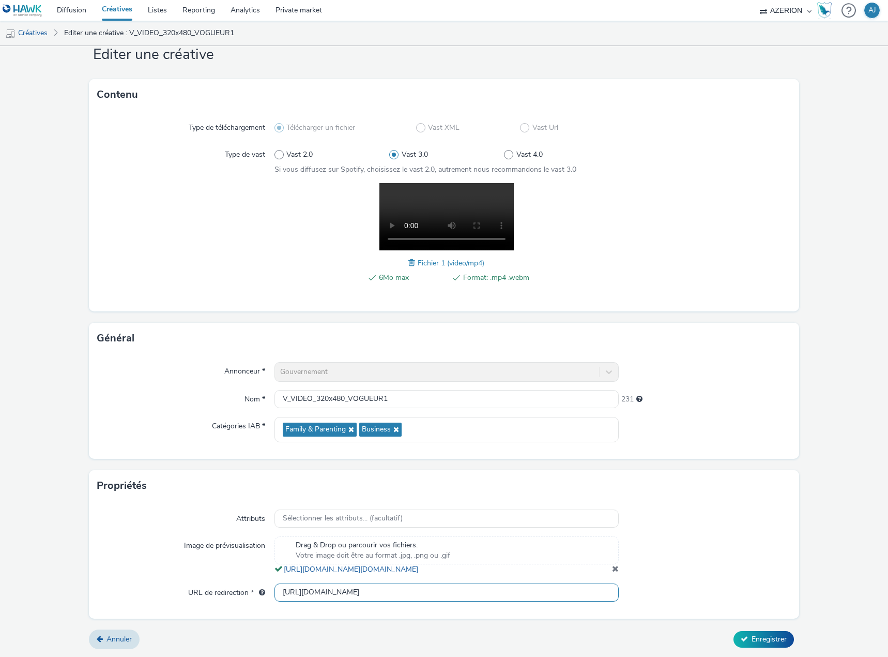
type input "https://server.adform.net/C/?bn=82894413"
click at [716, 584] on div at bounding box center [705, 592] width 172 height 19
click at [733, 536] on div at bounding box center [705, 555] width 172 height 38
click at [410, 390] on input "V_VIDEO_320x480_VOGUEUR1" at bounding box center [447, 399] width 344 height 18
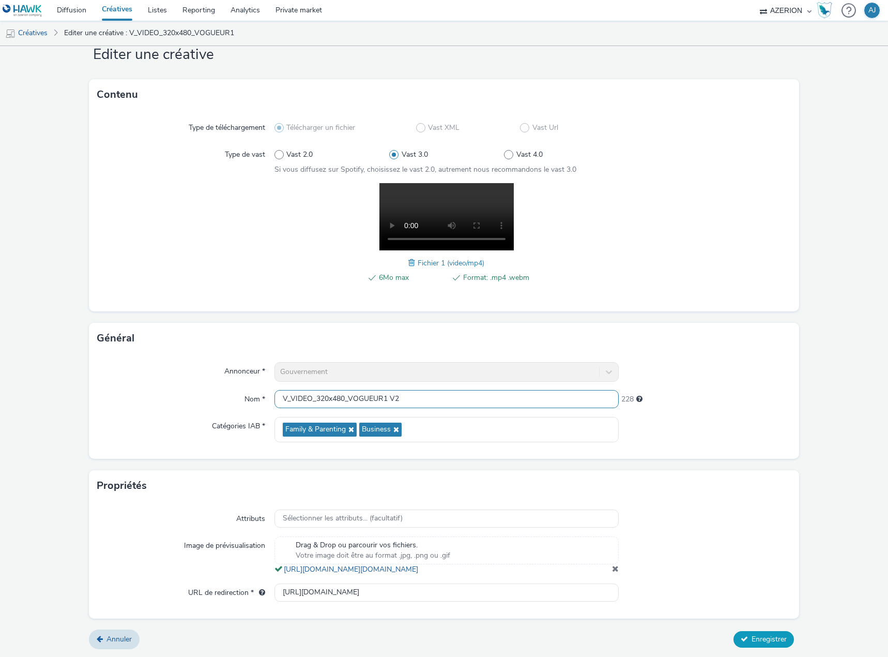
type input "V_VIDEO_320x480_VOGUEUR1 V2"
click at [741, 639] on icon at bounding box center [744, 638] width 7 height 7
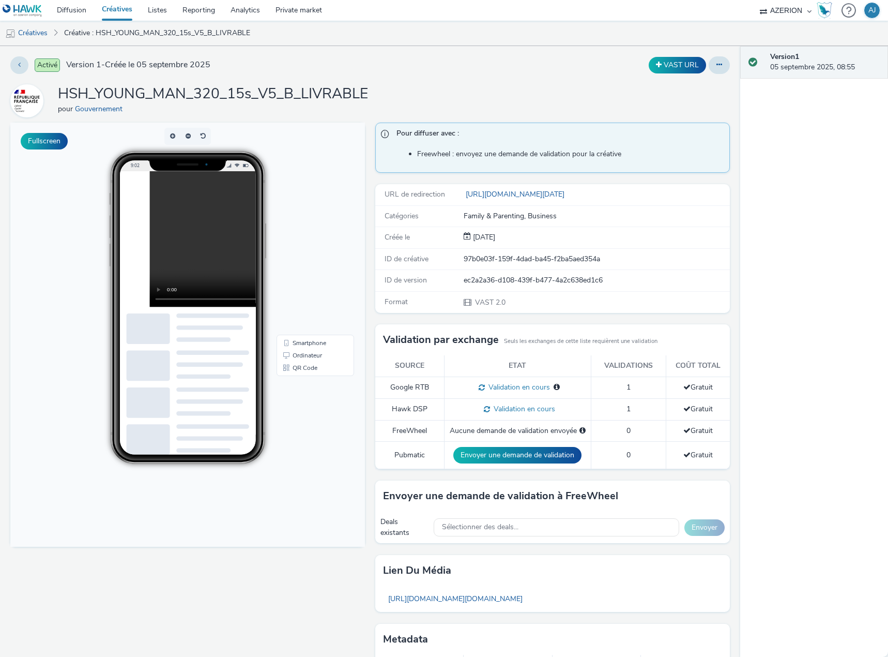
drag, startPoint x: 714, startPoint y: 69, endPoint x: 707, endPoint y: 75, distance: 8.8
click at [714, 69] on button at bounding box center [719, 65] width 21 height 18
click at [691, 83] on link "Modifier" at bounding box center [692, 86] width 78 height 21
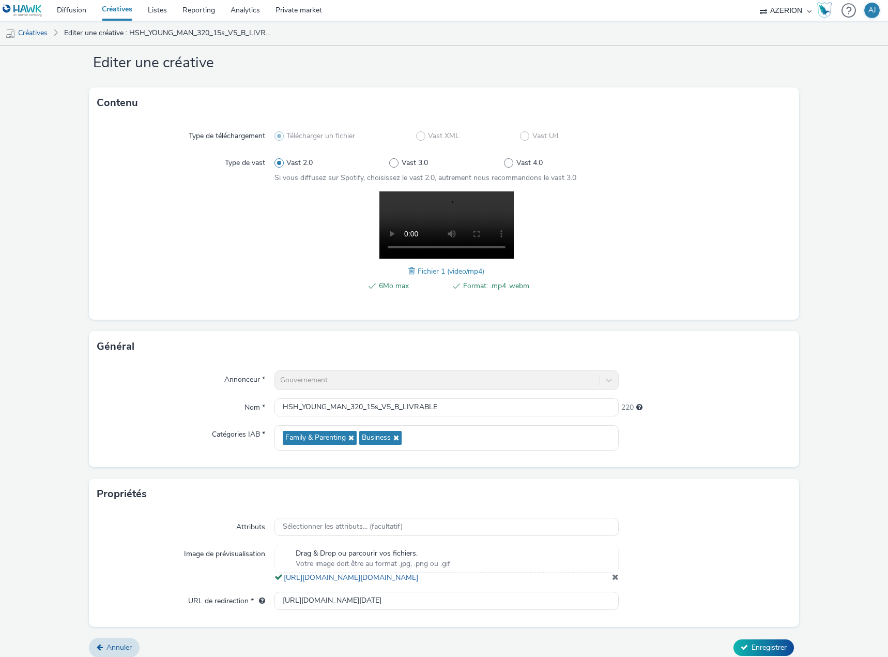
scroll to position [40, 0]
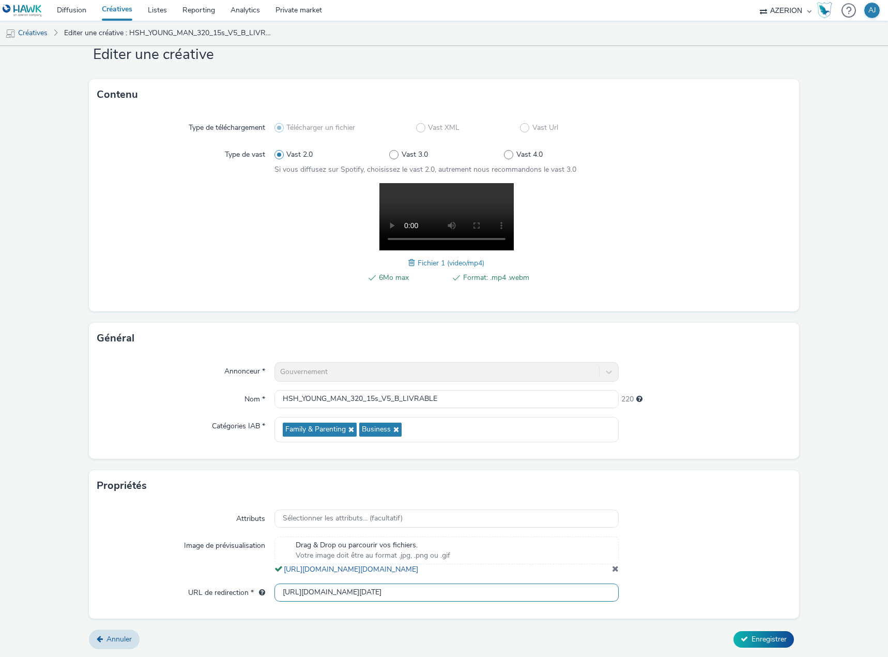
click at [375, 586] on input "[URL][DOMAIN_NAME][DATE]" at bounding box center [447, 592] width 344 height 18
paste input "[DOMAIN_NAME][URL]"
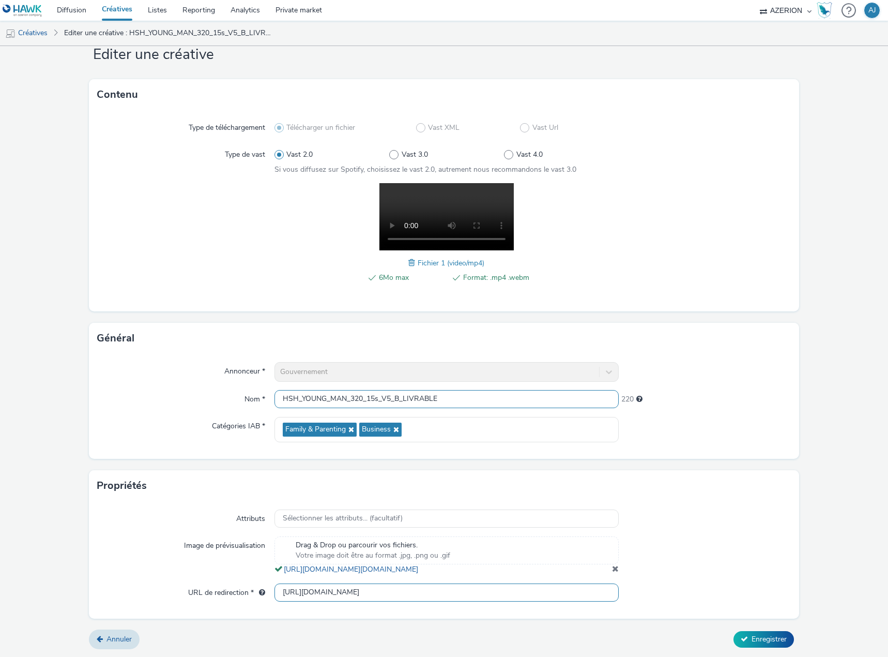
type input "[URL][DOMAIN_NAME]"
click at [465, 390] on input "HSH_YOUNG_MAN_320_15s_V5_B_LIVRABLE" at bounding box center [447, 399] width 344 height 18
type input "HSH_YOUNG_MAN_320_15s_V5_B_LIVRABLE V2"
click at [757, 642] on span "Enregistrer" at bounding box center [769, 639] width 35 height 10
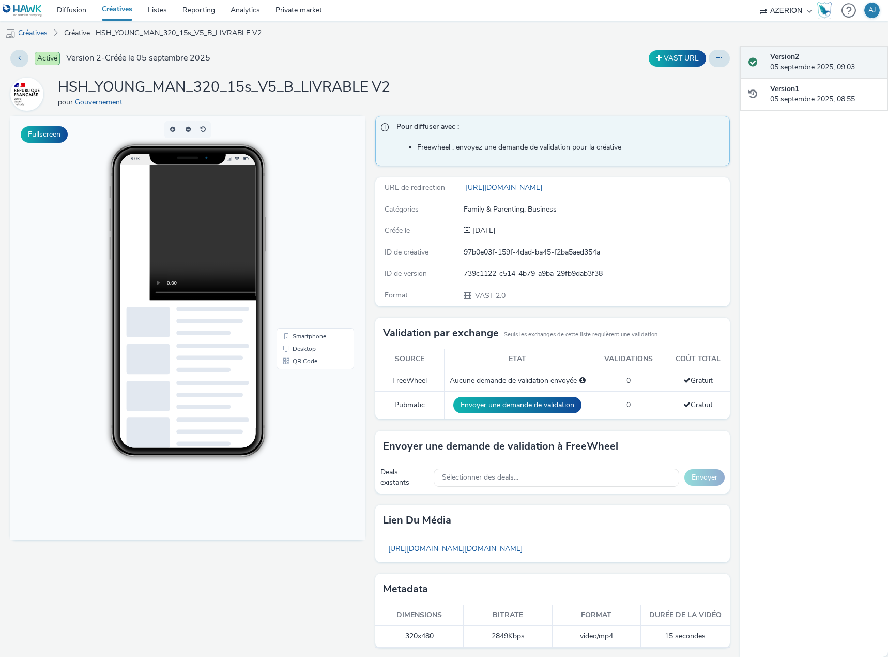
scroll to position [9, 0]
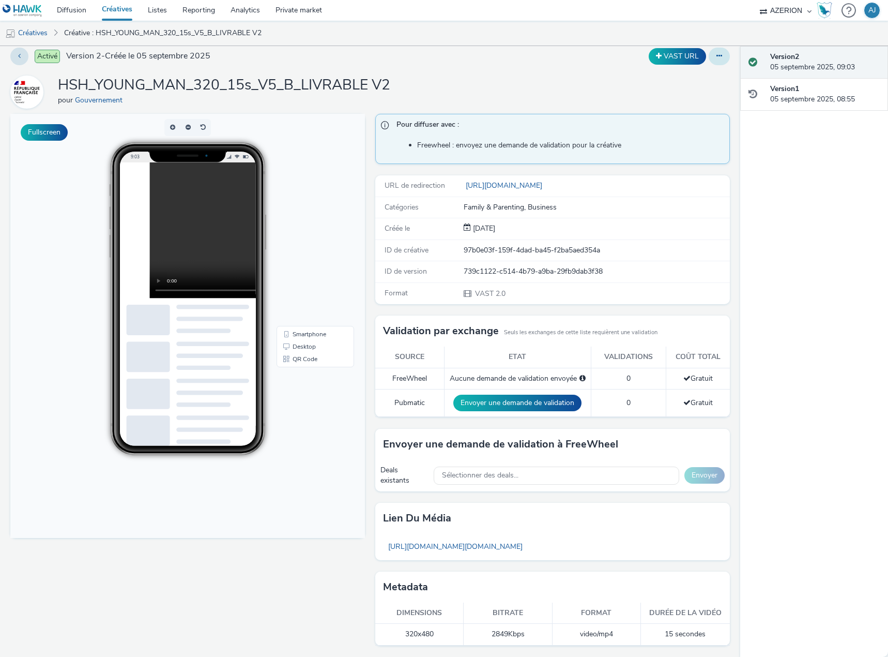
click at [715, 53] on button at bounding box center [719, 57] width 21 height 18
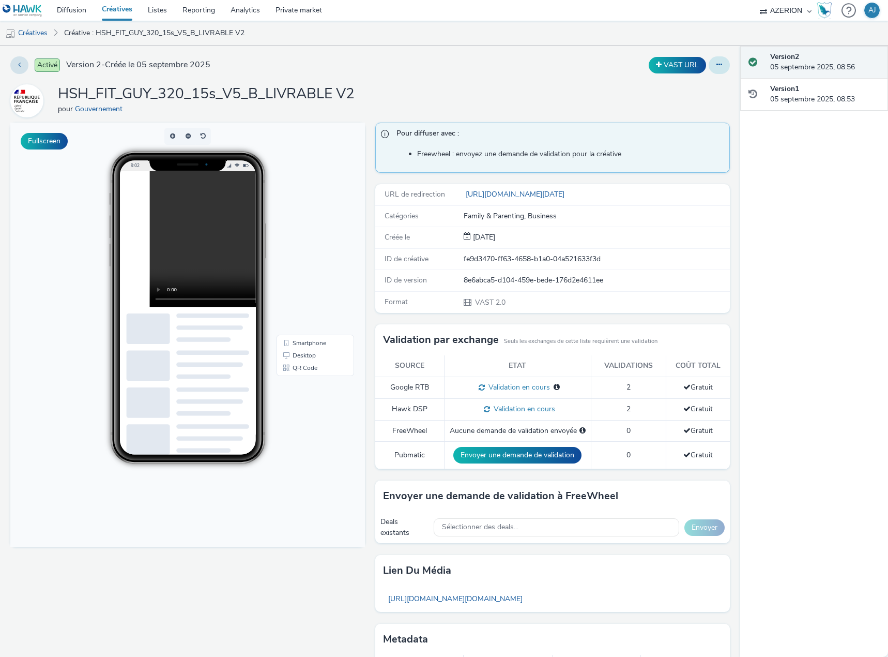
click at [709, 71] on button at bounding box center [719, 65] width 21 height 18
click at [687, 83] on link "Modifier" at bounding box center [692, 86] width 78 height 21
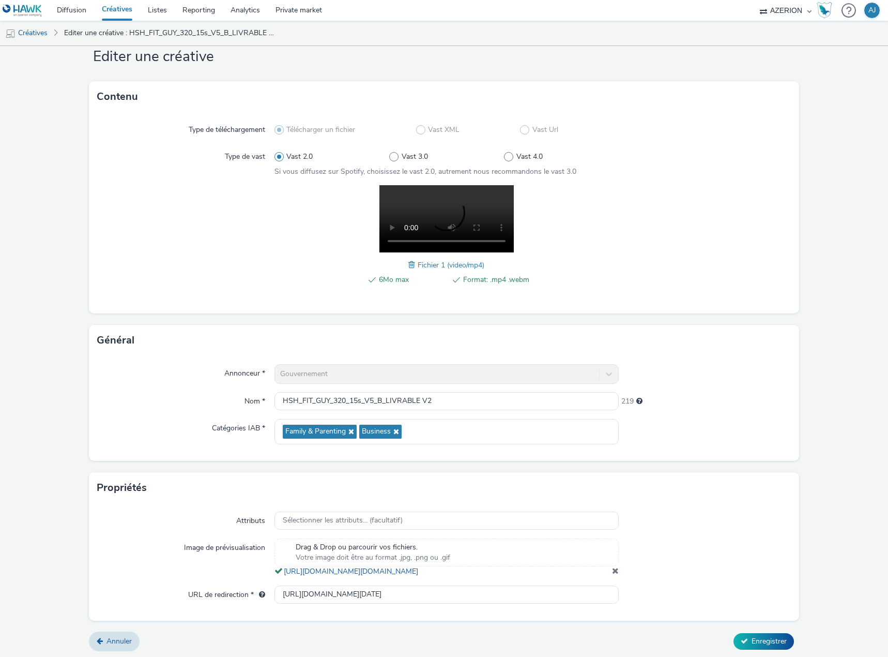
scroll to position [40, 0]
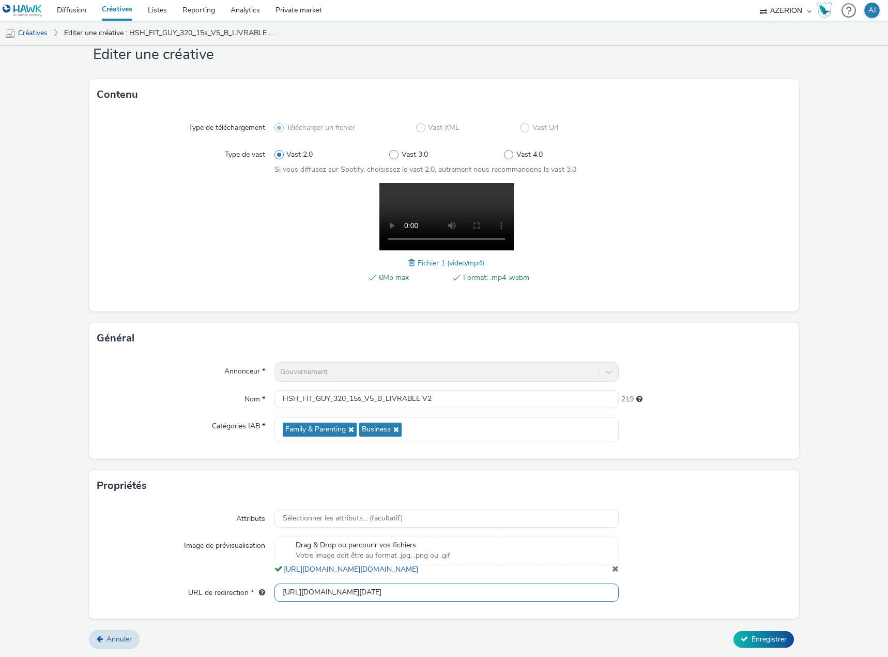
click at [300, 591] on input "[URL][DOMAIN_NAME][DATE]" at bounding box center [447, 592] width 344 height 18
paste input "[DOMAIN_NAME][URL]"
type input "[URL][DOMAIN_NAME]"
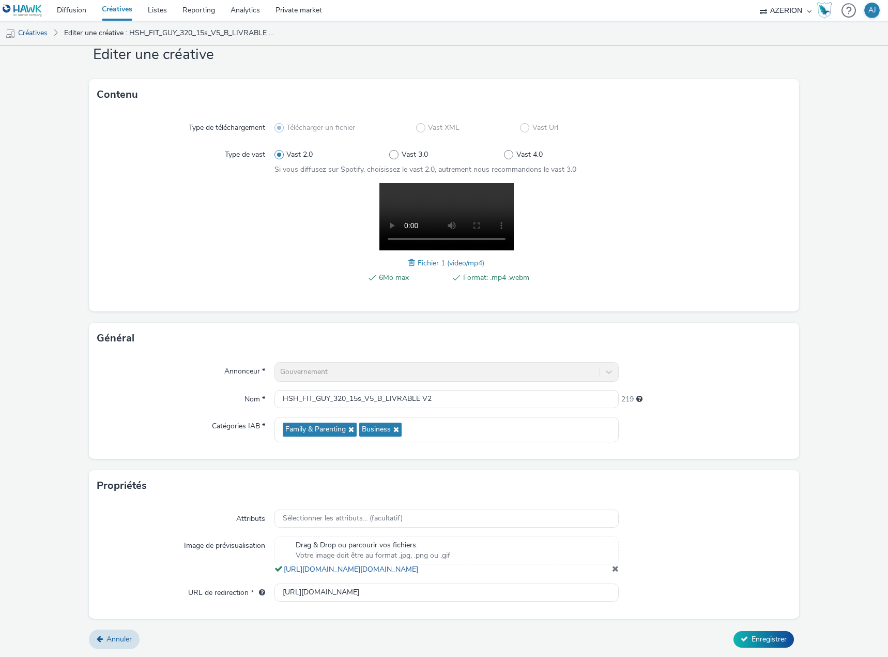
click at [695, 603] on div "Attributs Sélectionner les attributs... (facultatif) Image de prévisualisation …" at bounding box center [444, 559] width 711 height 117
click at [755, 634] on span "Enregistrer" at bounding box center [769, 639] width 35 height 10
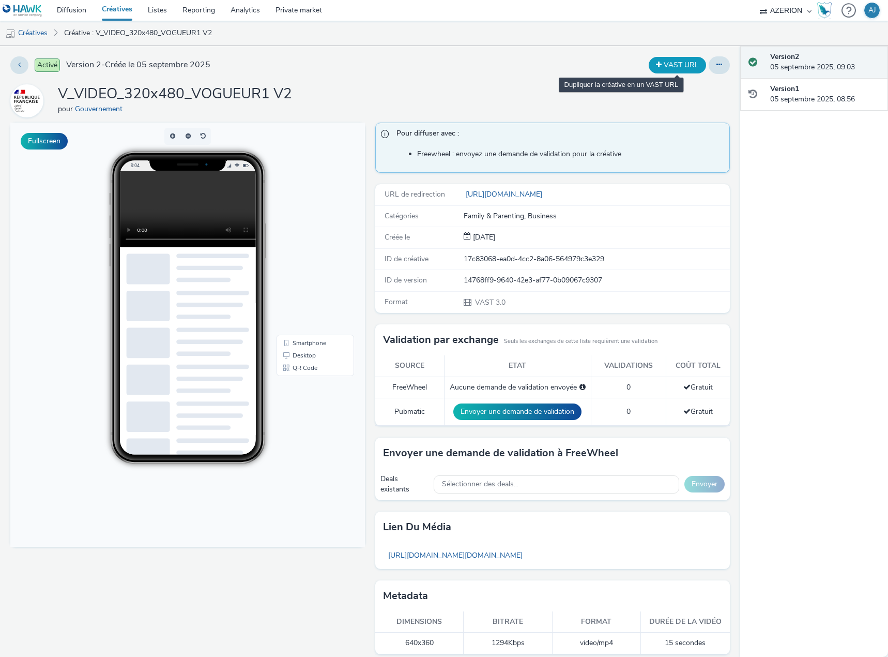
click at [673, 63] on button "VAST URL" at bounding box center [677, 65] width 57 height 17
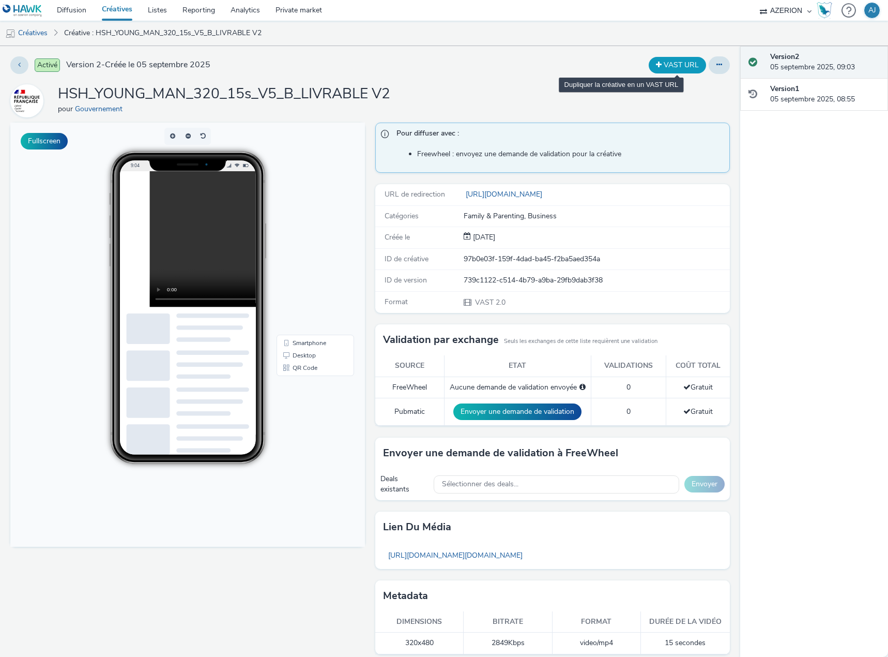
click at [662, 65] on button "VAST URL" at bounding box center [677, 65] width 57 height 17
click at [656, 62] on span "Dupliquer la créative en un VAST URL" at bounding box center [659, 64] width 6 height 7
